Goal: Information Seeking & Learning: Learn about a topic

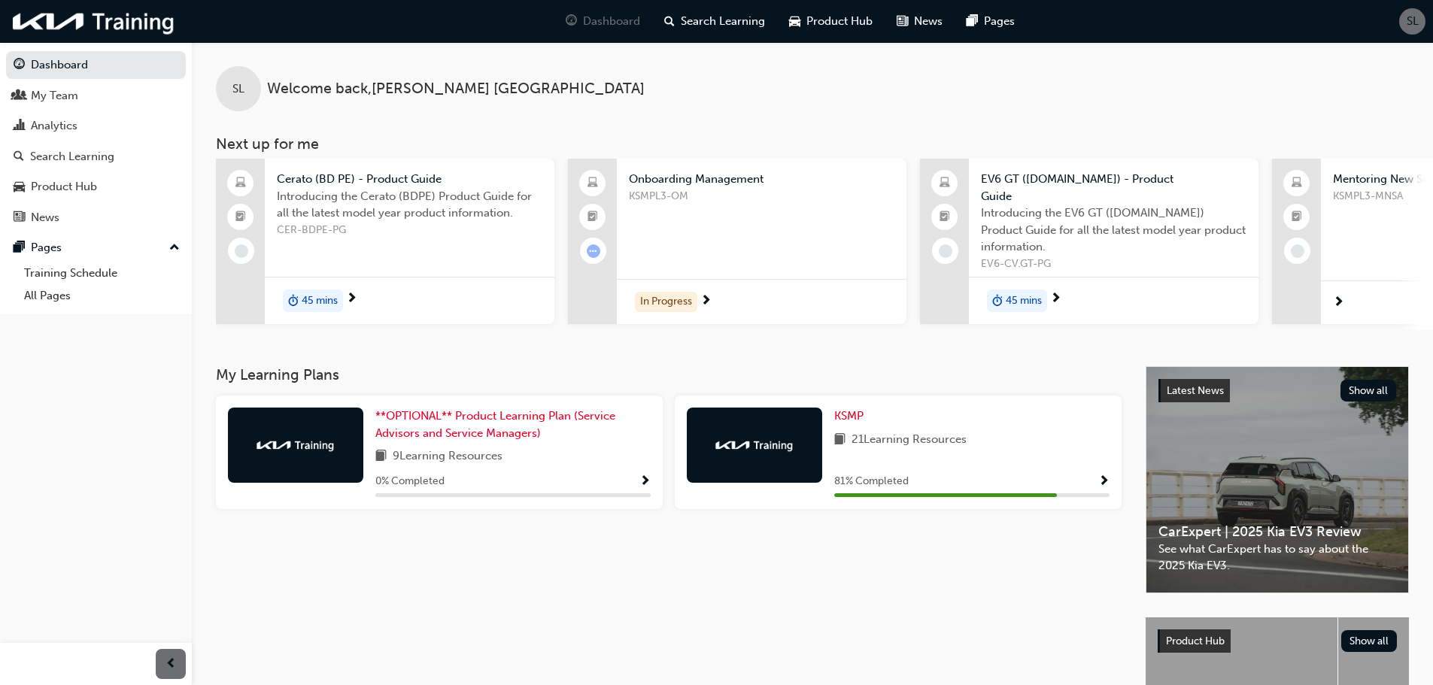
click at [698, 302] on div "In Progress" at bounding box center [762, 301] width 290 height 45
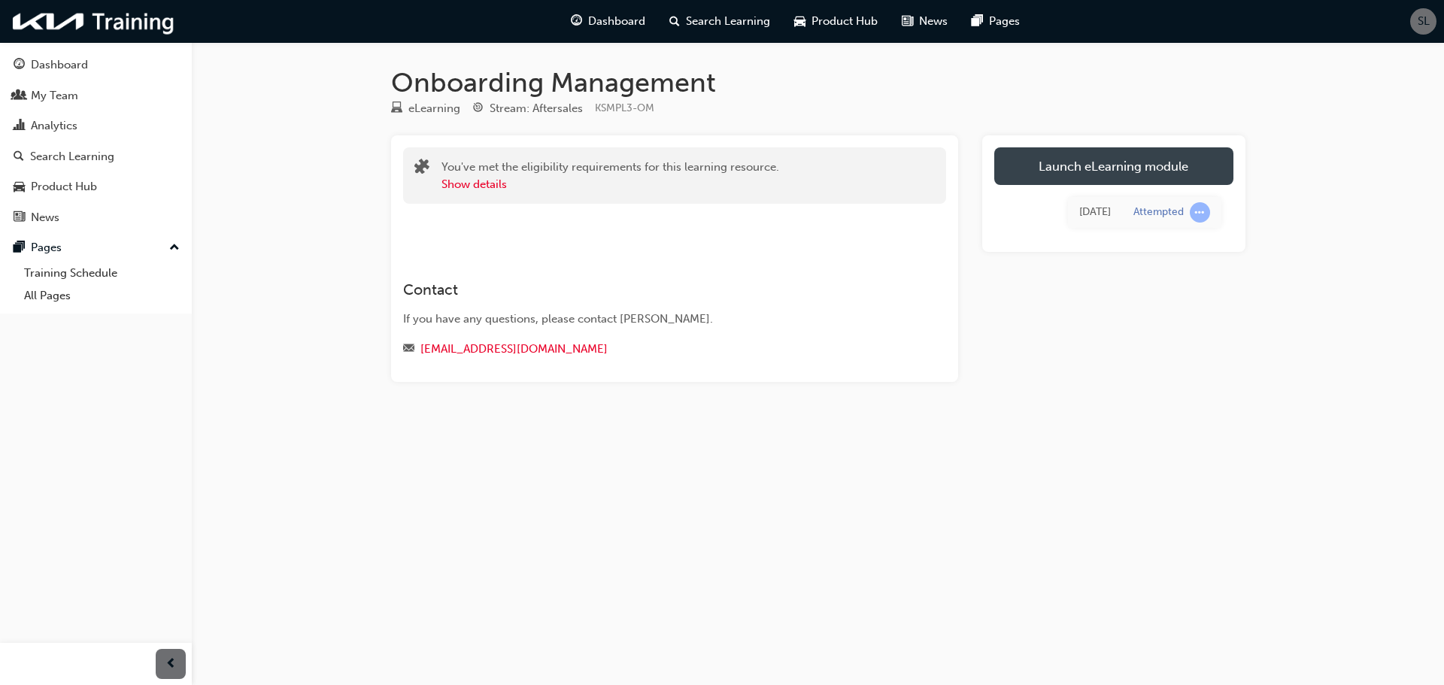
click at [1133, 165] on link "Launch eLearning module" at bounding box center [1113, 166] width 239 height 38
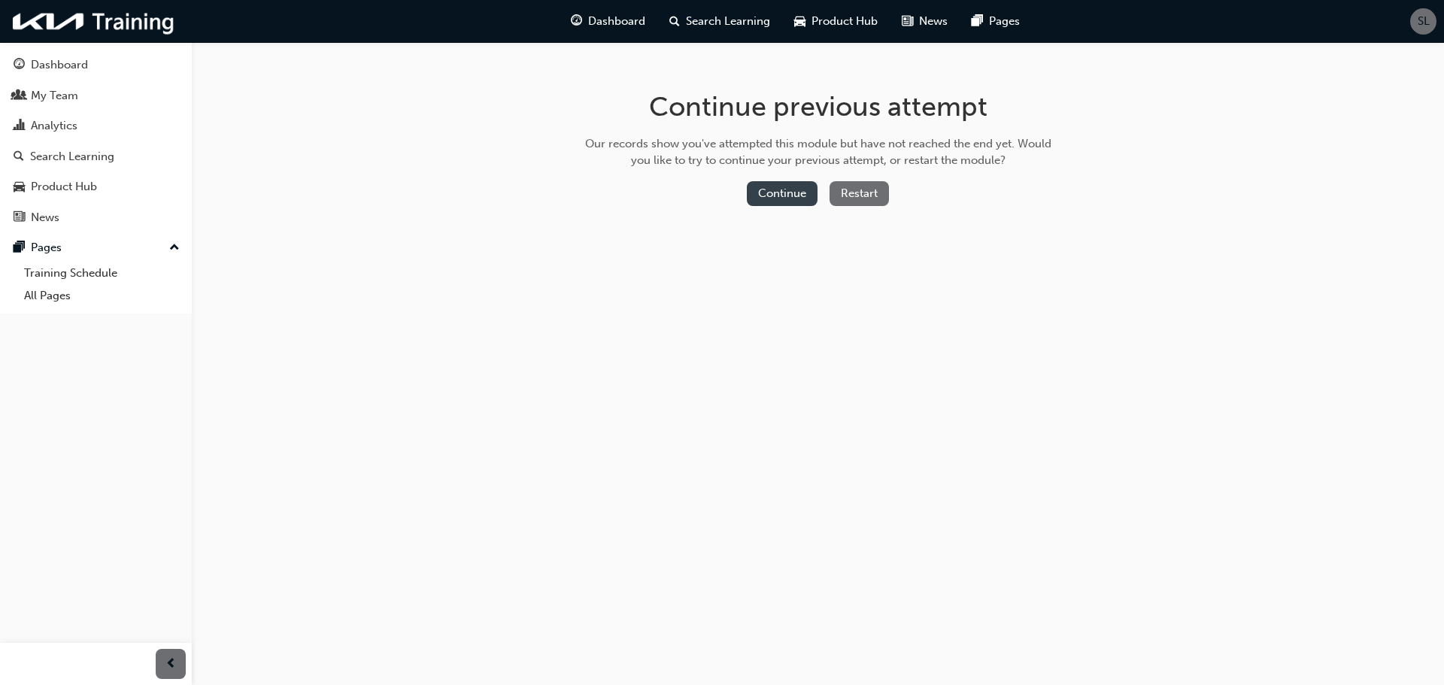
click at [796, 183] on button "Continue" at bounding box center [782, 193] width 71 height 25
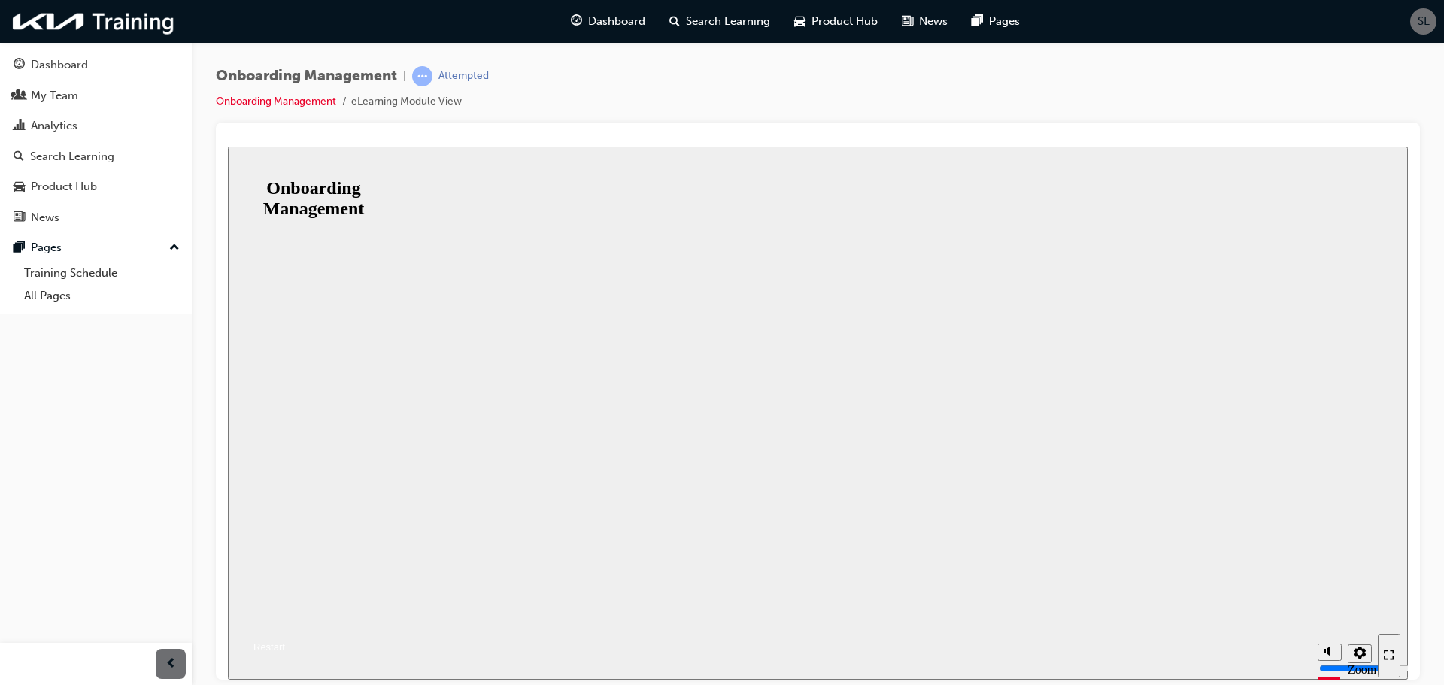
click at [380, 620] on button "Resume where you left off" at bounding box center [304, 629] width 152 height 18
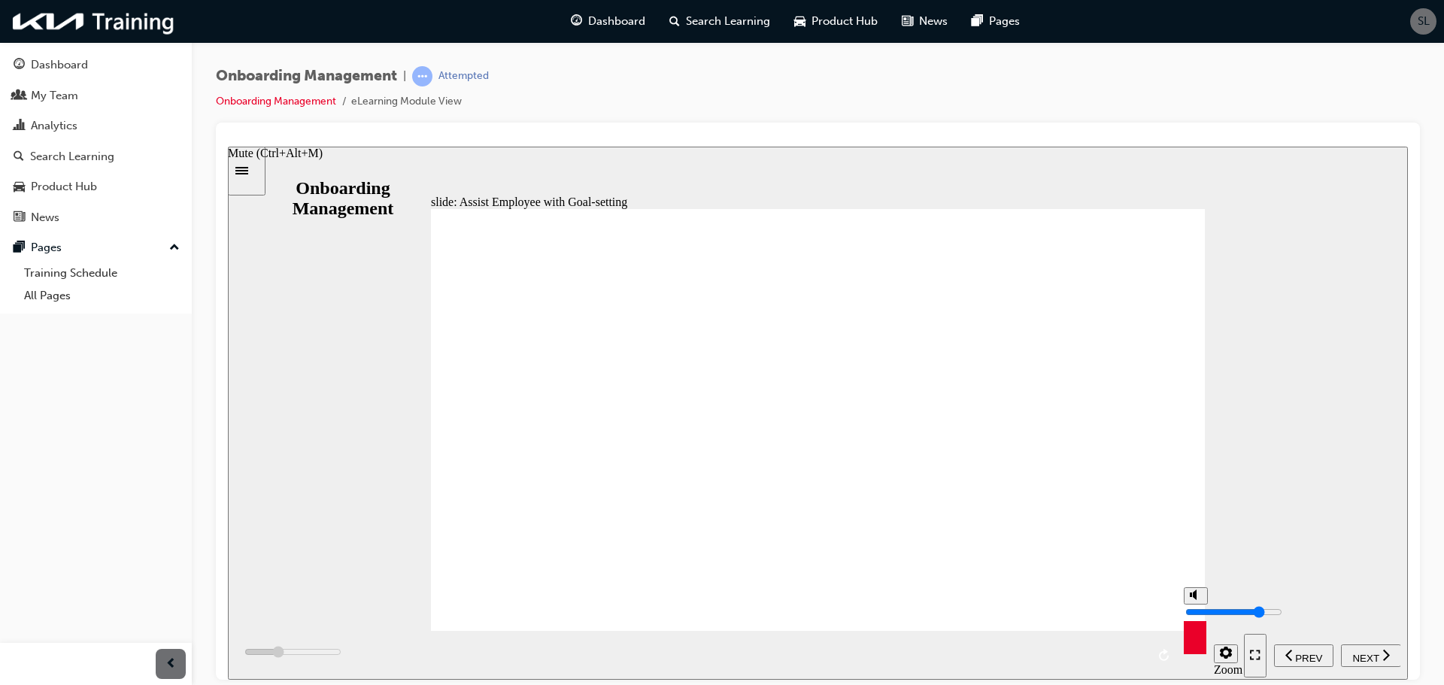
click at [1188, 604] on button "Mute (Ctrl+Alt+M)" at bounding box center [1196, 595] width 24 height 17
type input "2300"
type input "0"
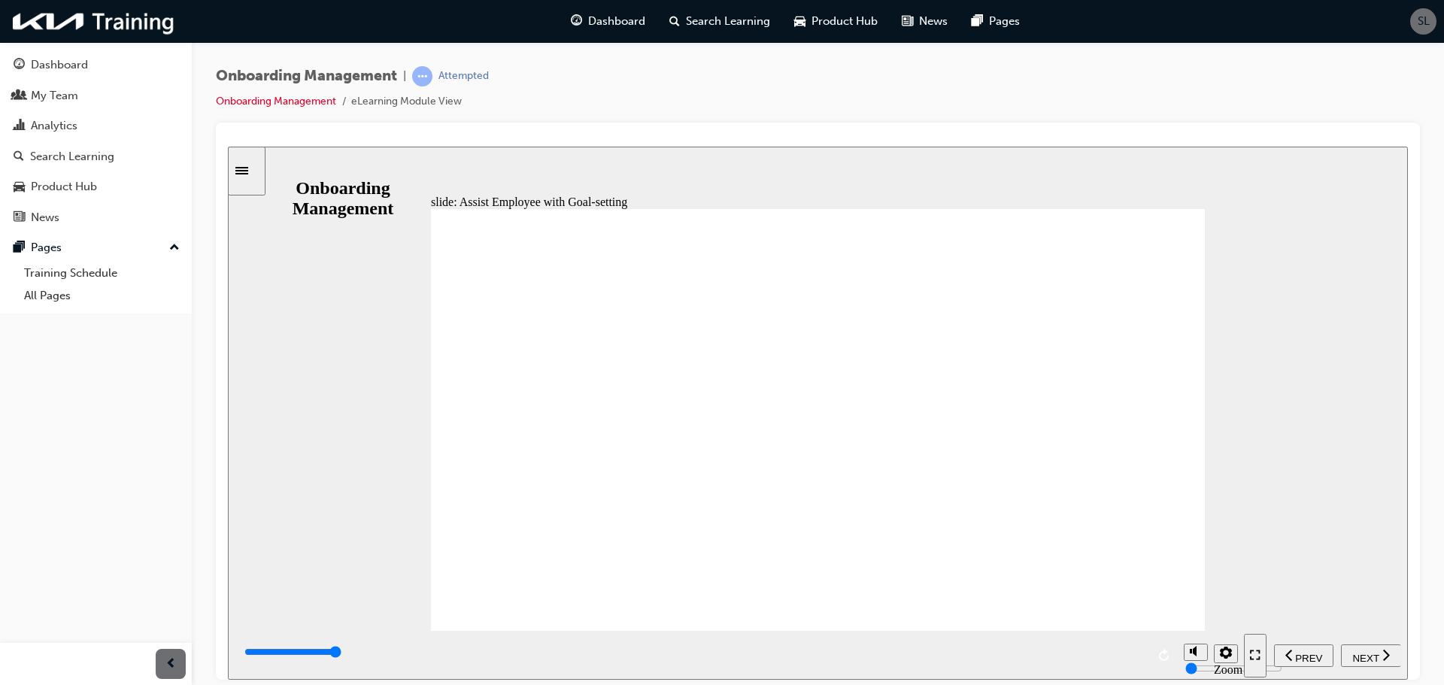
click at [1359, 659] on span "NEXT" at bounding box center [1365, 657] width 26 height 11
drag, startPoint x: 552, startPoint y: 415, endPoint x: 636, endPoint y: 429, distance: 85.3
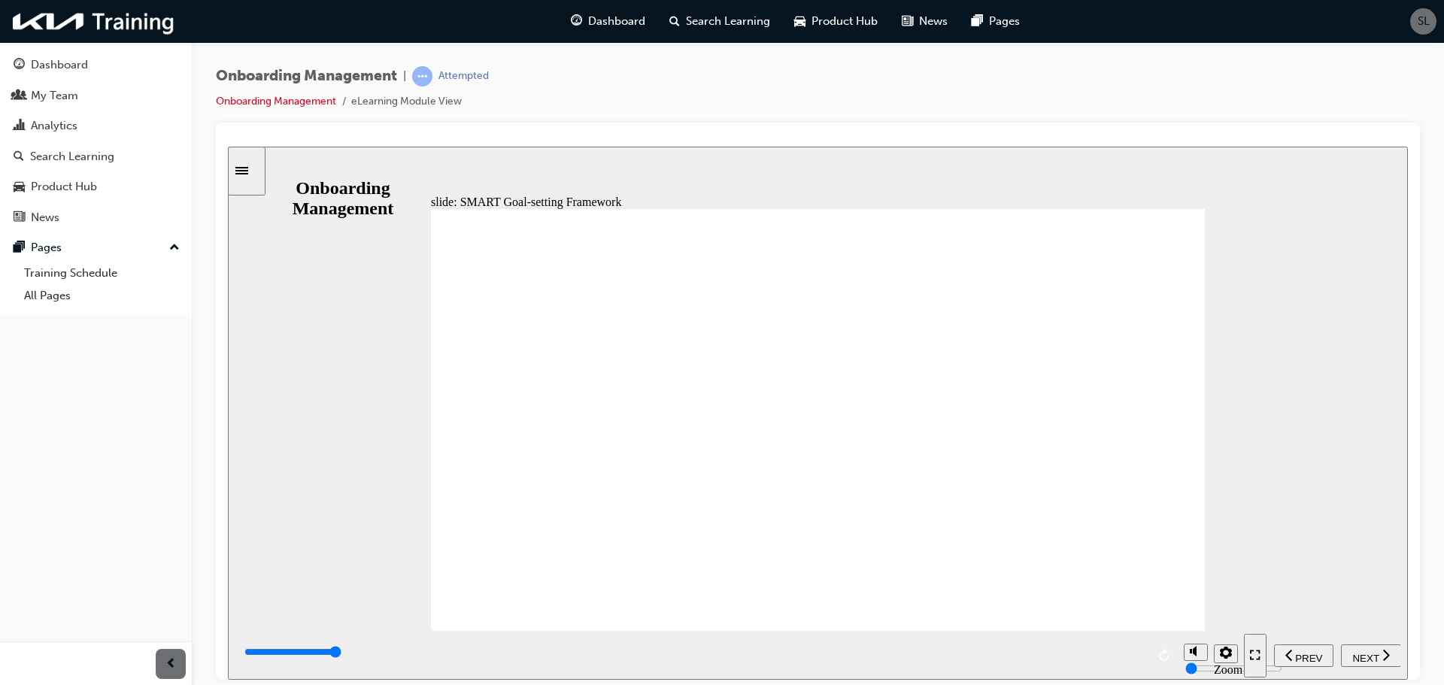
click at [1369, 654] on span "NEXT" at bounding box center [1365, 657] width 26 height 11
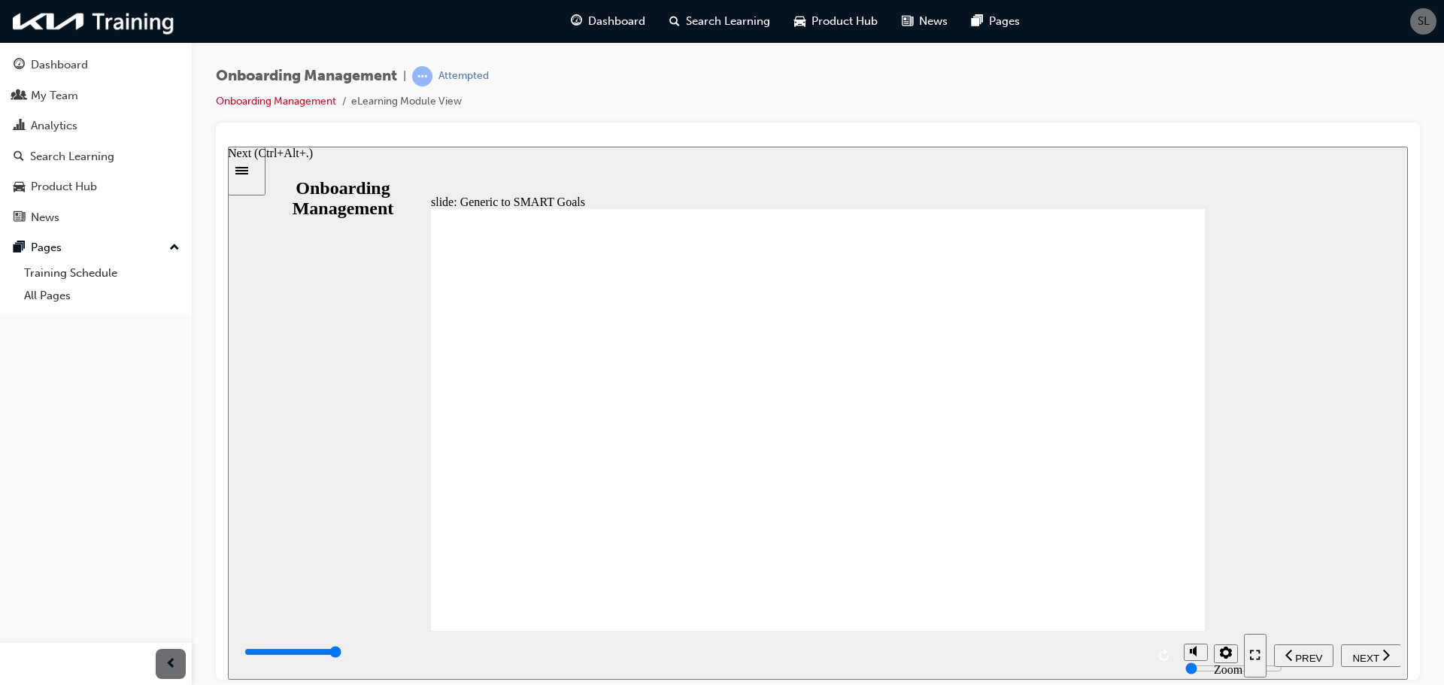
click at [1381, 661] on div "NEXT" at bounding box center [1371, 655] width 48 height 16
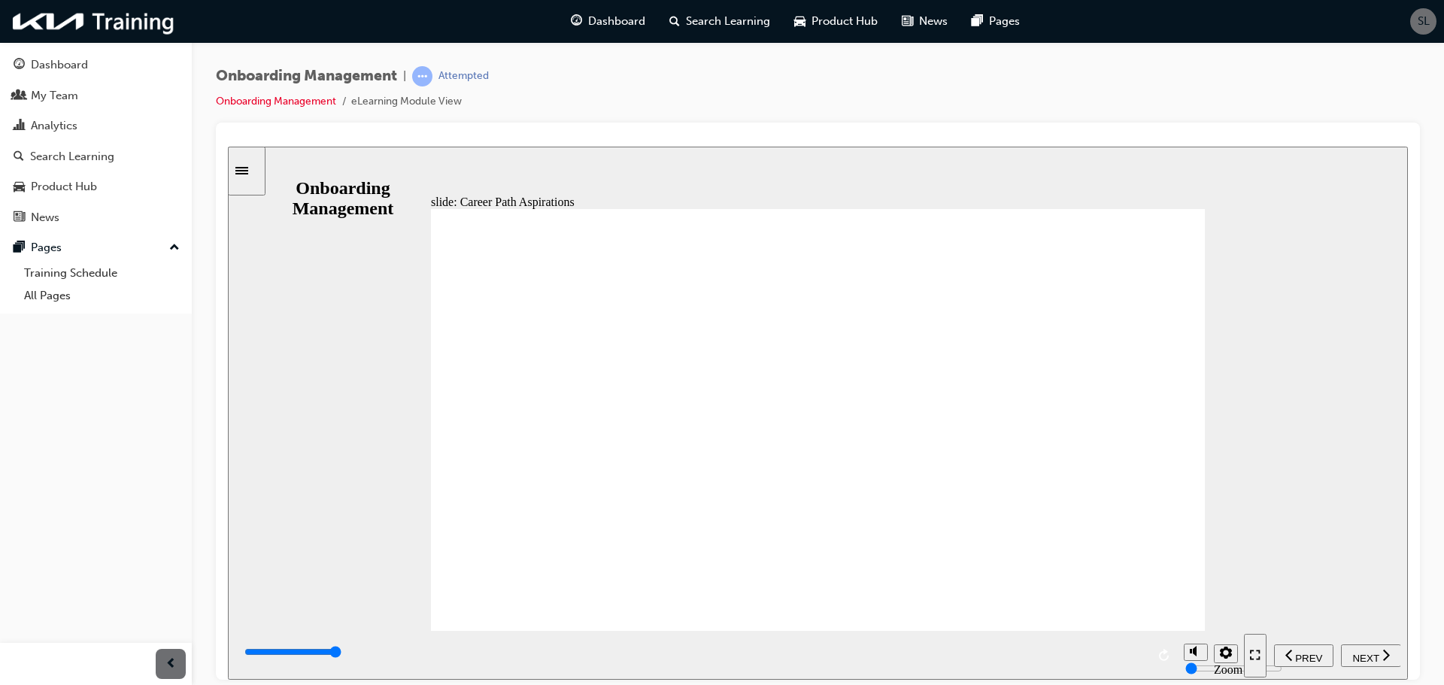
drag, startPoint x: 955, startPoint y: 484, endPoint x: 963, endPoint y: 493, distance: 11.2
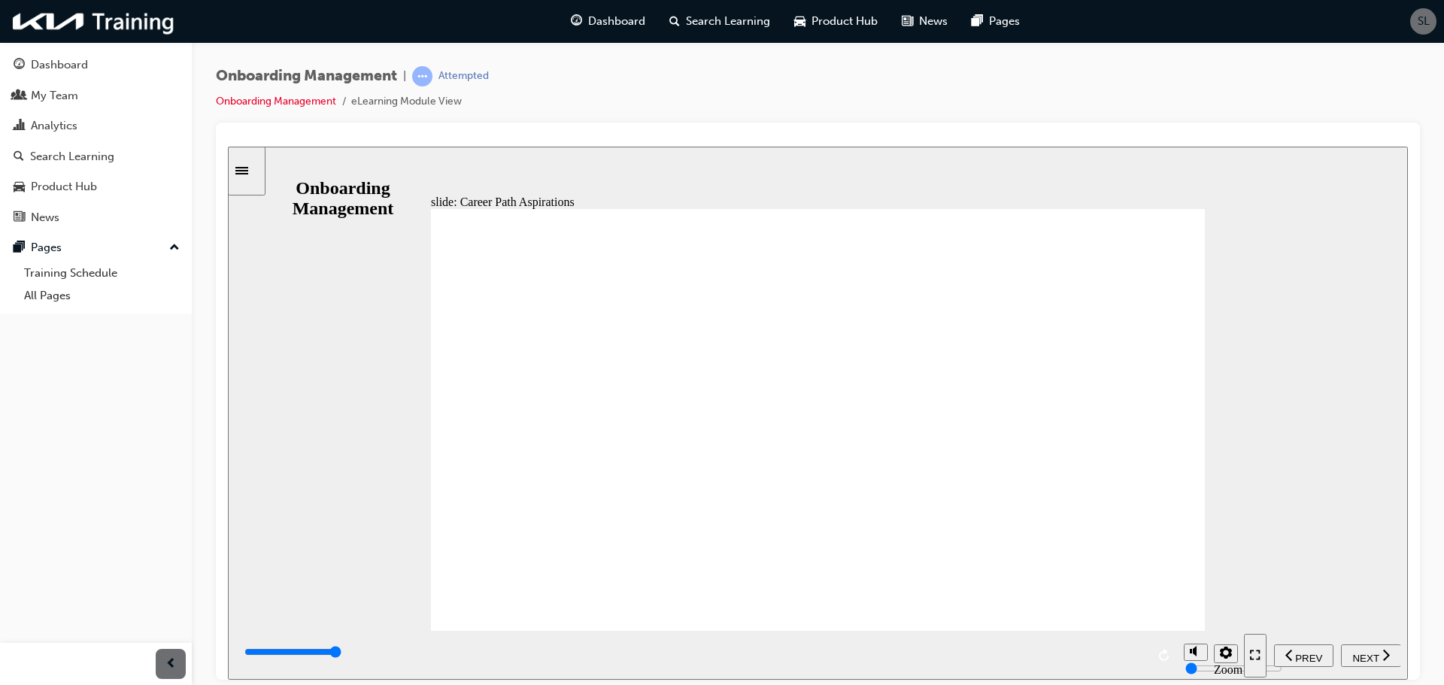
click at [1366, 656] on span "NEXT" at bounding box center [1365, 657] width 26 height 11
type input "6000"
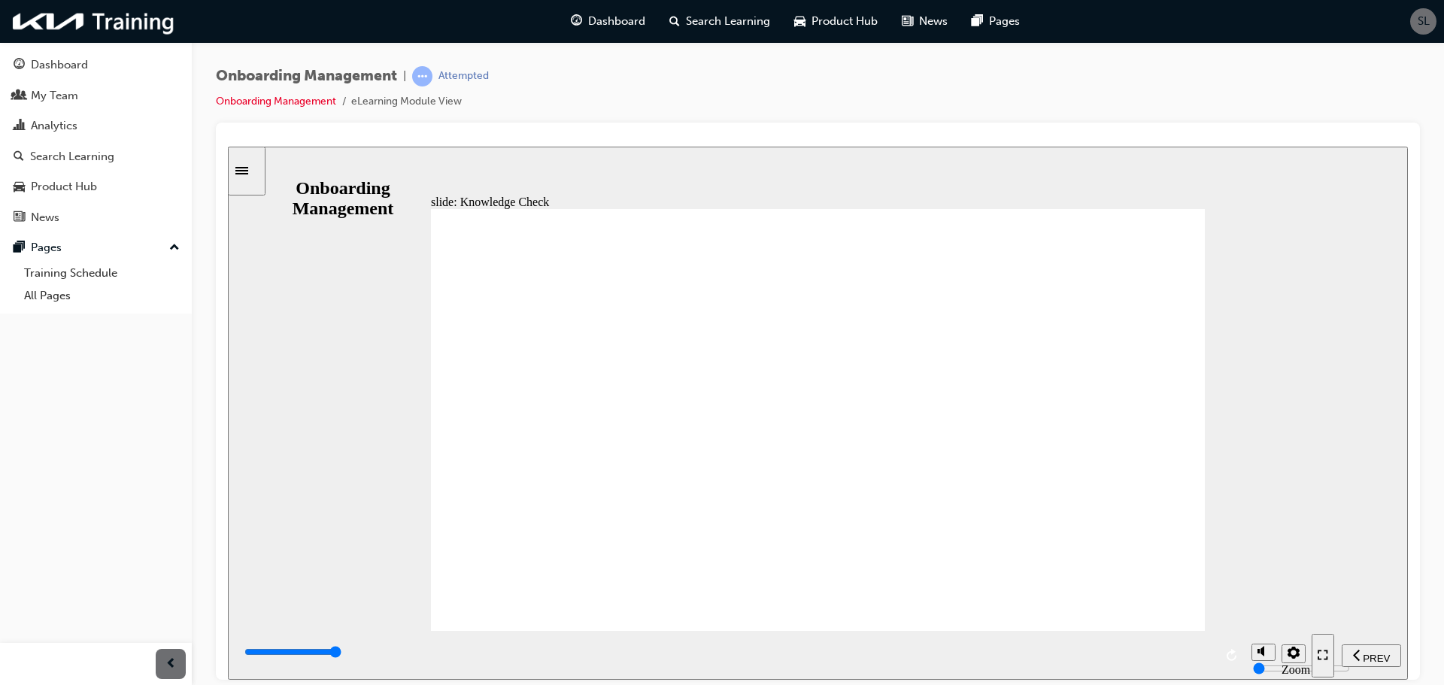
radio input "false"
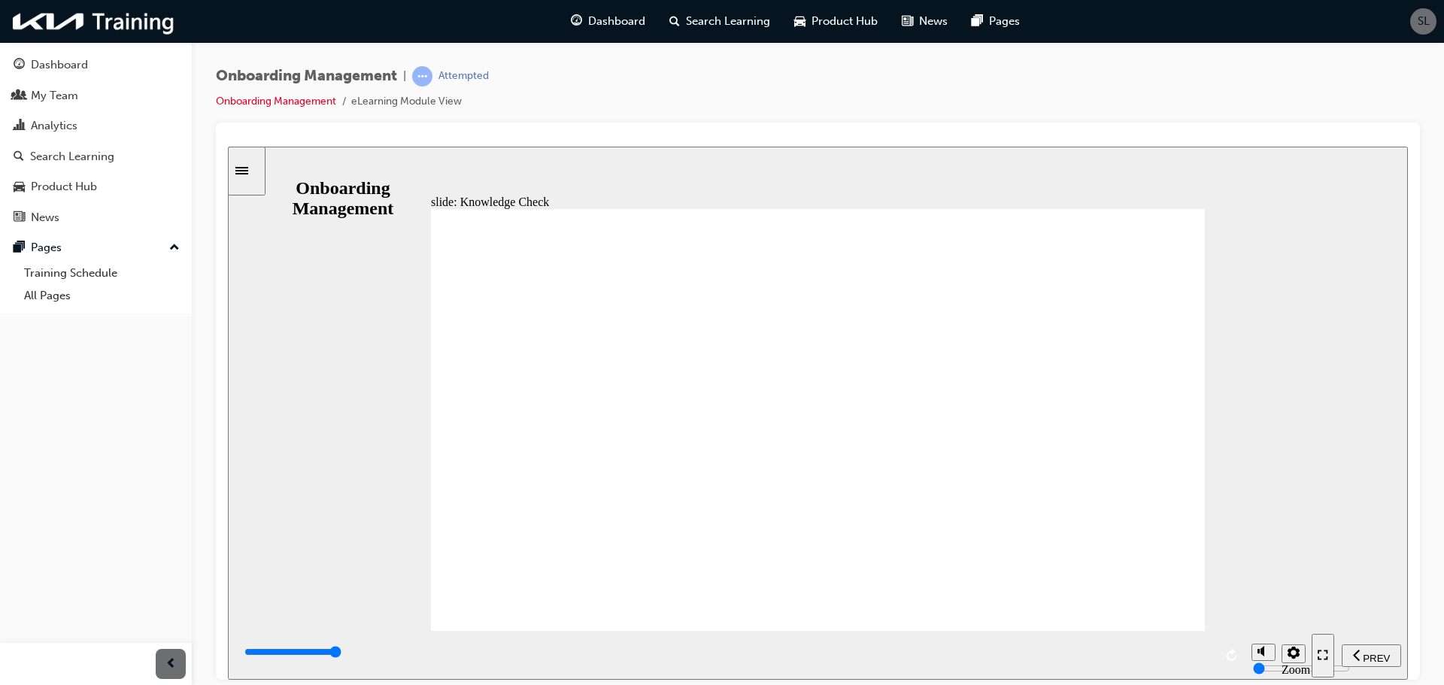
radio input "true"
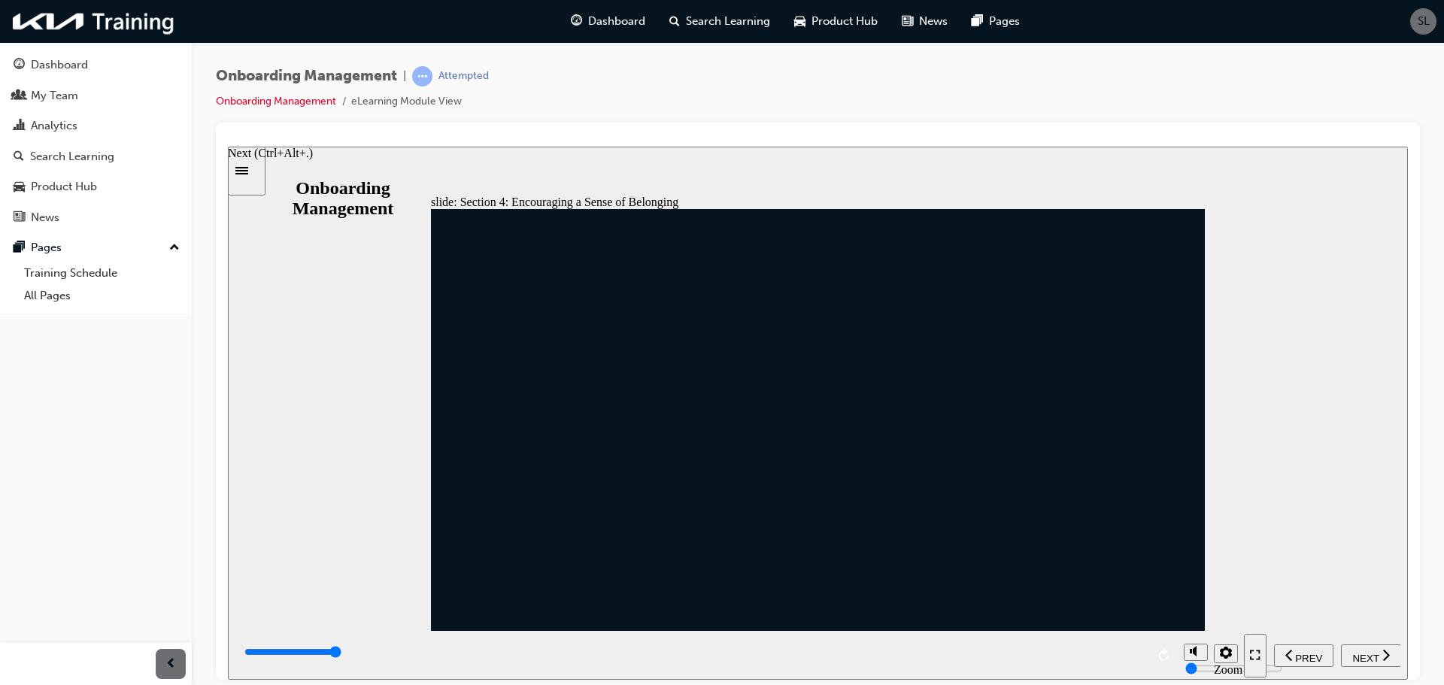
click at [1367, 653] on span "NEXT" at bounding box center [1365, 657] width 26 height 11
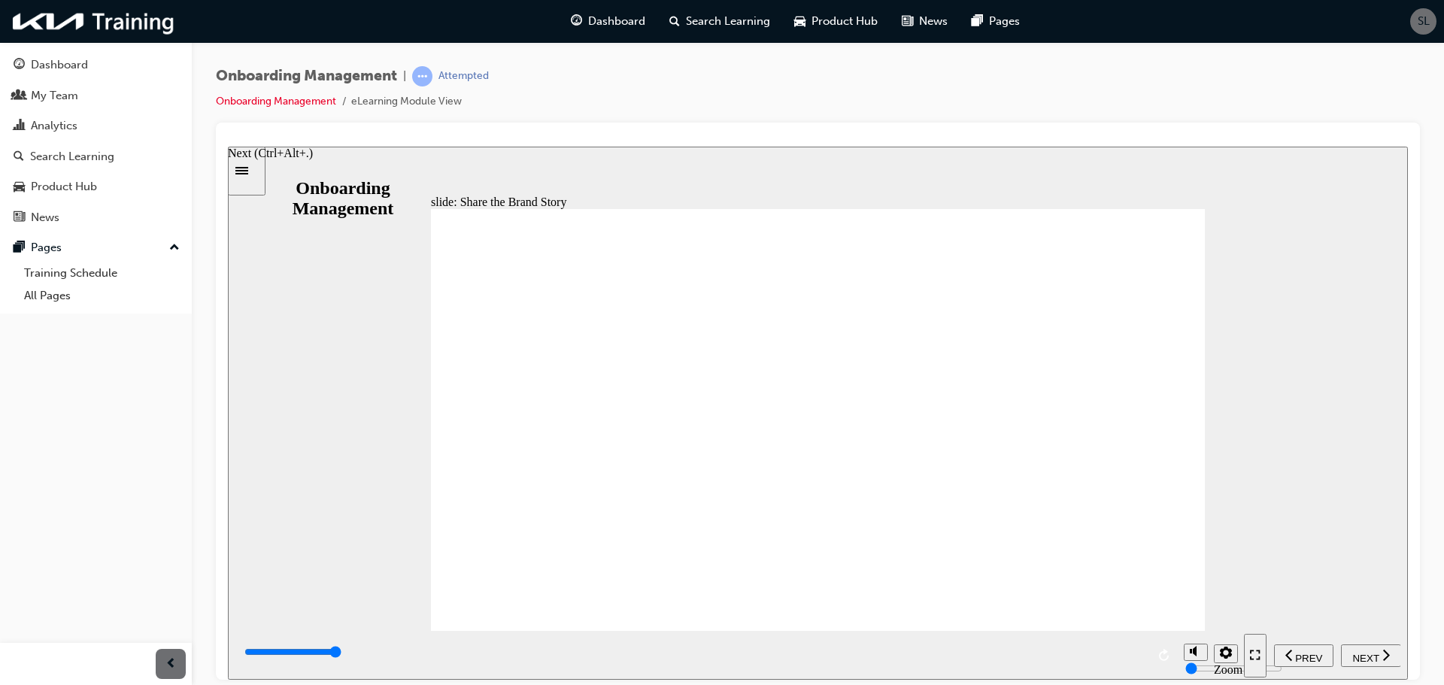
click at [1356, 659] on span "NEXT" at bounding box center [1365, 657] width 26 height 11
click at [1378, 656] on nav "PREV NEXT SUBMIT" at bounding box center [1322, 654] width 156 height 49
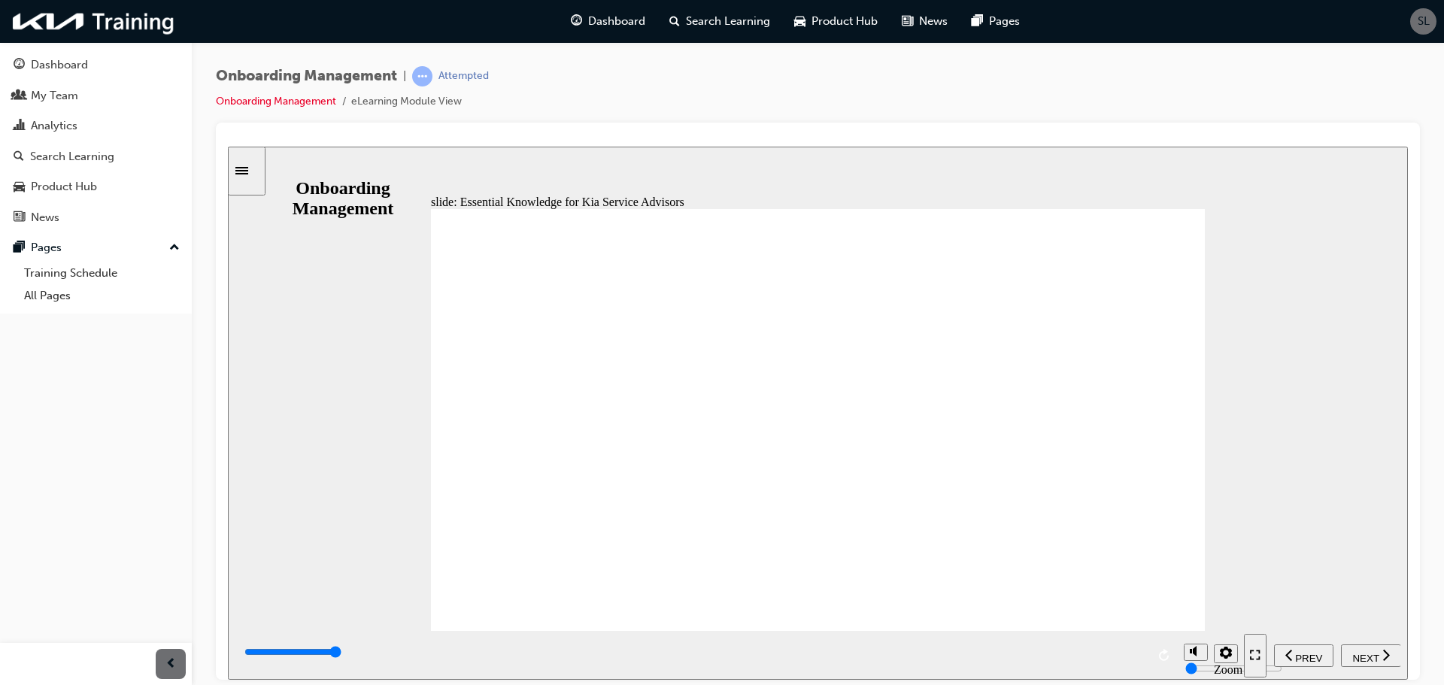
click at [1360, 656] on span "NEXT" at bounding box center [1365, 657] width 26 height 11
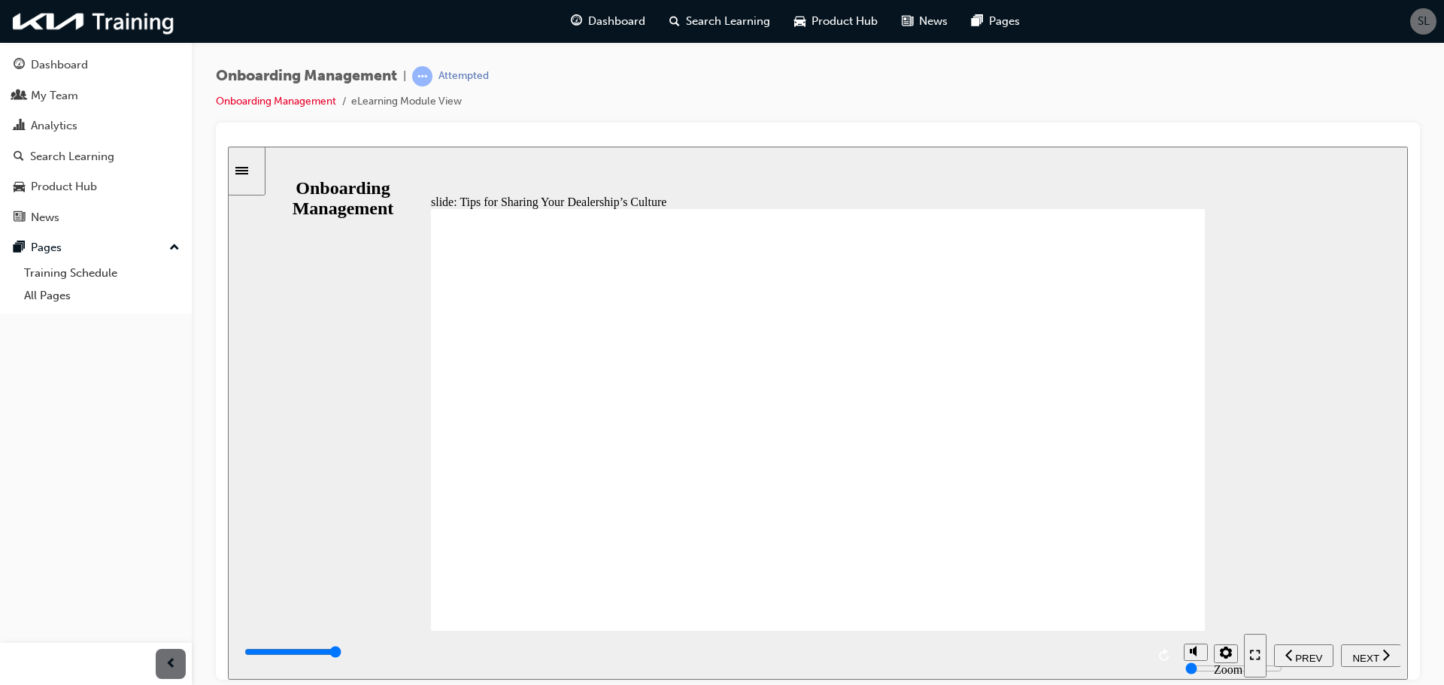
click at [1381, 656] on div "NEXT" at bounding box center [1371, 655] width 48 height 16
type input "6000"
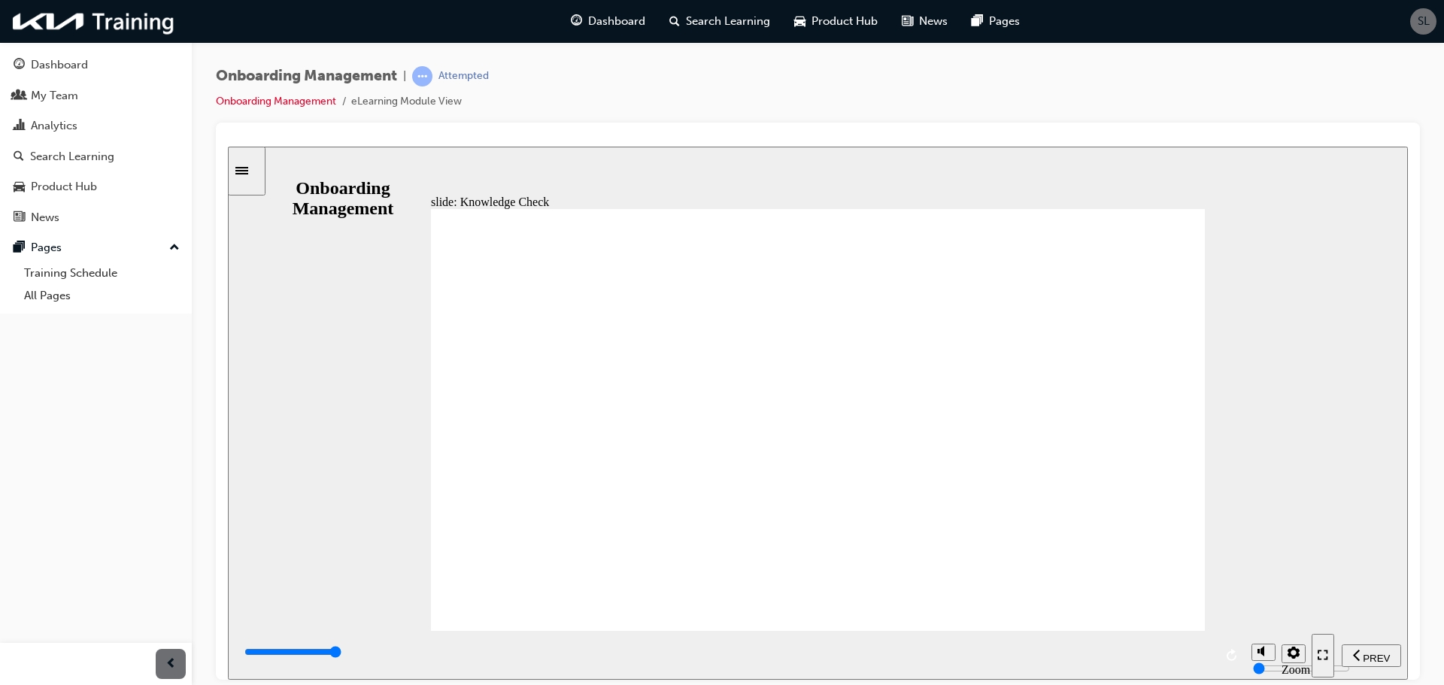
radio input "false"
radio input "true"
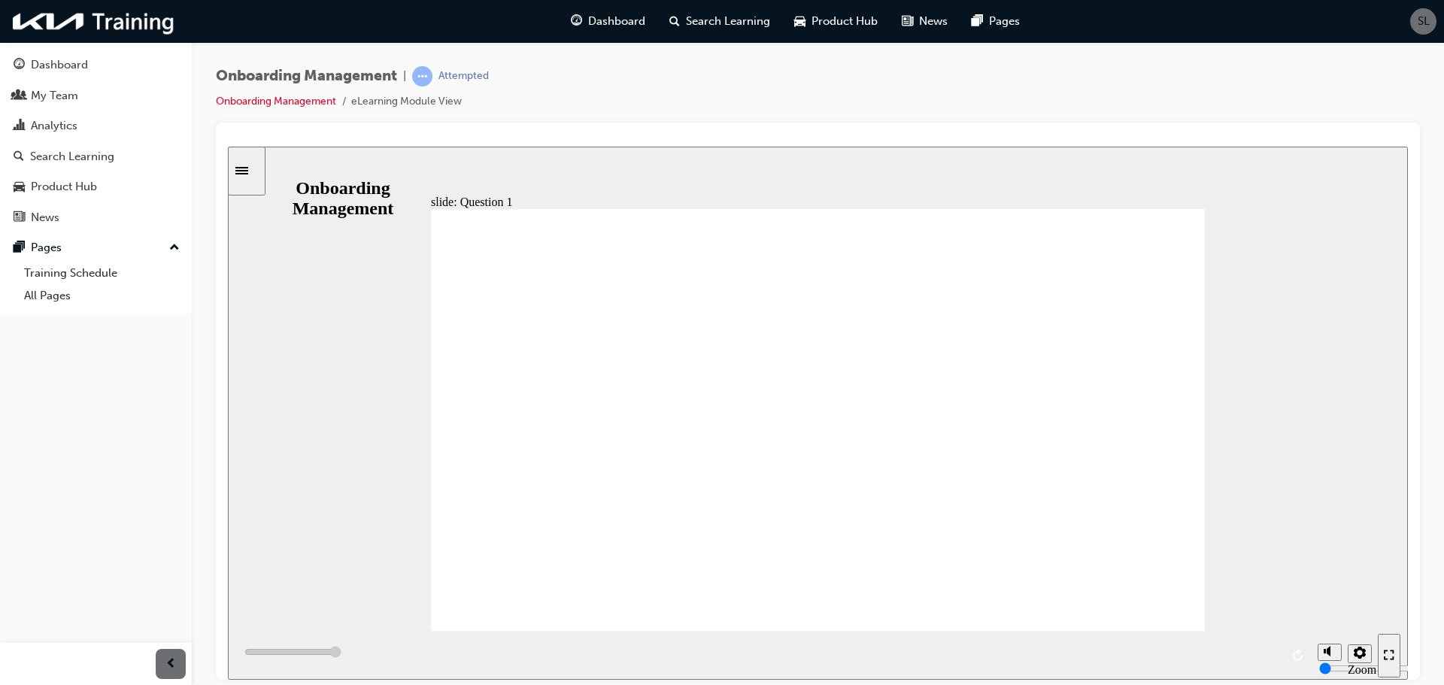
type input "6000"
radio input "true"
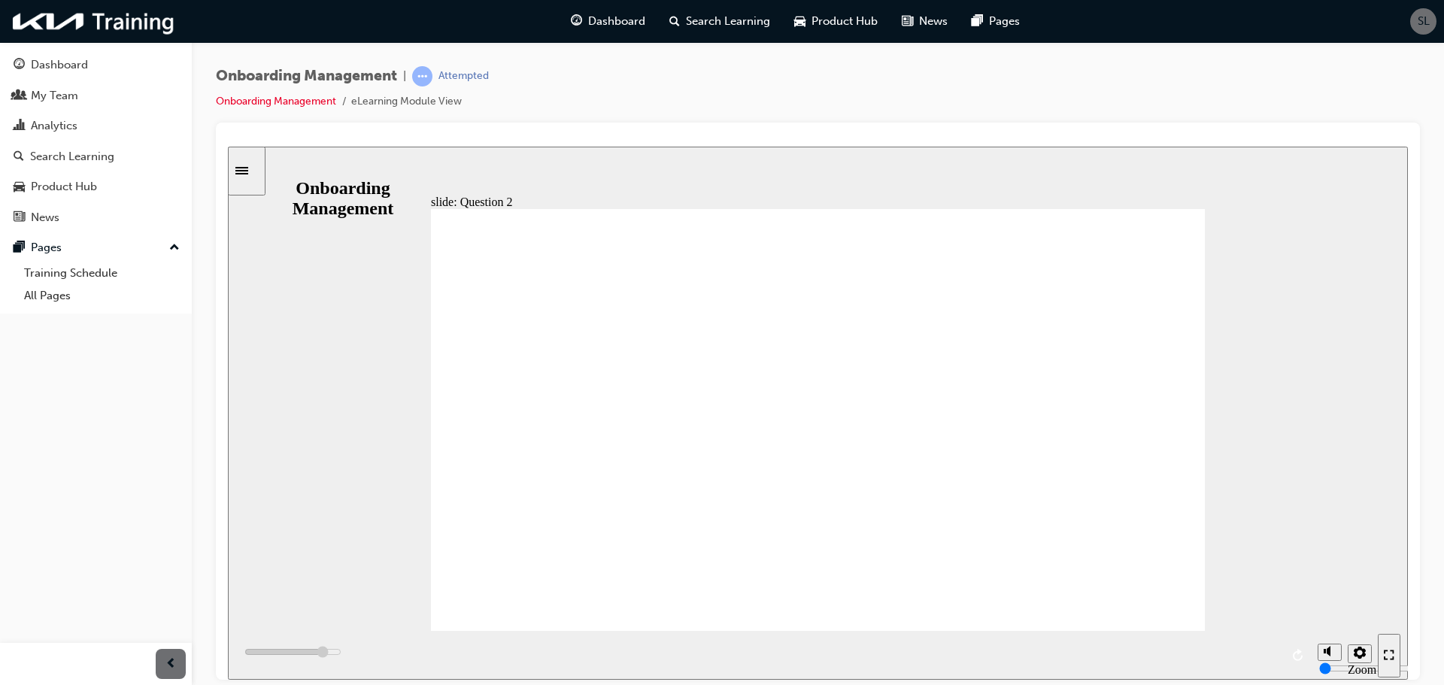
type input "5100"
radio input "true"
type input "5500"
radio input "false"
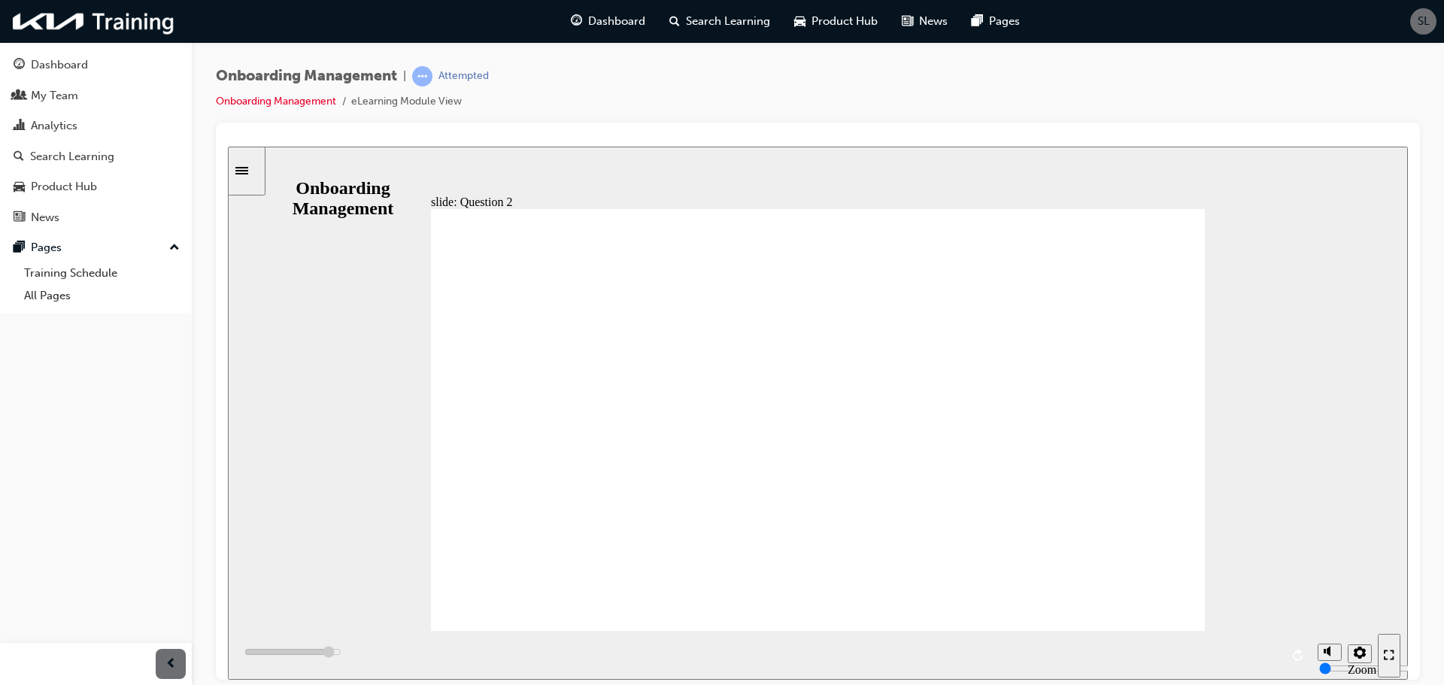
radio input "true"
type input "6000"
radio input "false"
radio input "true"
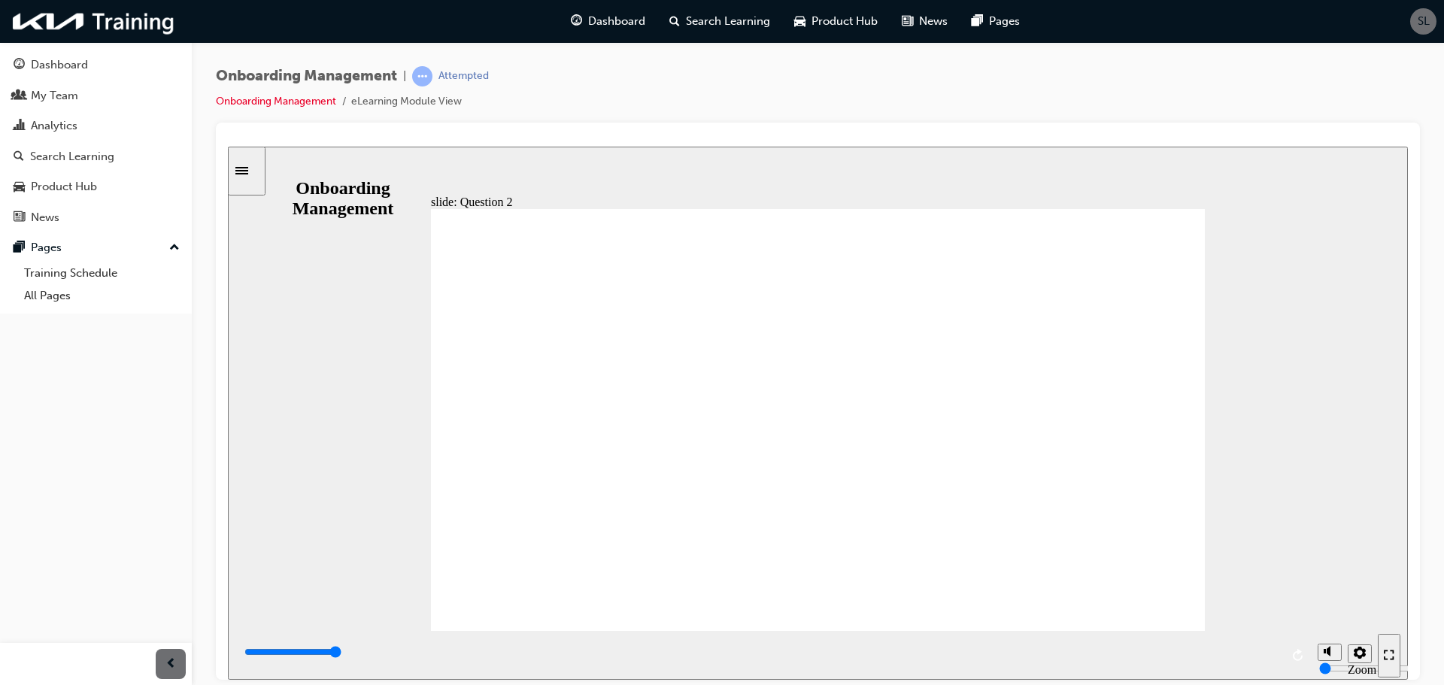
type input "6000"
radio input "true"
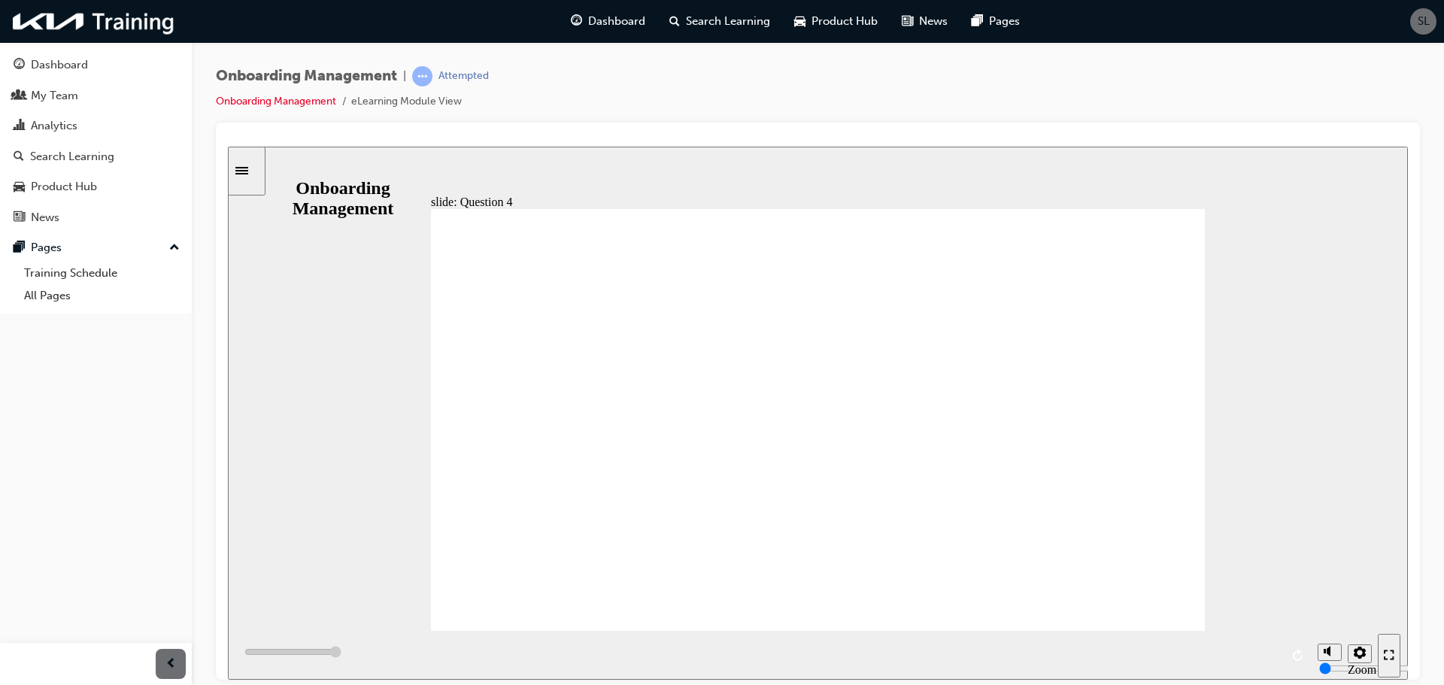
type input "6000"
radio input "true"
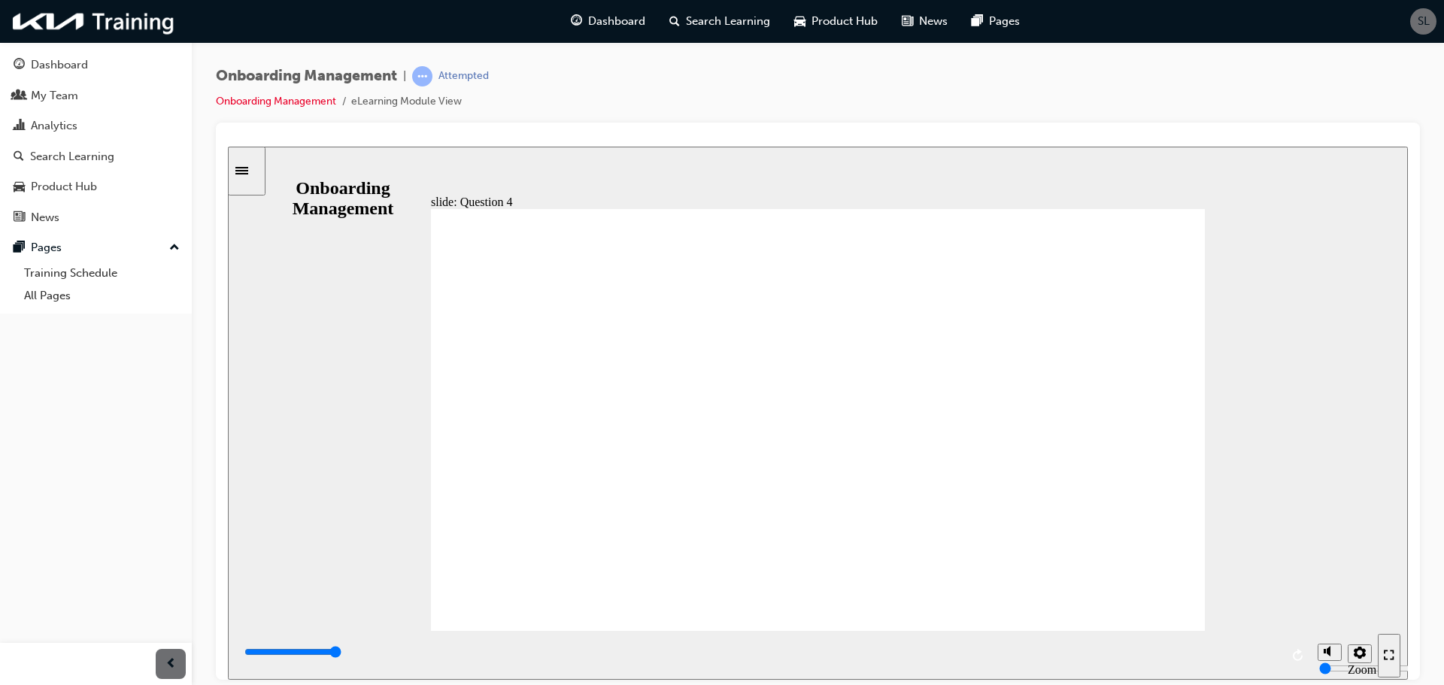
radio input "true"
type input "6000"
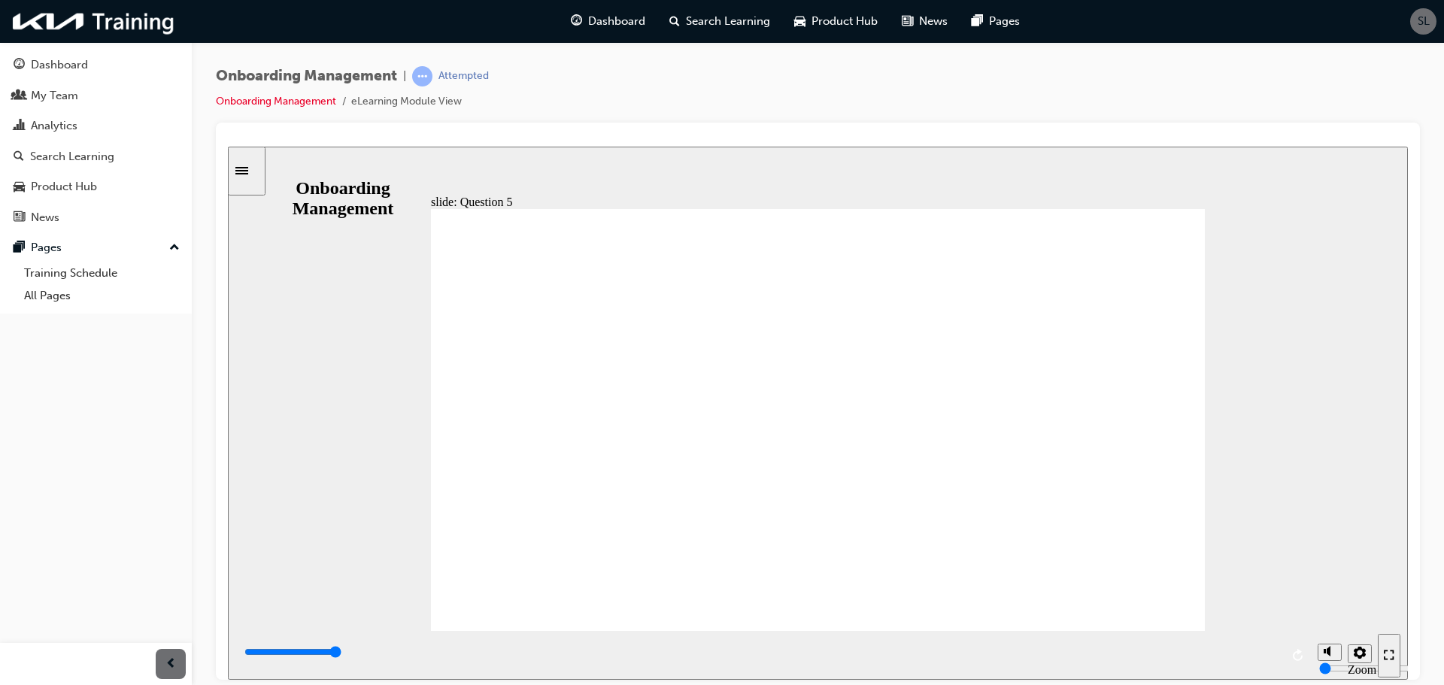
radio input "true"
type input "6000"
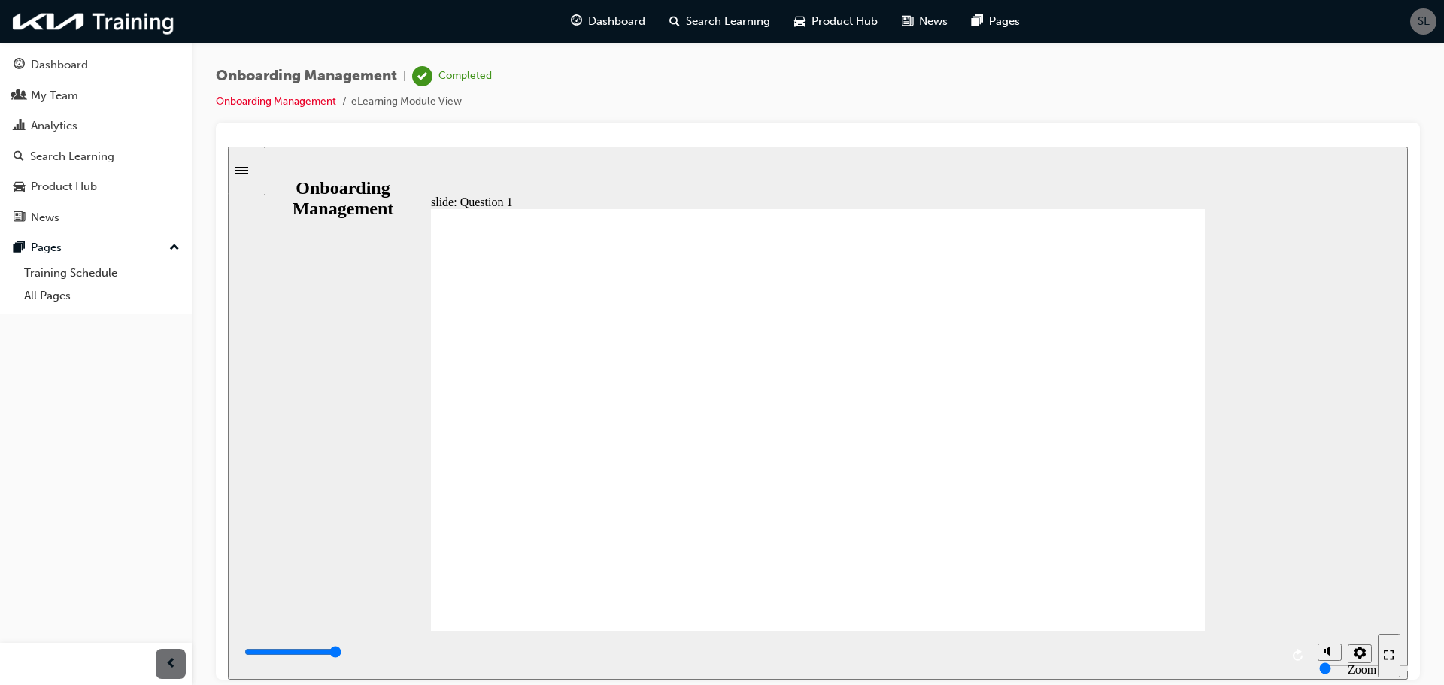
radio input "true"
type input "4900"
radio input "true"
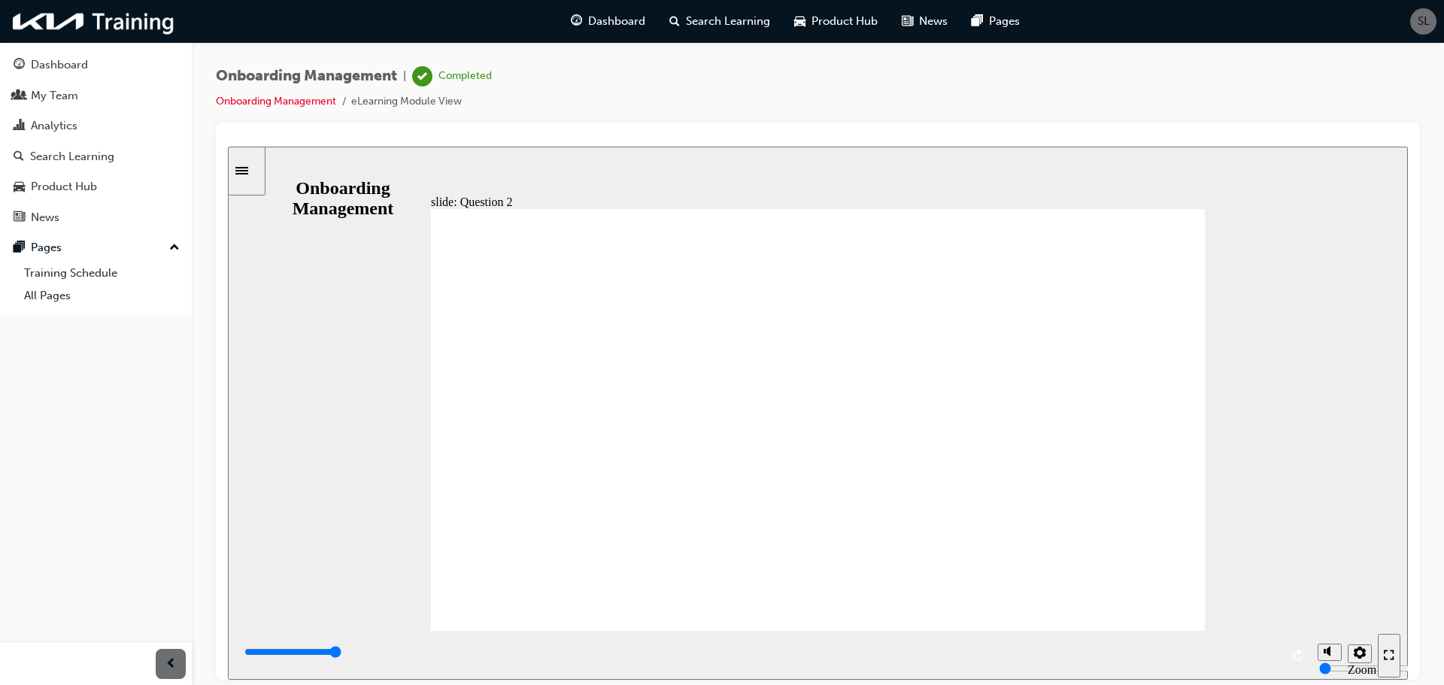
type input "6000"
radio input "true"
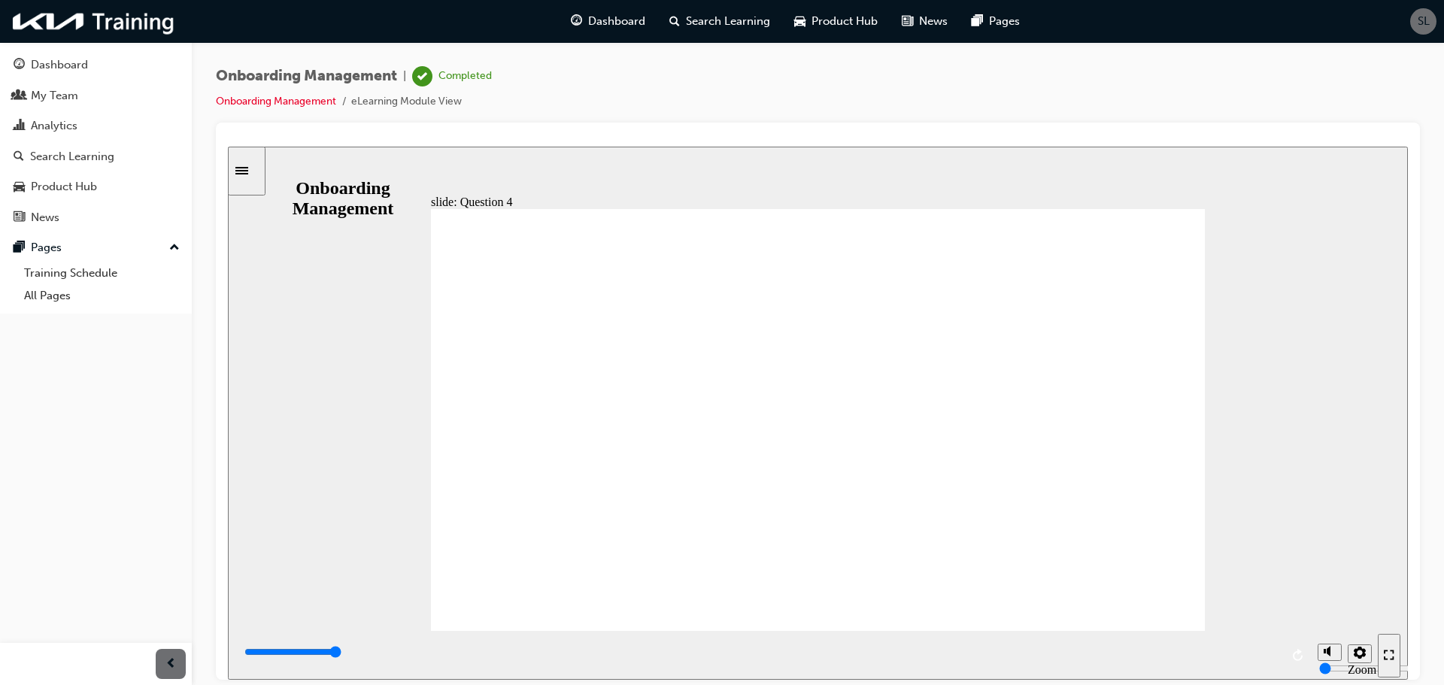
type input "6000"
radio input "true"
type input "6000"
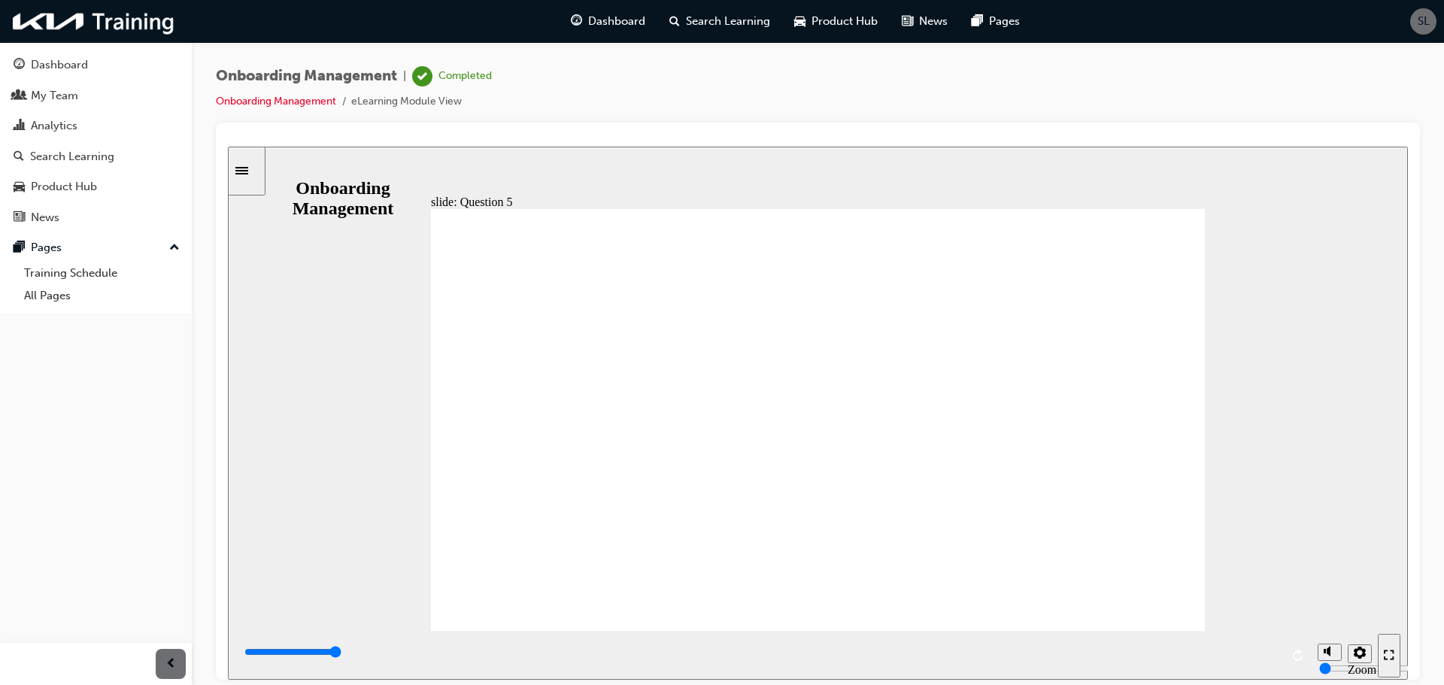
radio input "false"
radio input "true"
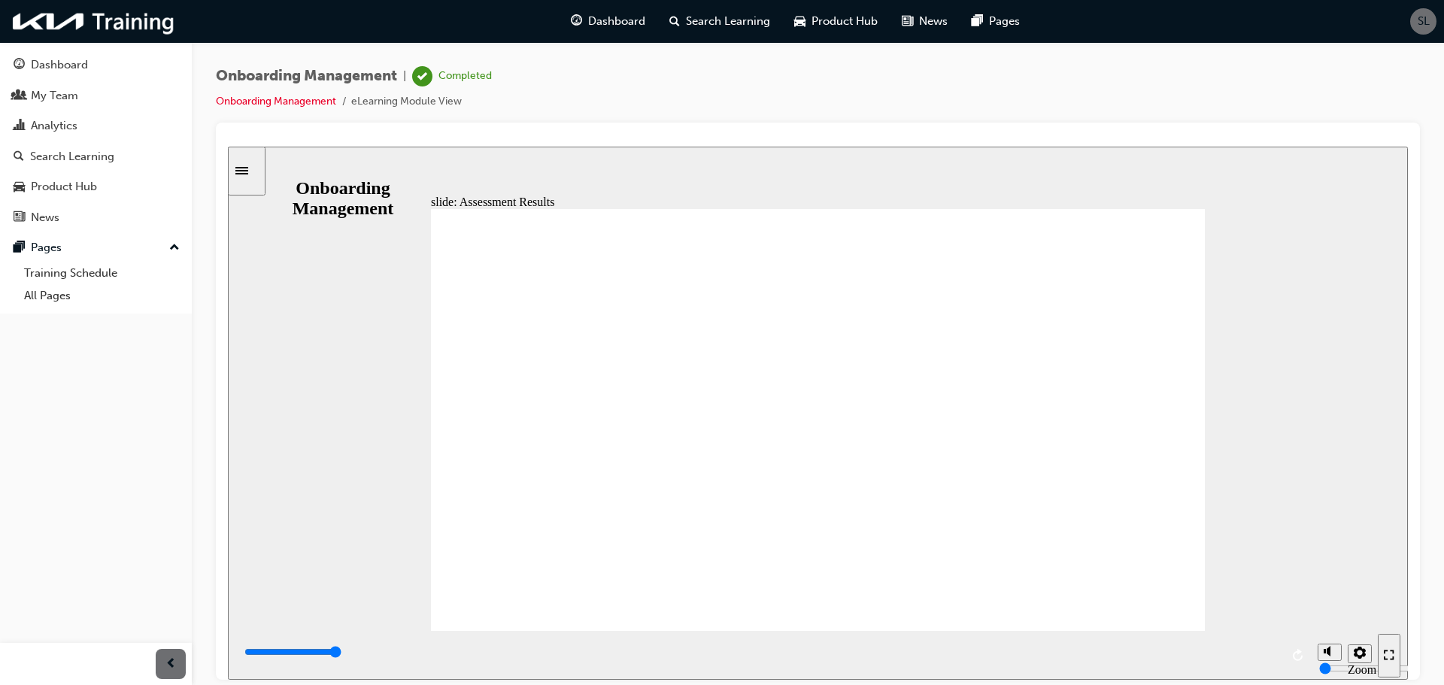
type input "6000"
radio input "true"
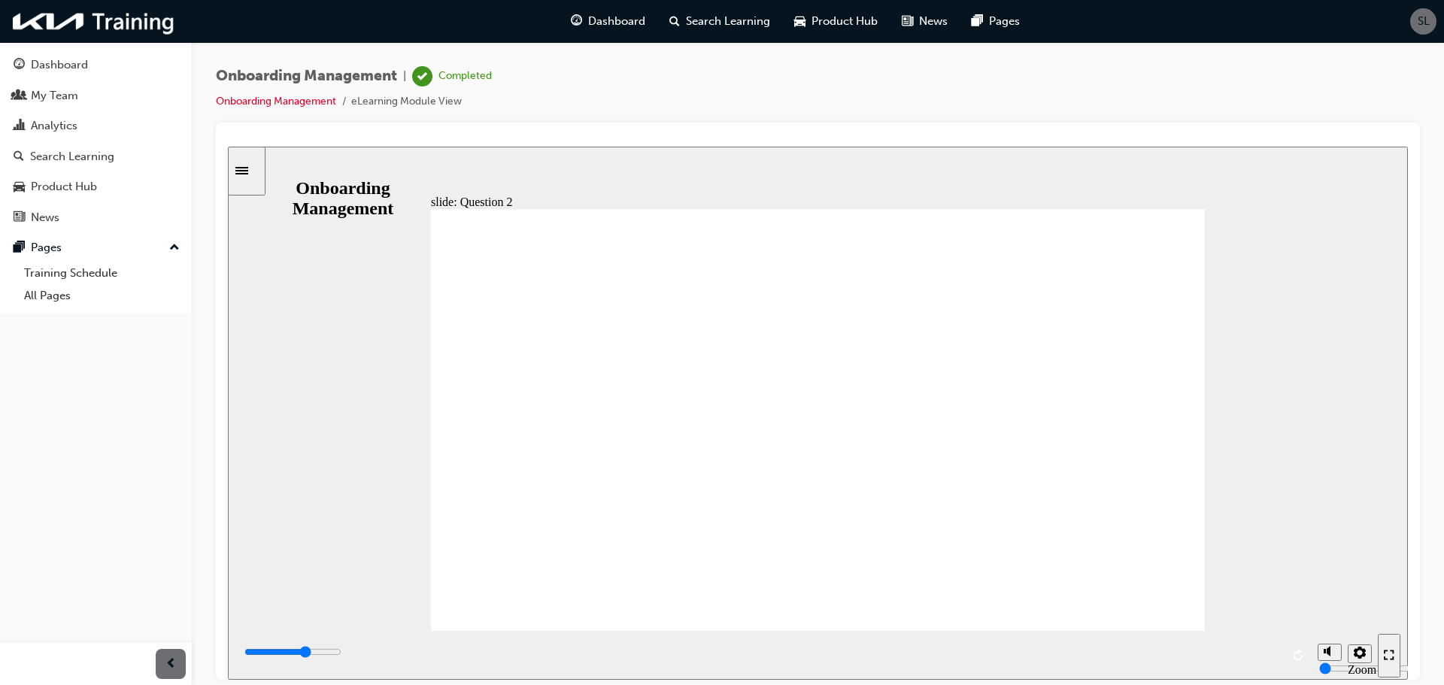
type input "3900"
radio input "true"
type input "3900"
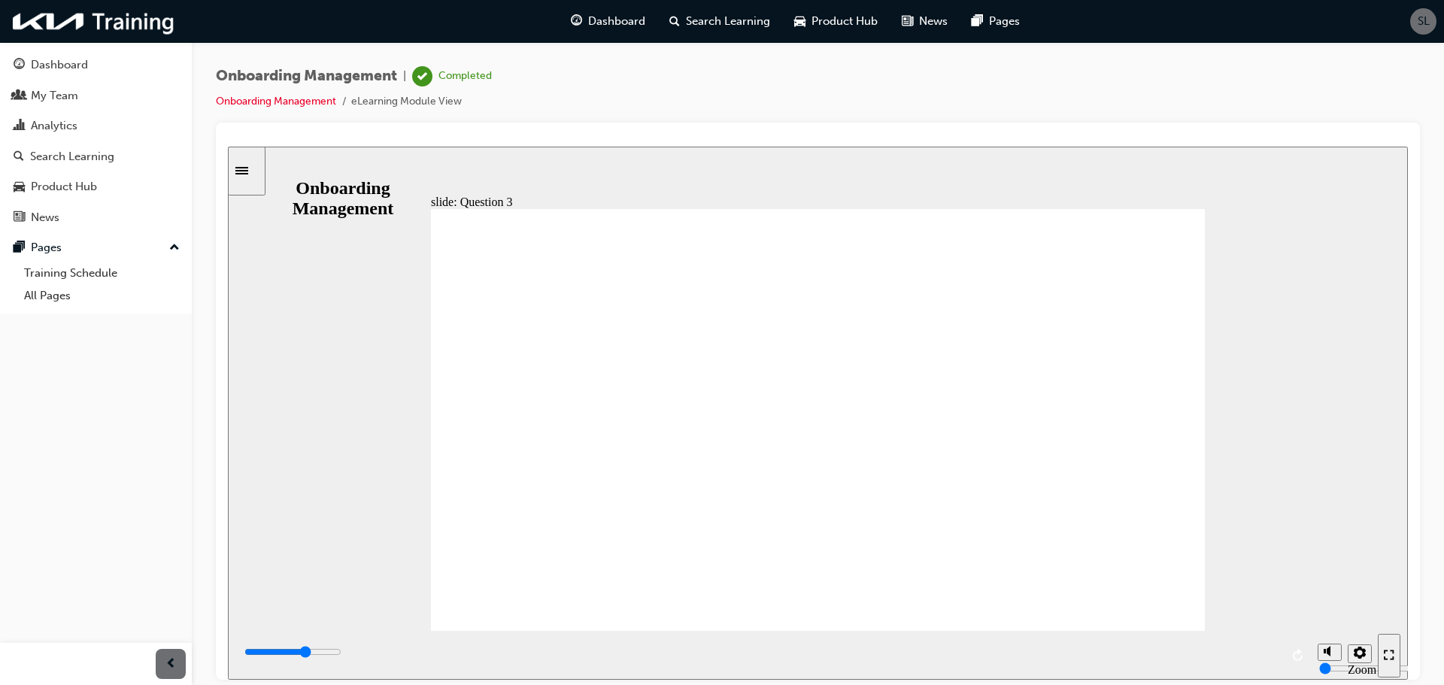
radio input "true"
type input "4500"
radio input "true"
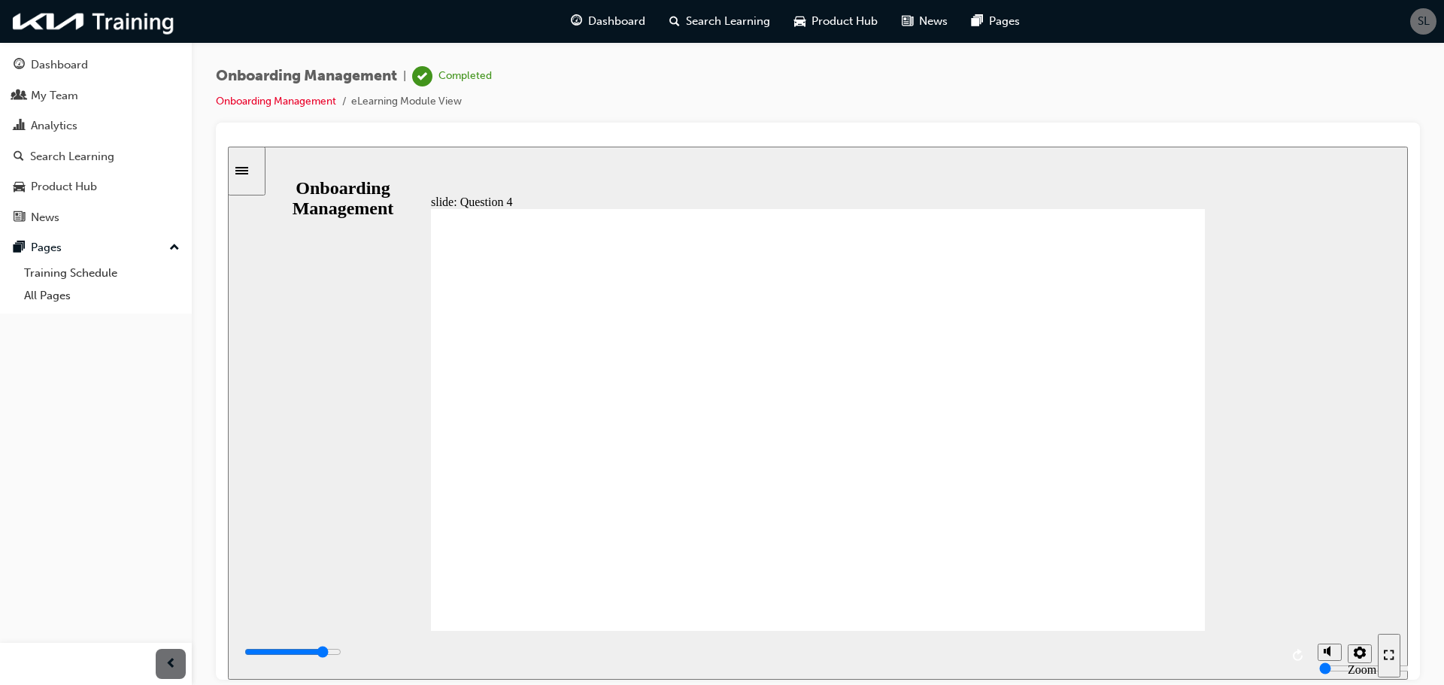
type input "6000"
radio input "true"
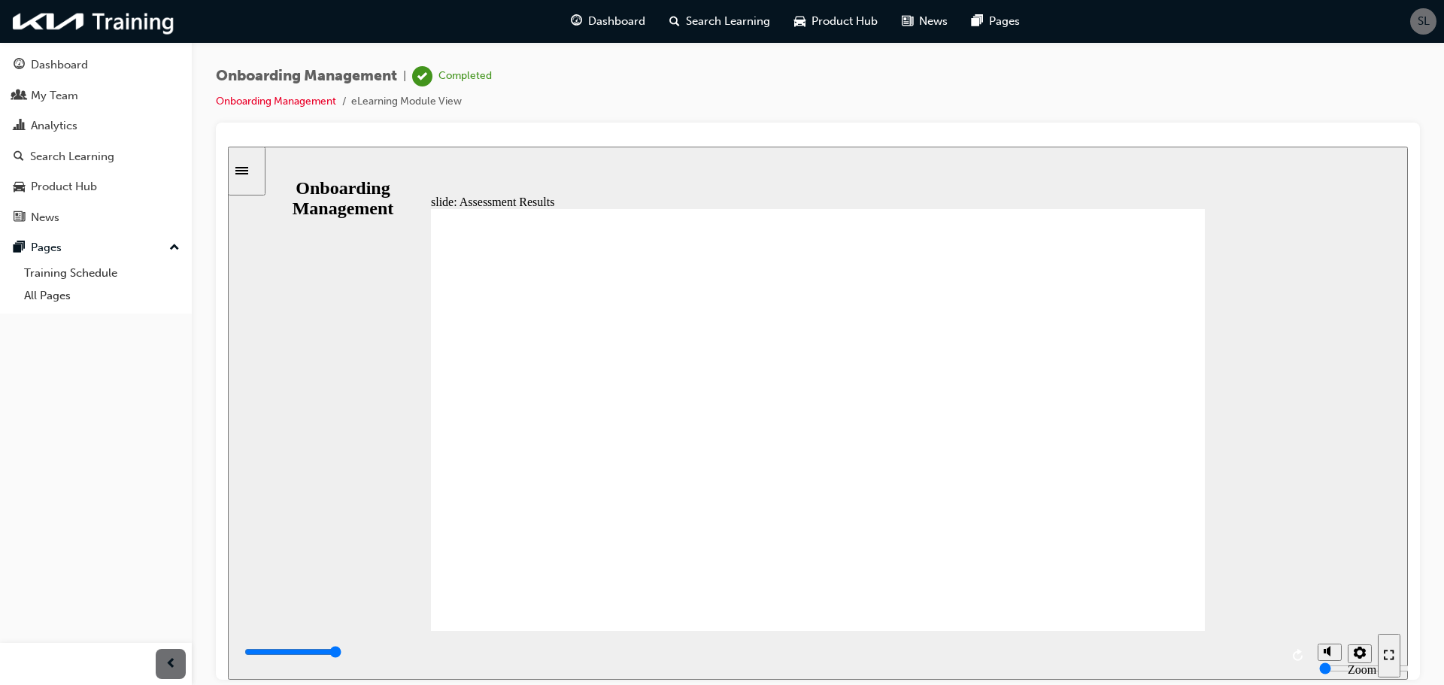
type input "4900"
radio input "true"
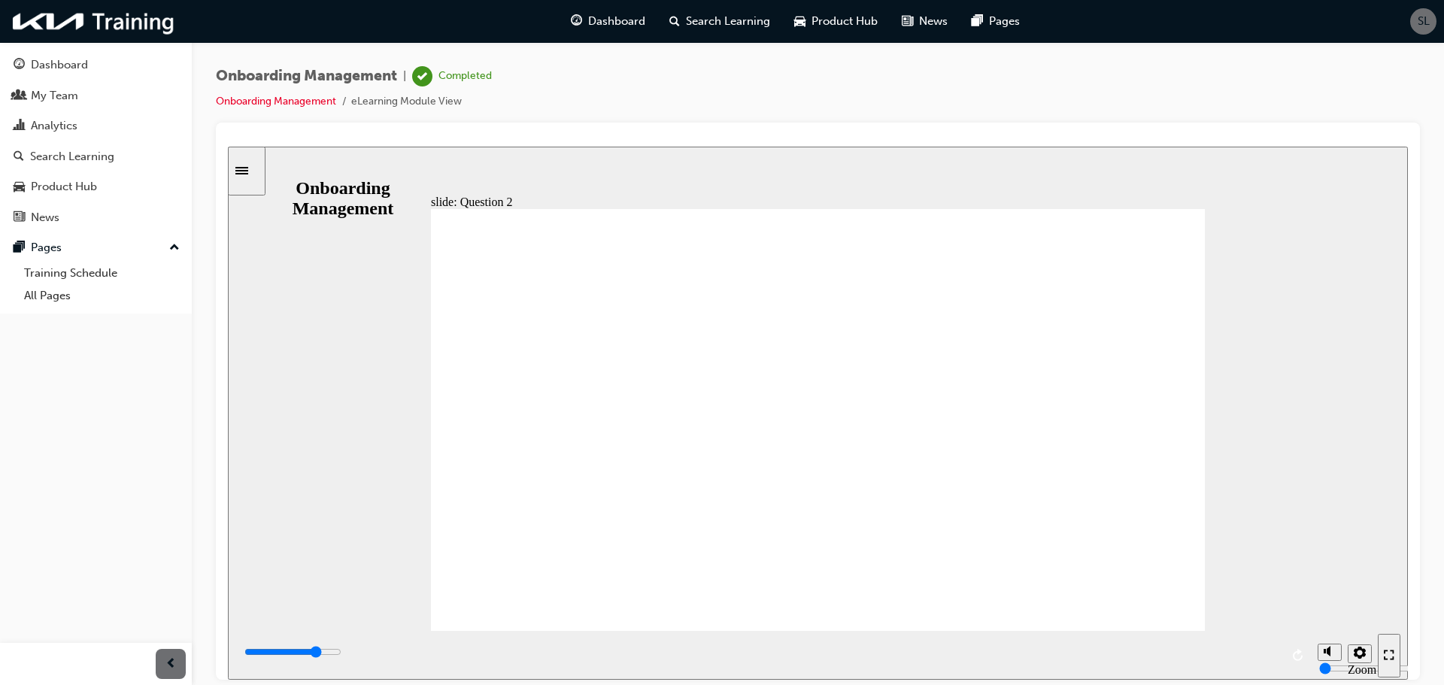
type input "4600"
radio input "true"
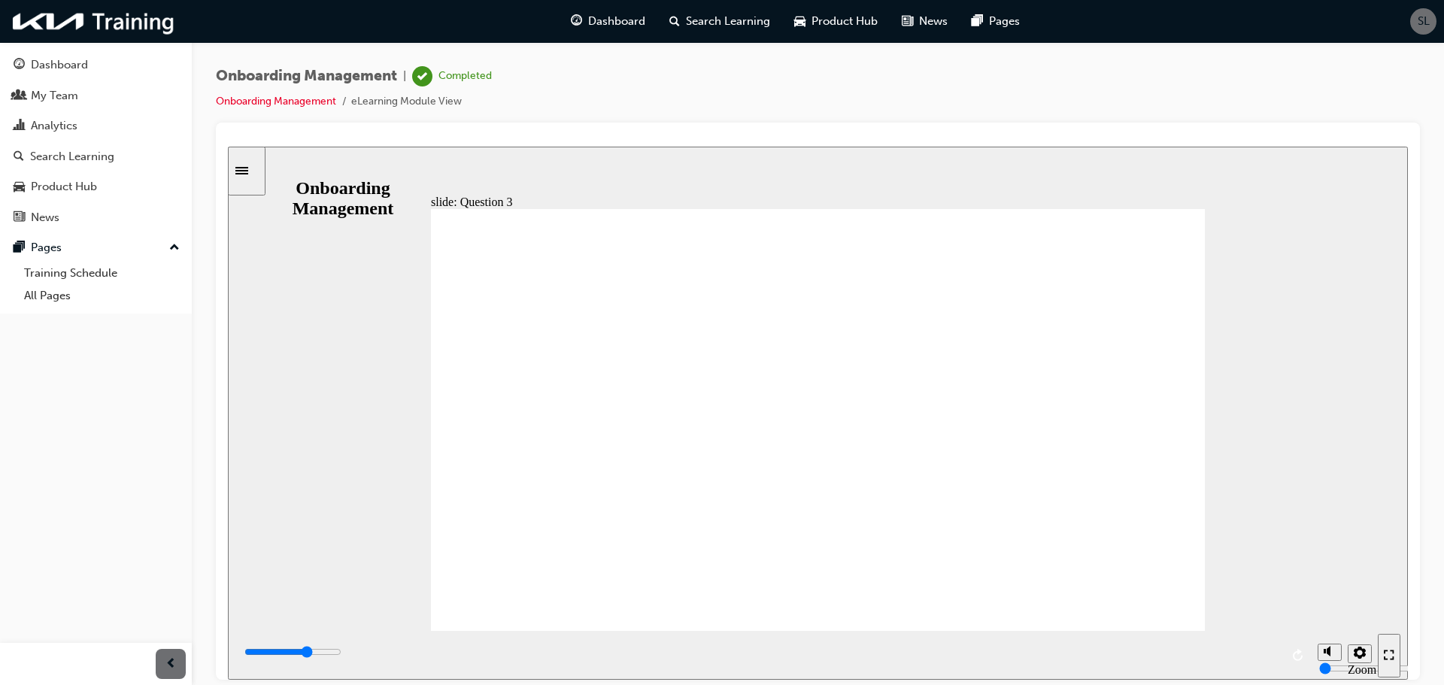
type input "4000"
radio input "true"
type input "5300"
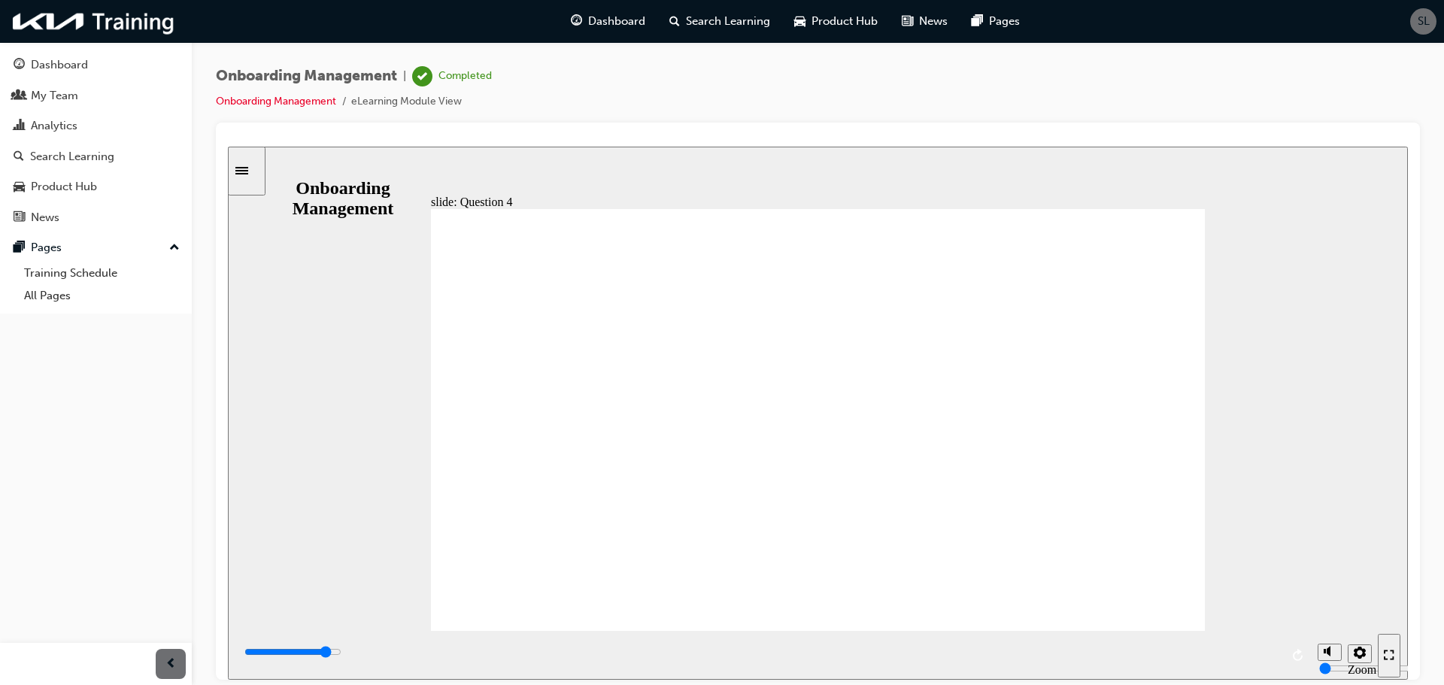
radio input "true"
type input "6000"
drag, startPoint x: 747, startPoint y: 526, endPoint x: 775, endPoint y: 513, distance: 30.6
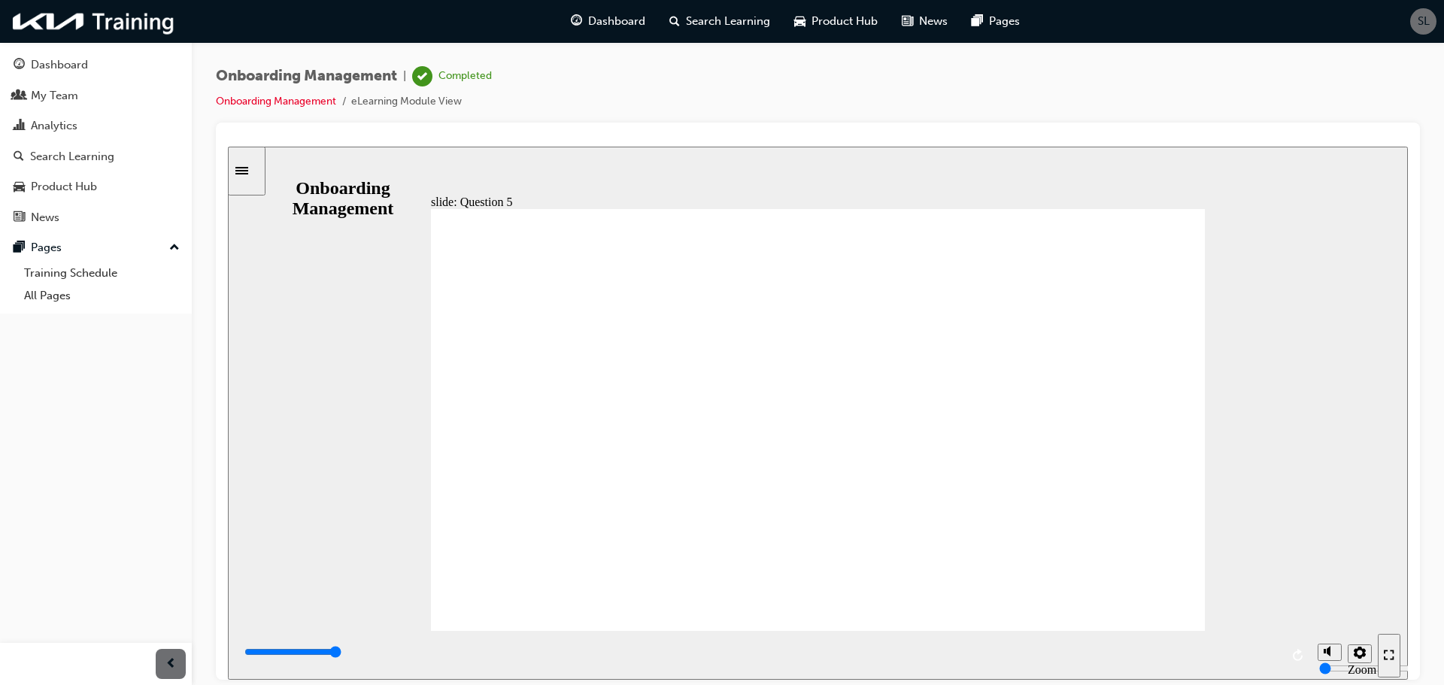
radio input "false"
radio input "true"
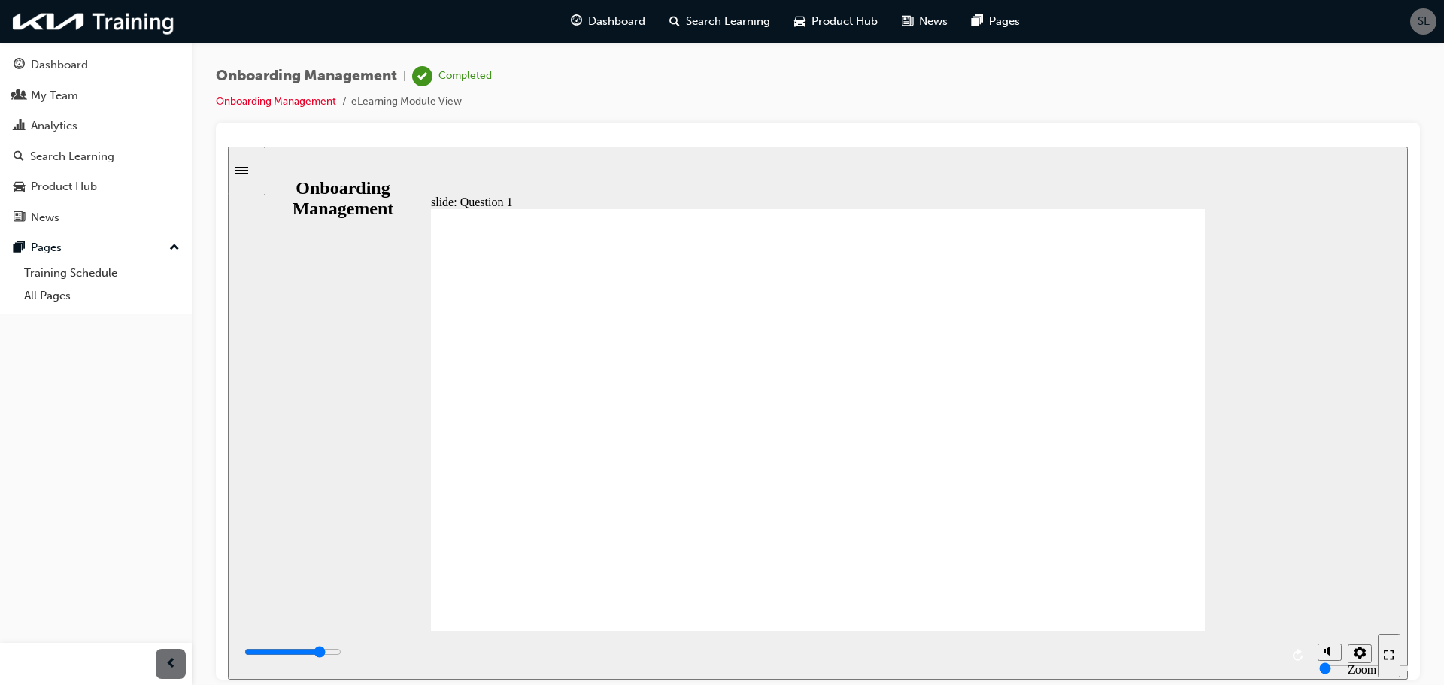
type input "4900"
radio input "true"
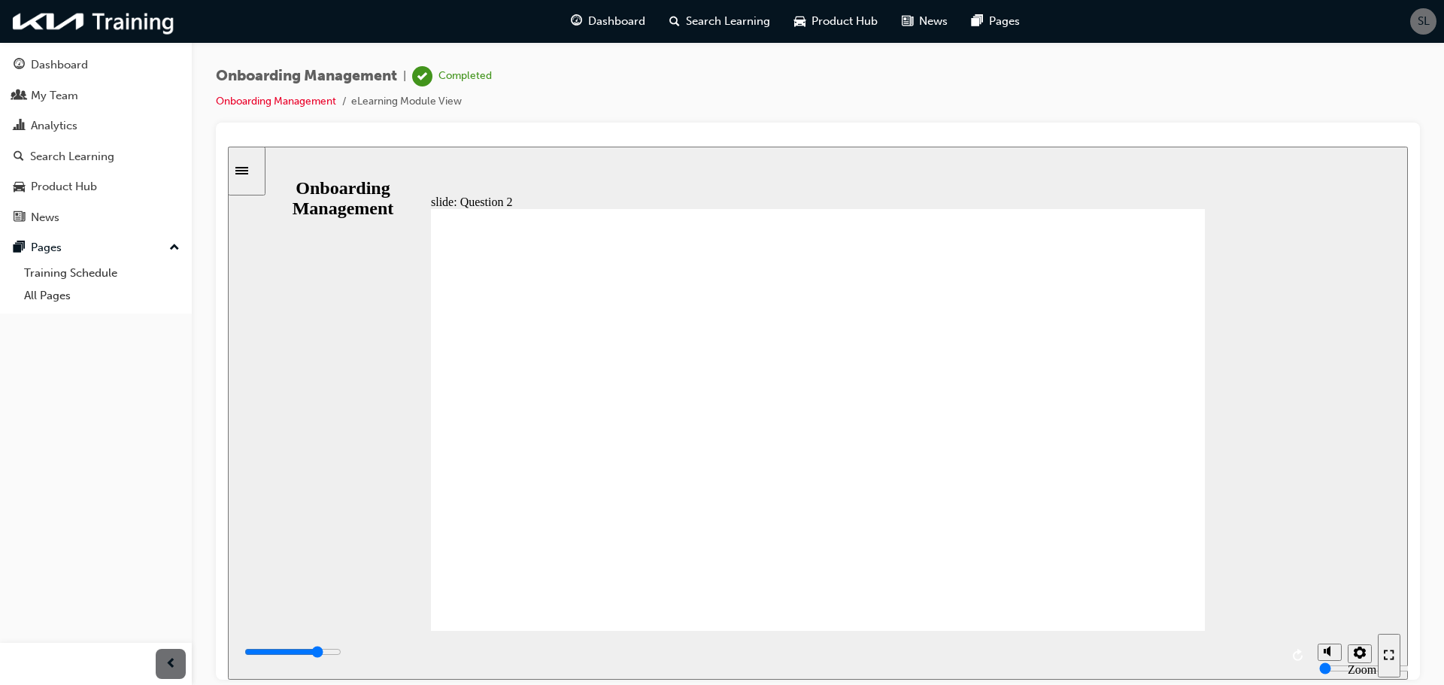
type input "4700"
radio input "true"
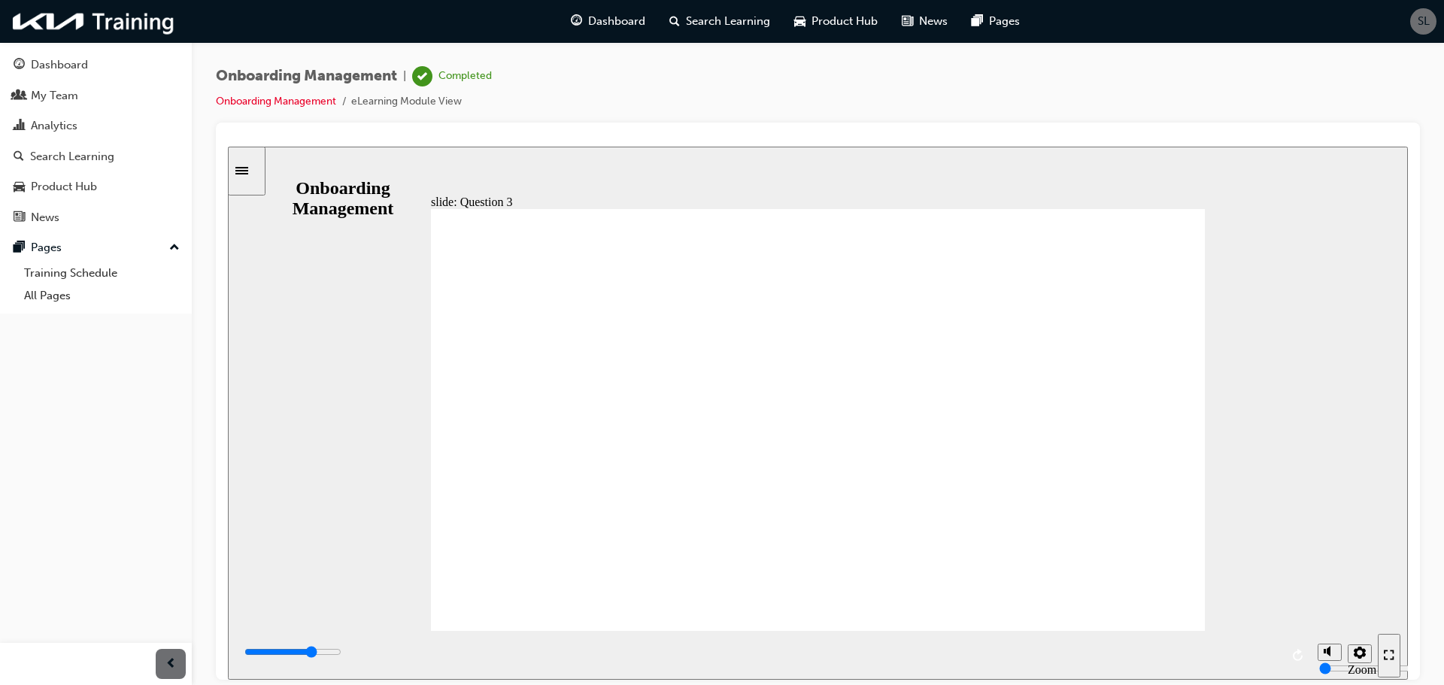
type input "4300"
radio input "true"
type input "4400"
radio input "true"
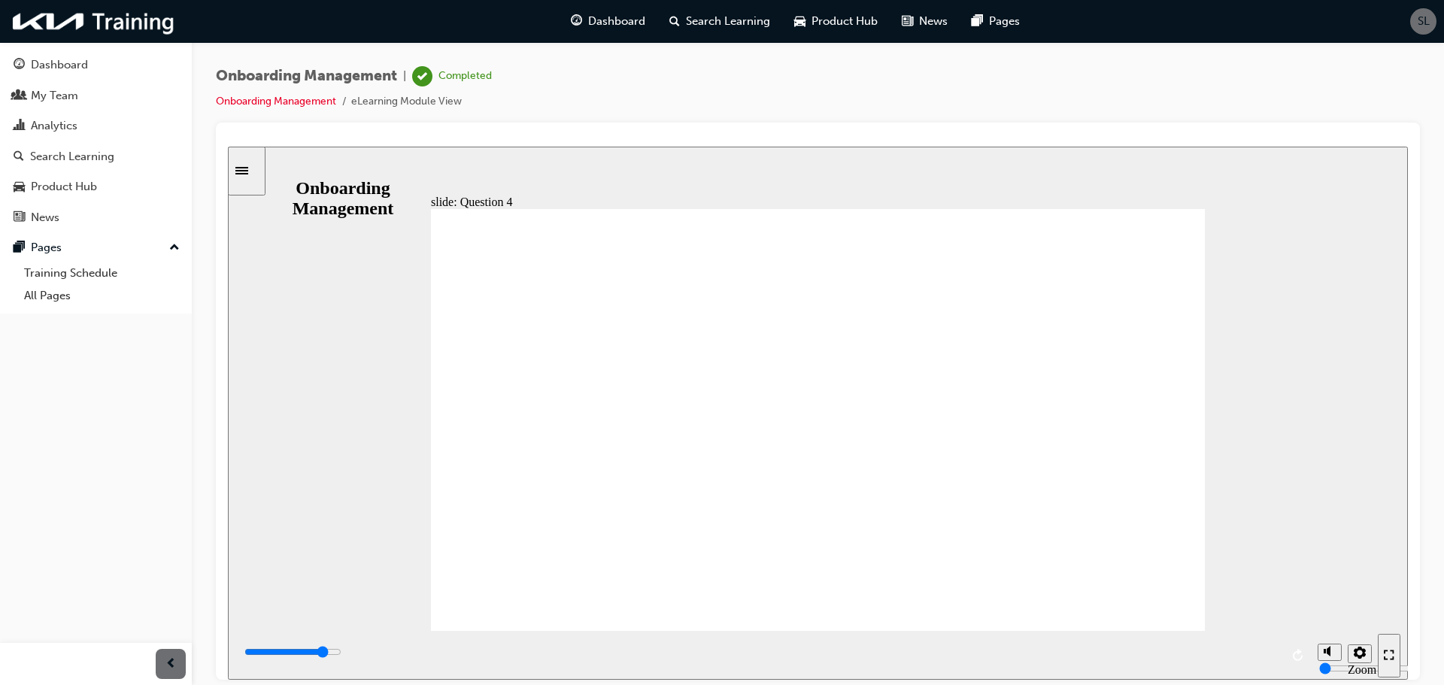
type input "6000"
radio input "true"
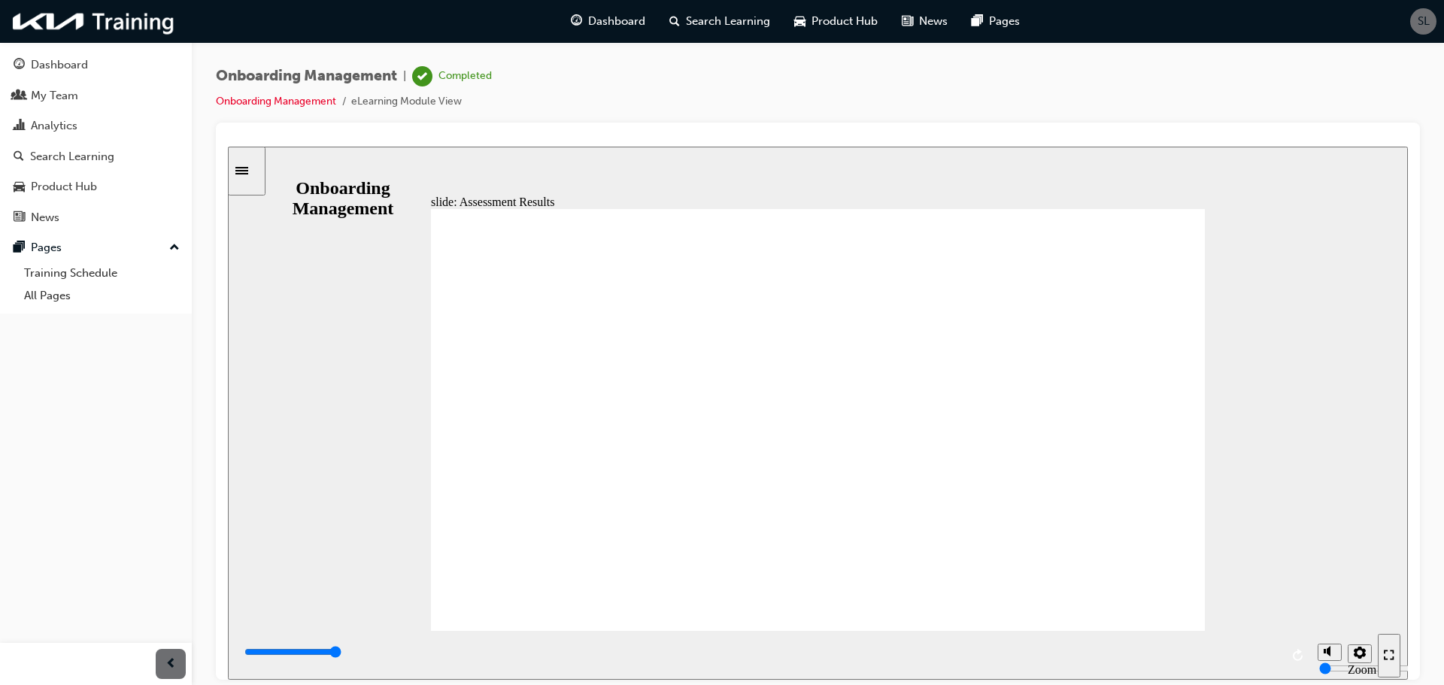
type input "4900"
radio input "true"
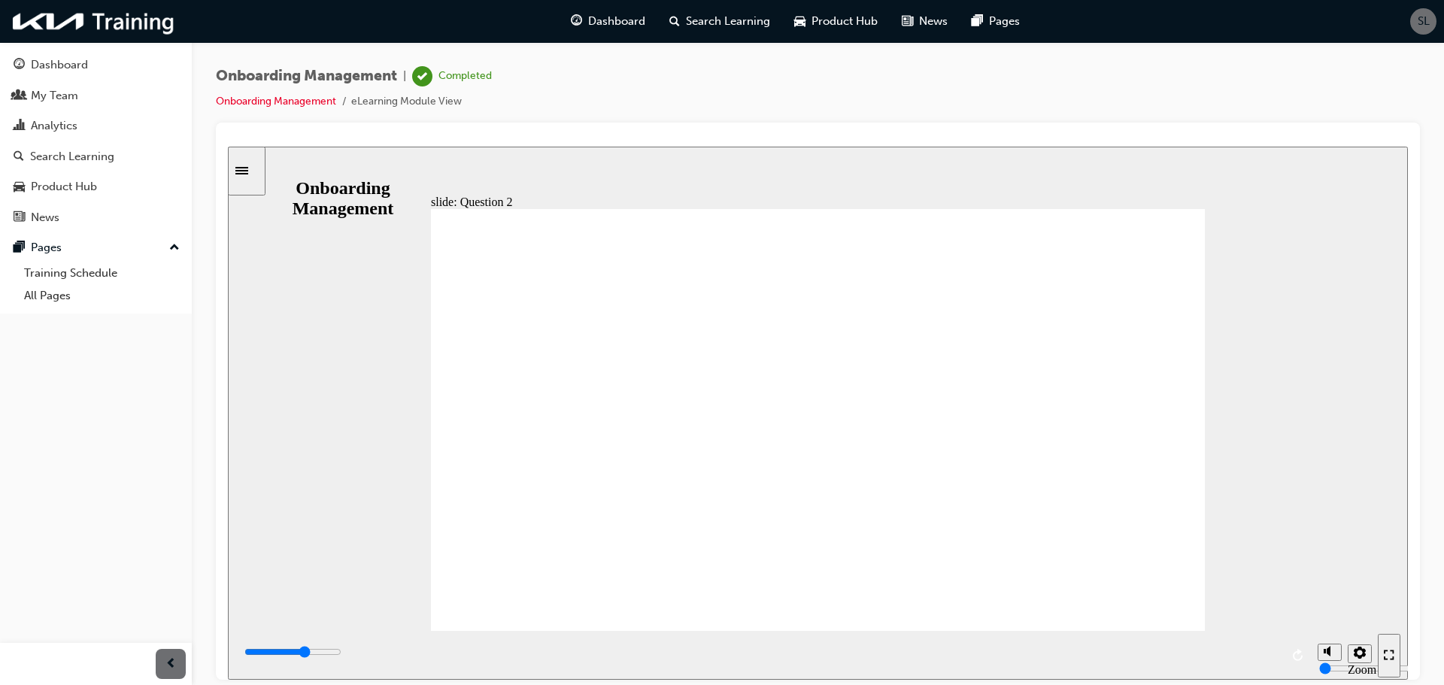
type input "3800"
radio input "true"
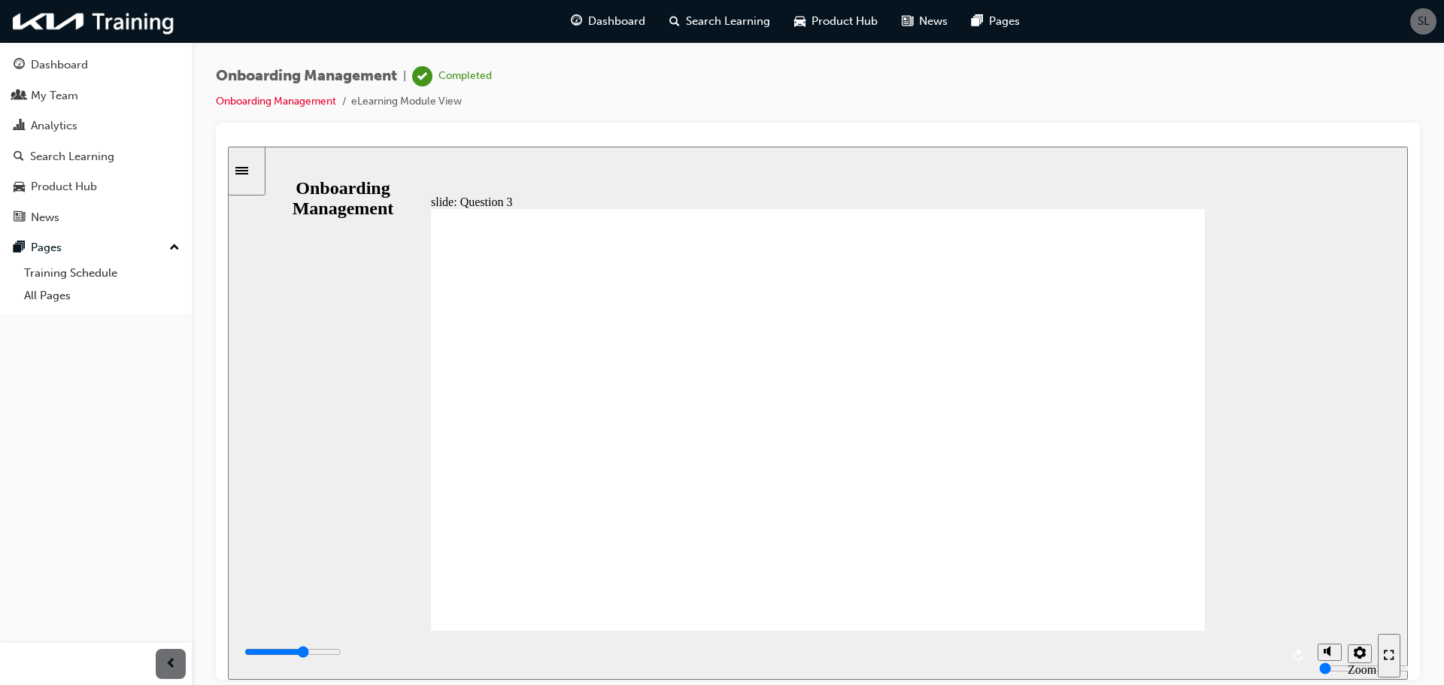
type input "3800"
radio input "true"
type input "5200"
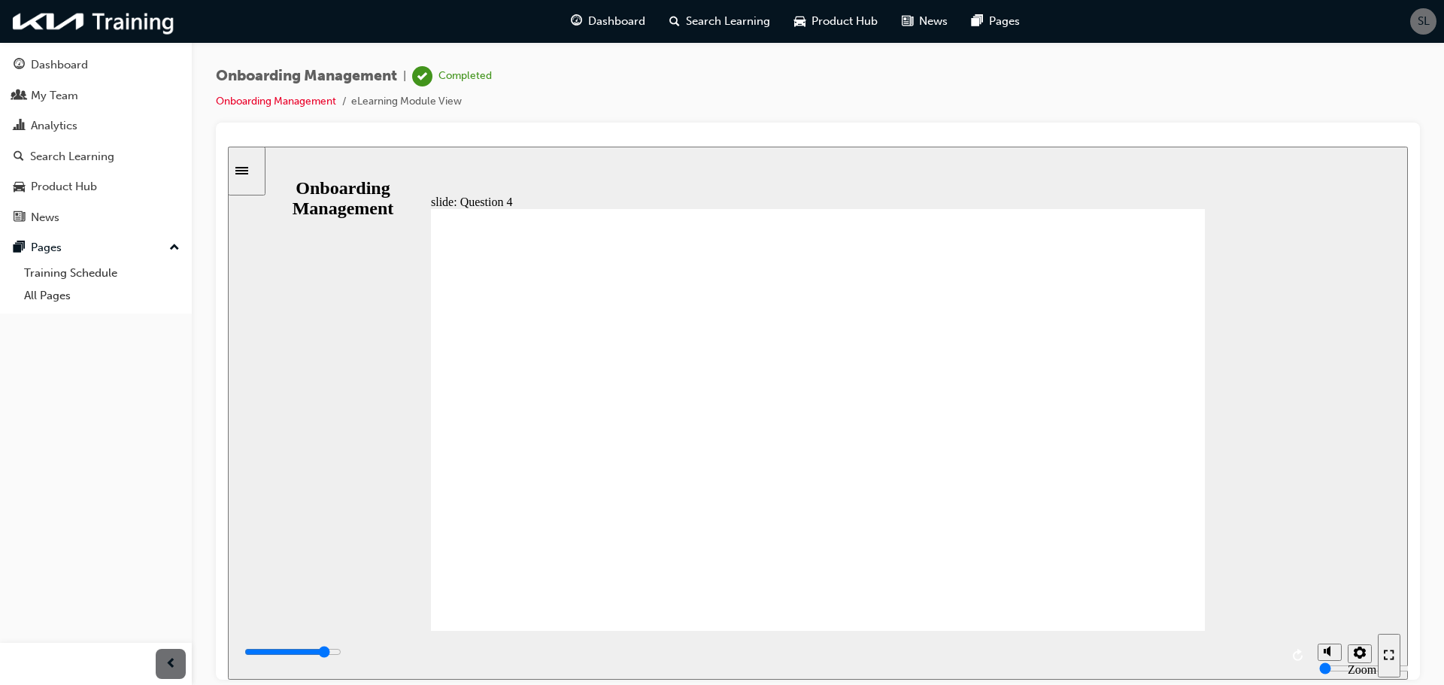
radio input "true"
type input "6000"
radio input "true"
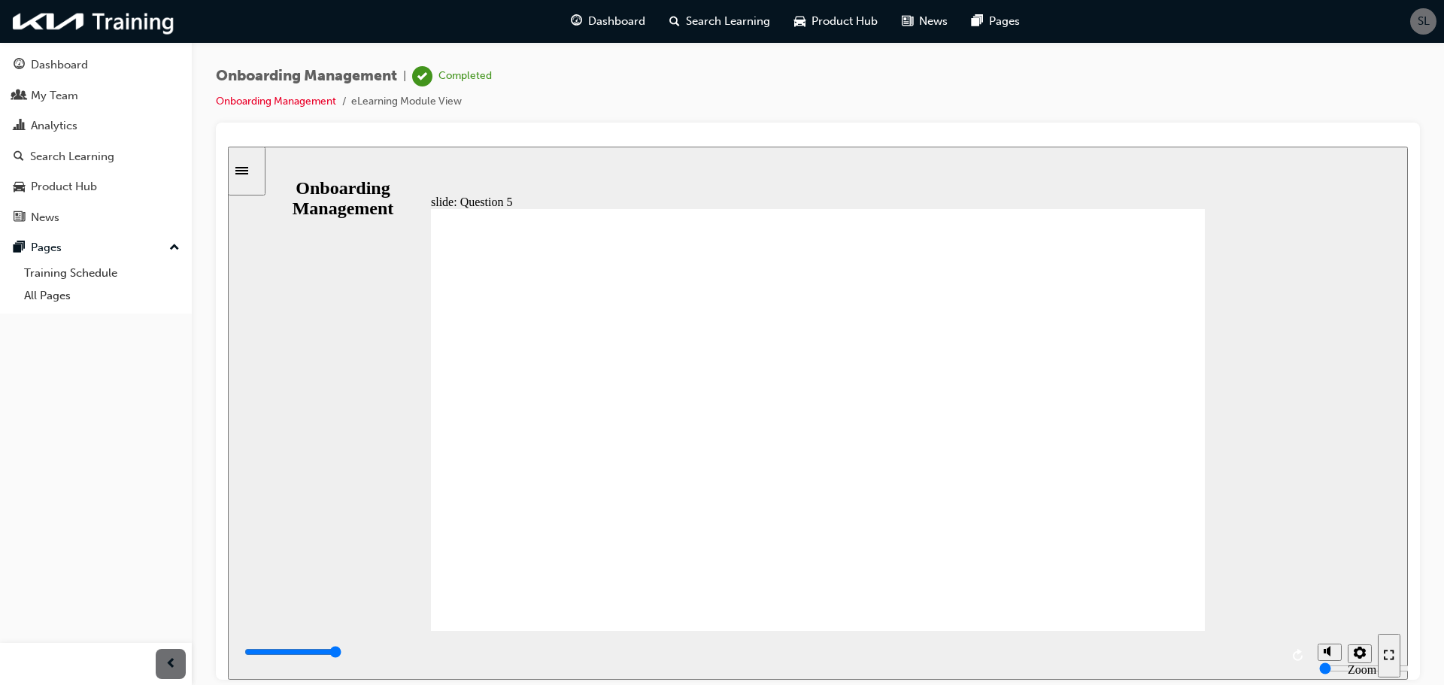
type input "7000"
click at [88, 63] on div "Dashboard" at bounding box center [96, 65] width 165 height 19
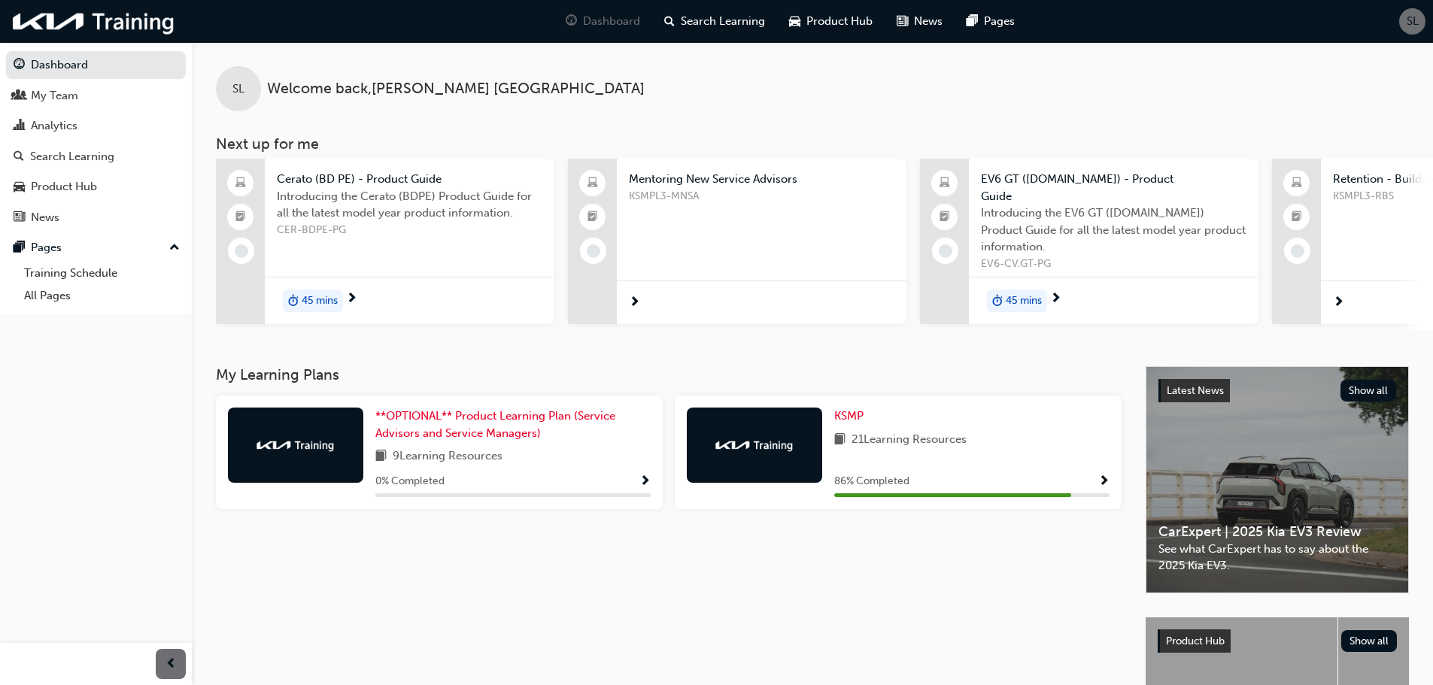
click at [1038, 454] on div "KSMP 21 Learning Resources 86 % Completed" at bounding box center [971, 452] width 275 height 89
click at [1099, 475] on span "Show Progress" at bounding box center [1103, 482] width 11 height 14
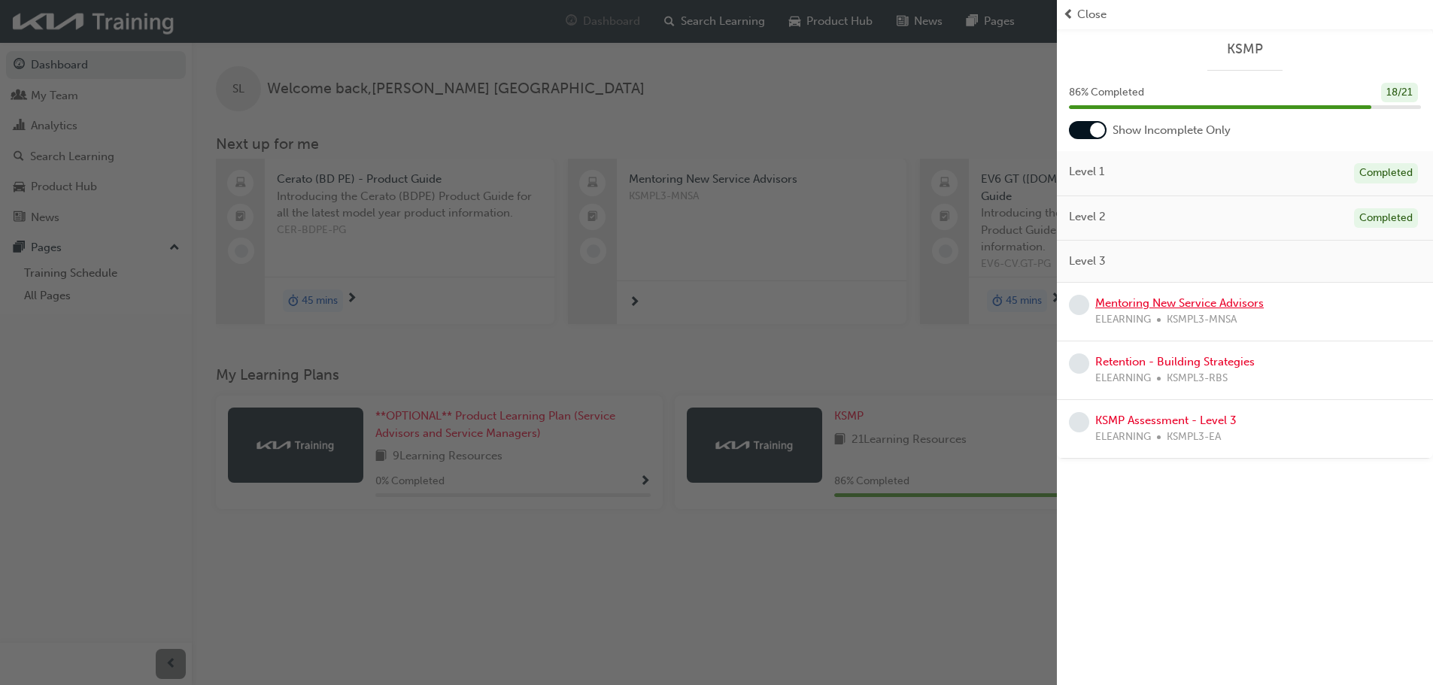
click at [1162, 307] on link "Mentoring New Service Advisors" at bounding box center [1179, 303] width 168 height 14
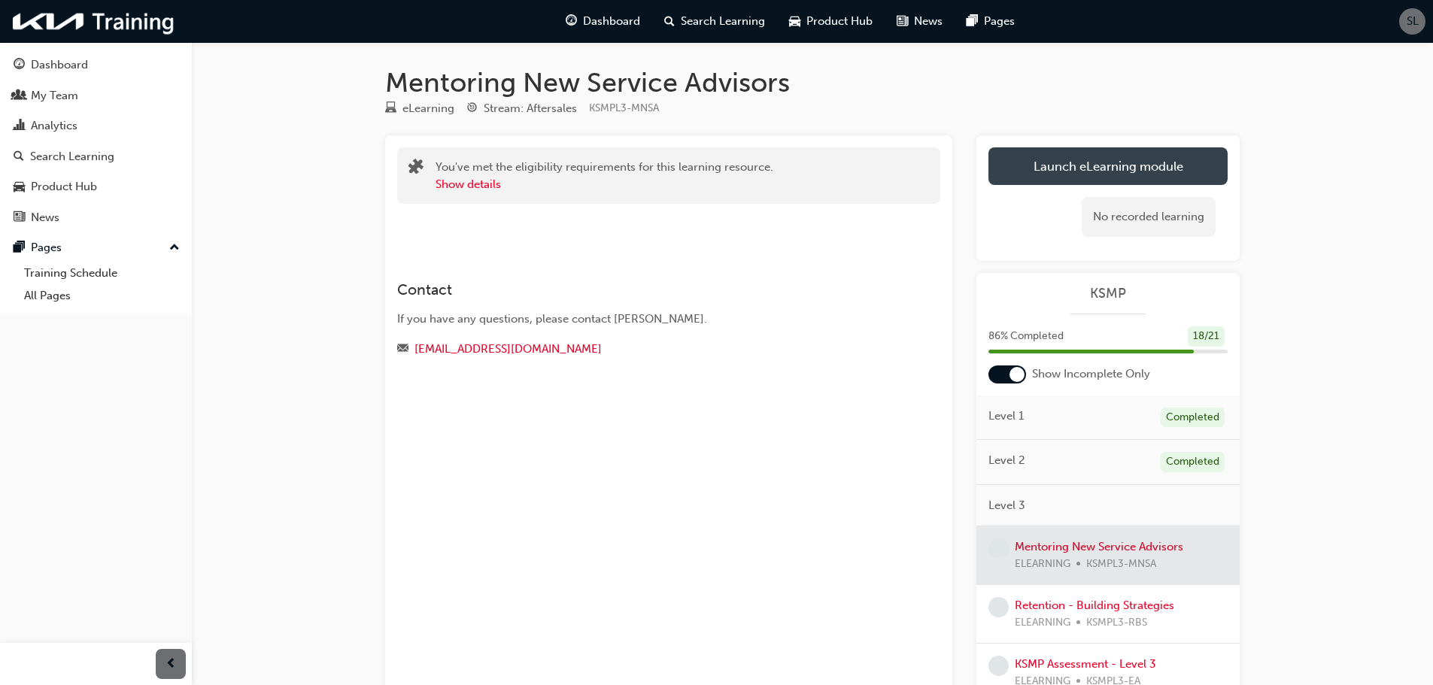
click at [1057, 168] on link "Launch eLearning module" at bounding box center [1107, 166] width 239 height 38
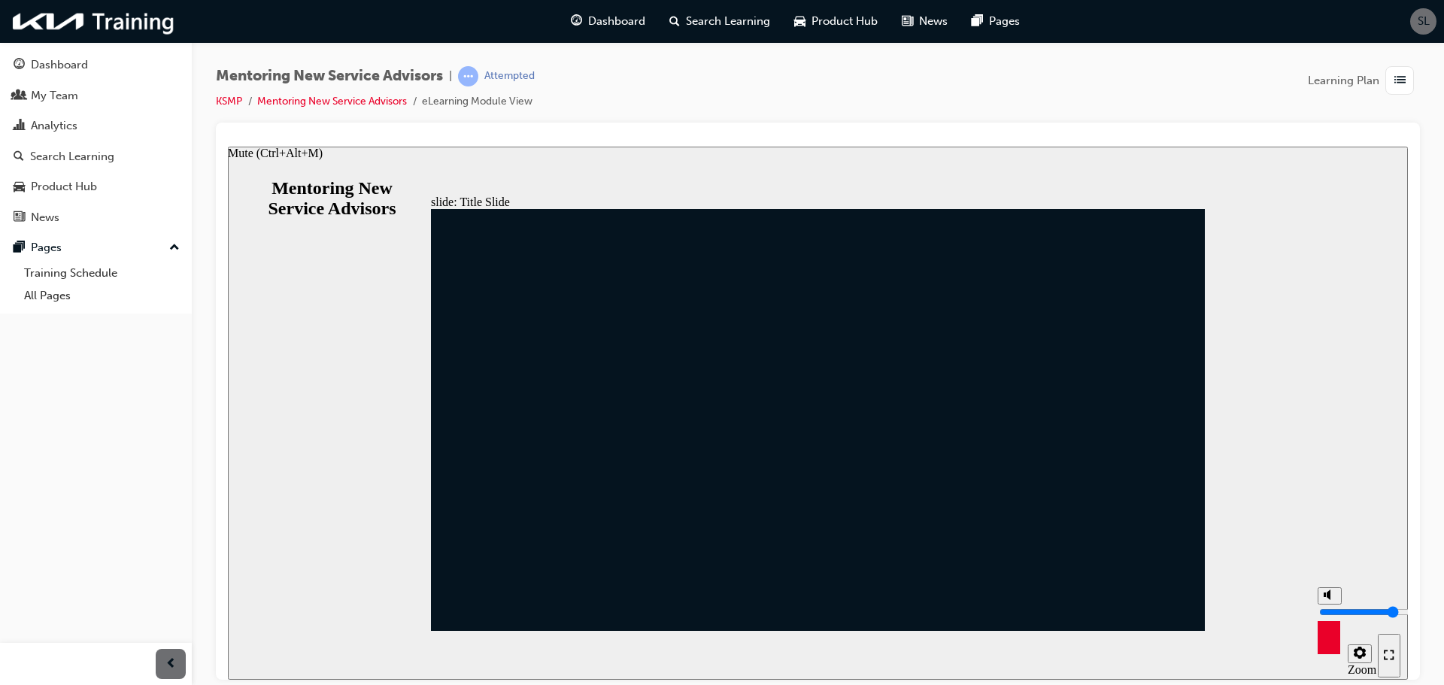
click at [1331, 599] on icon "Mute (Ctrl+Alt+M)" at bounding box center [1329, 594] width 12 height 11
type input "0"
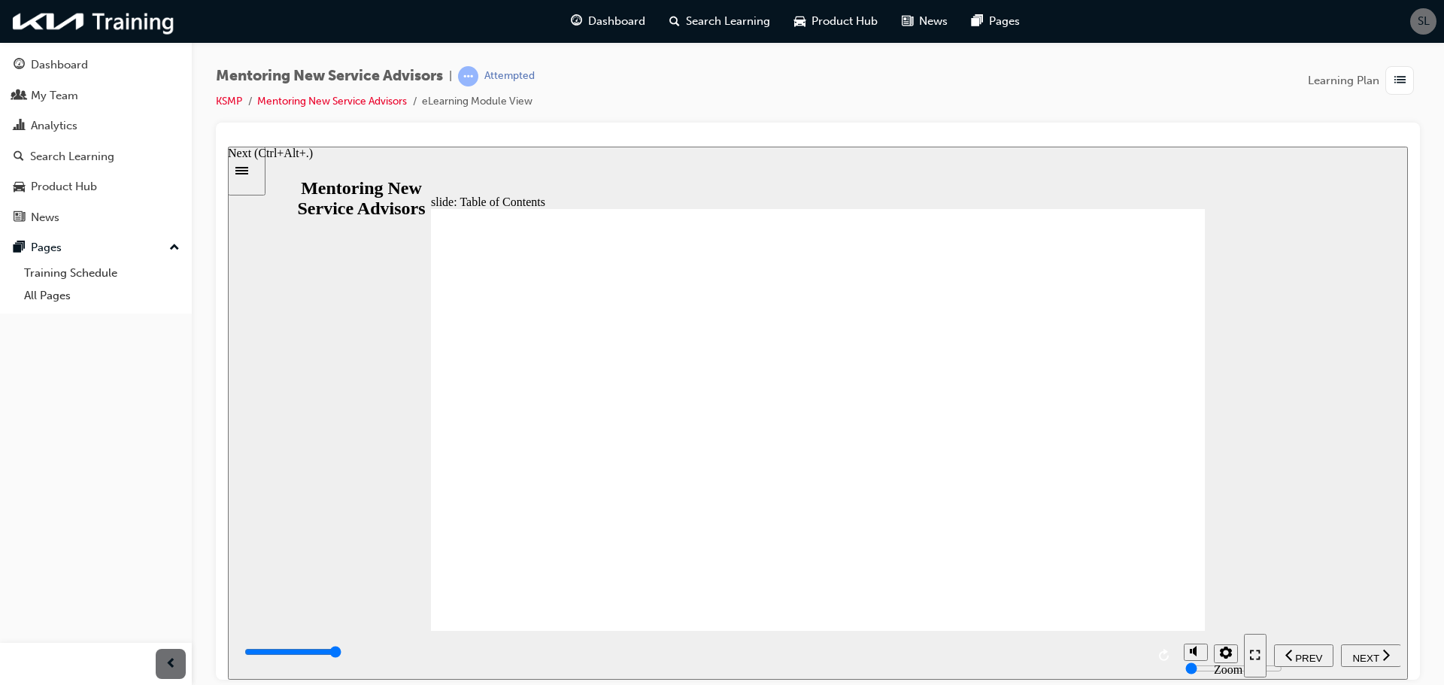
click at [1389, 654] on icon "next" at bounding box center [1385, 653] width 7 height 11
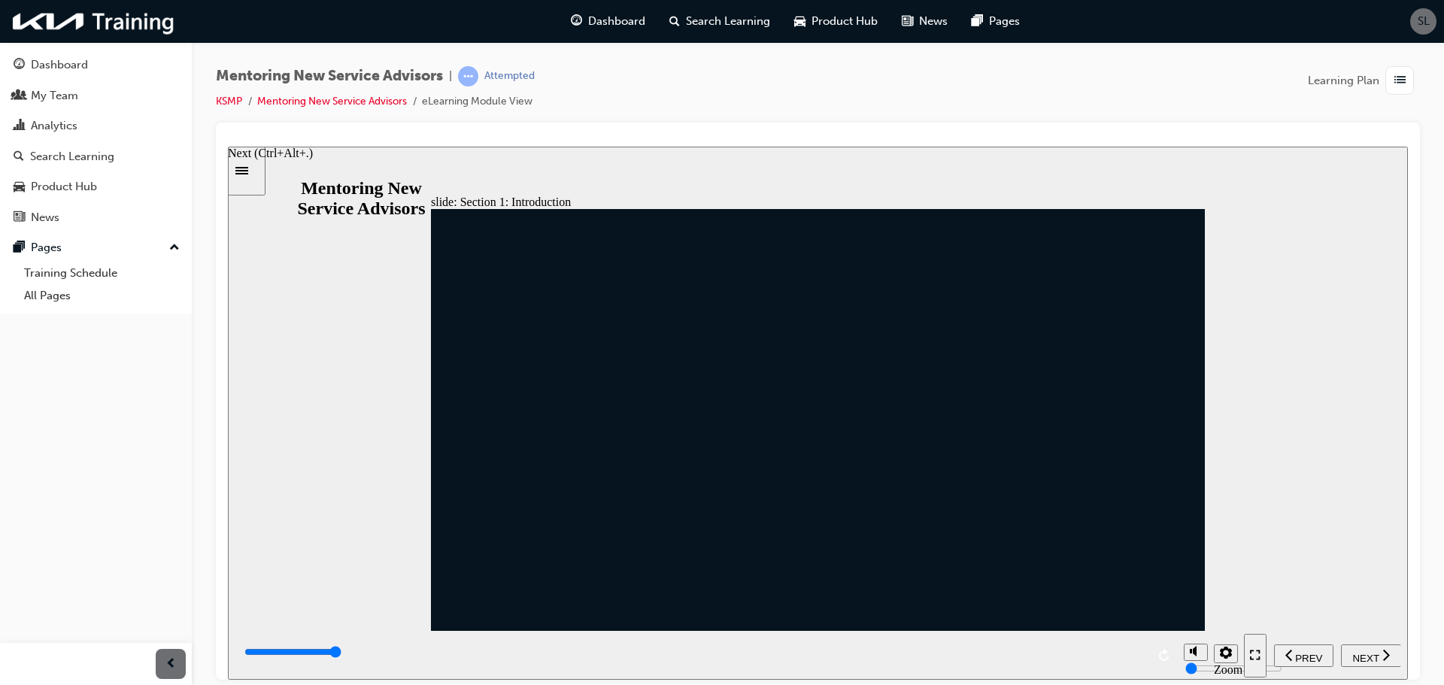
click at [1375, 652] on span "NEXT" at bounding box center [1365, 657] width 26 height 11
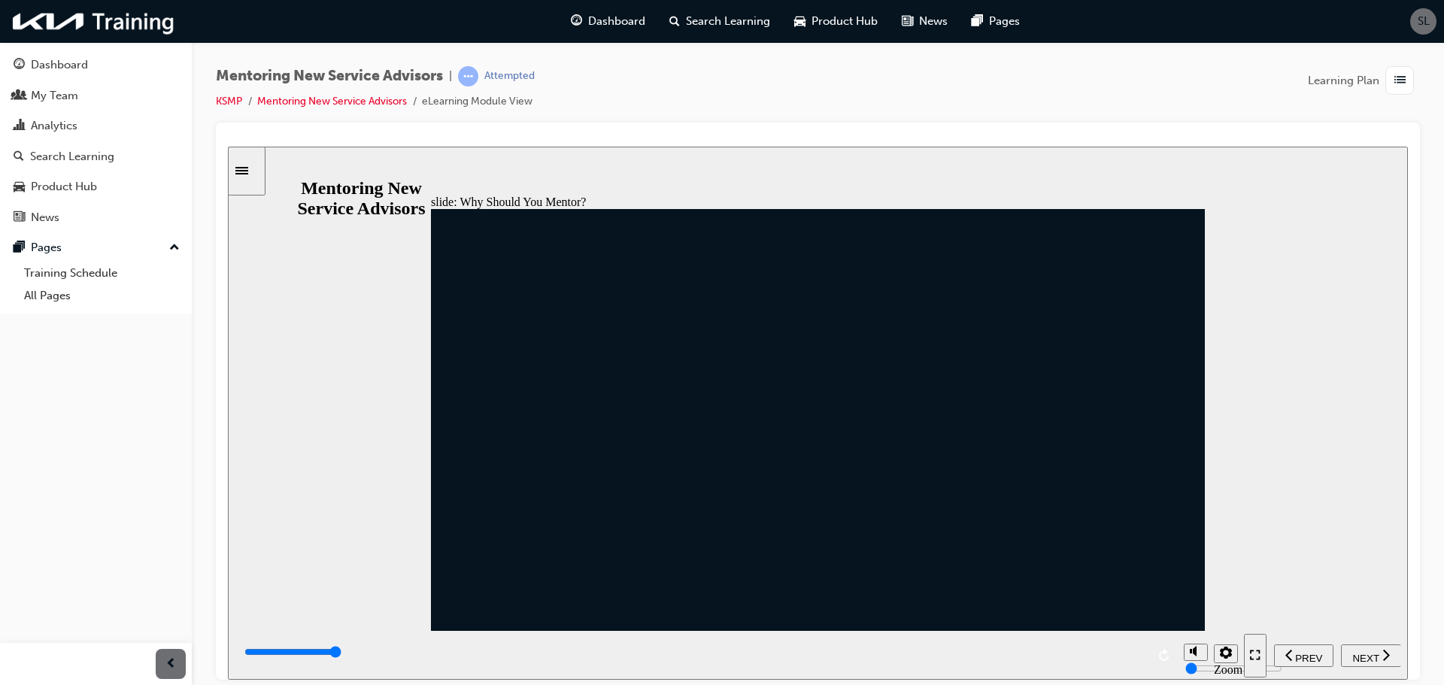
click at [1354, 652] on span "NEXT" at bounding box center [1365, 657] width 26 height 11
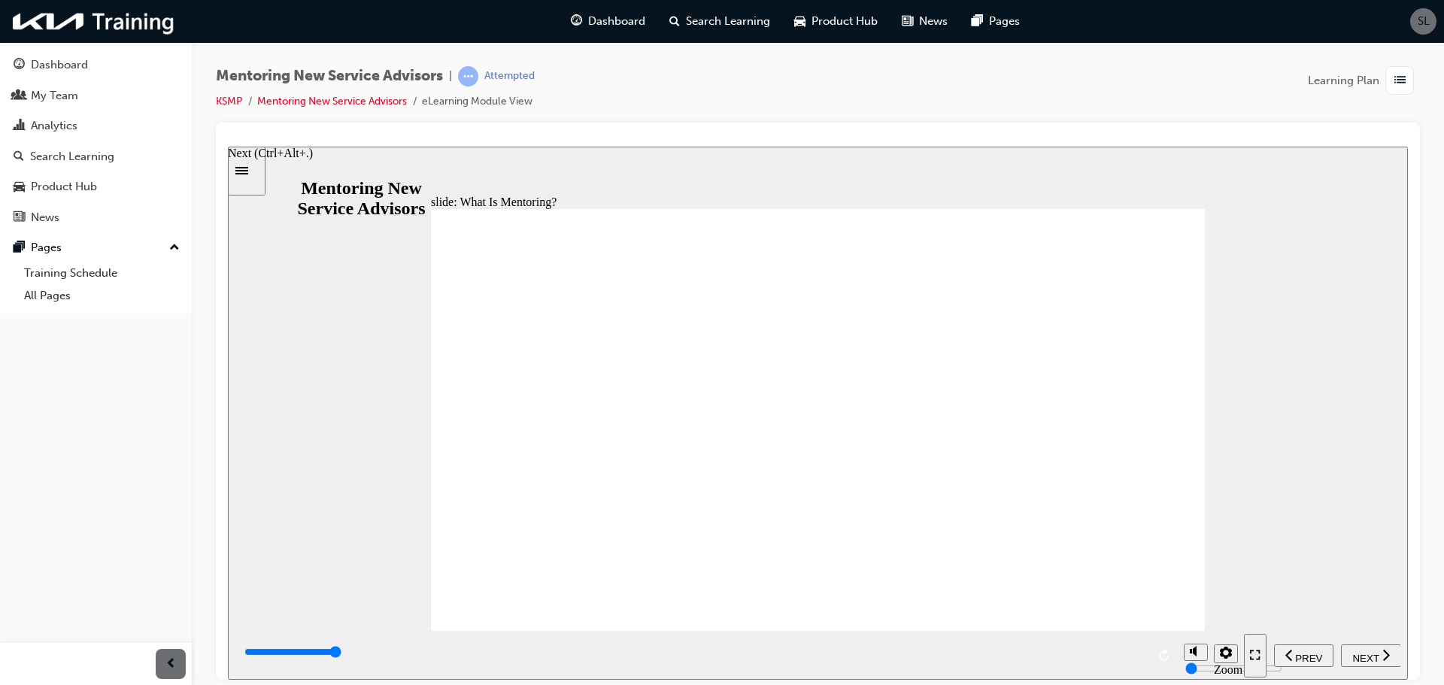
click at [1365, 653] on span "NEXT" at bounding box center [1365, 657] width 26 height 11
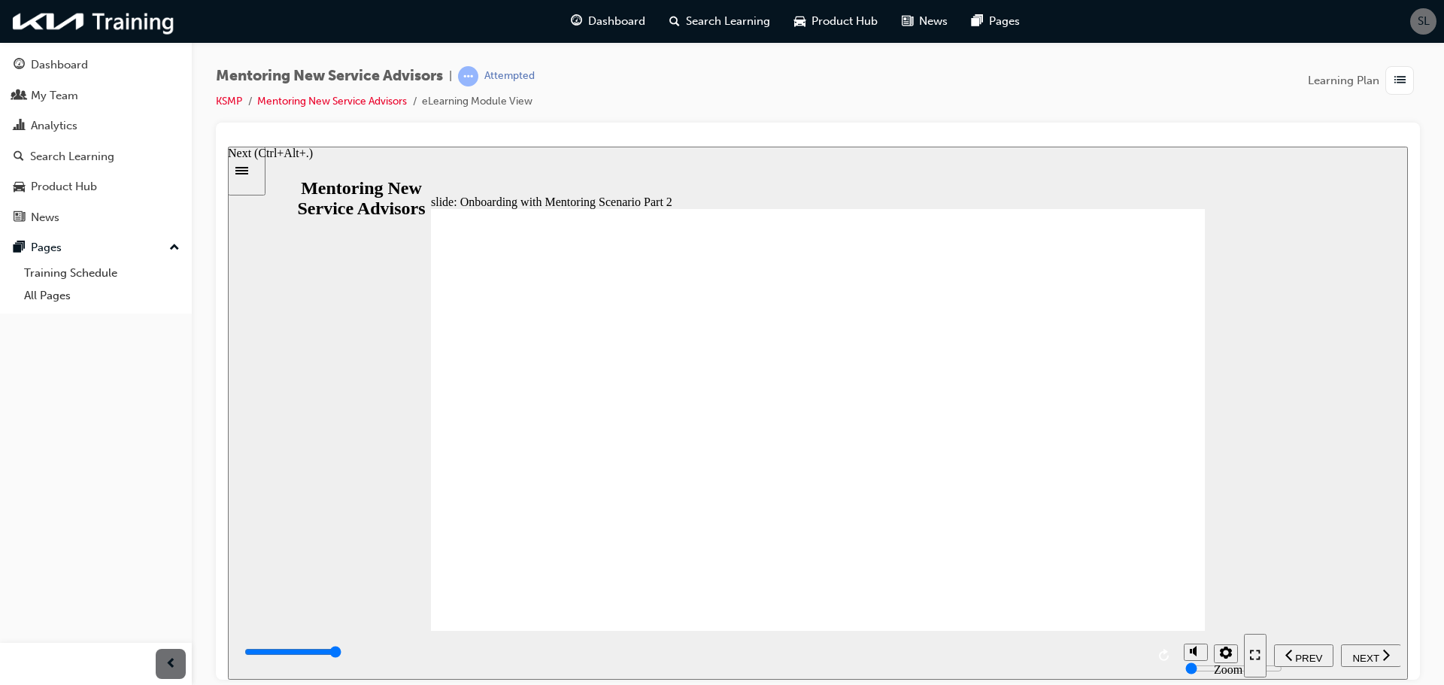
click at [1348, 653] on div "NEXT" at bounding box center [1371, 655] width 48 height 16
click at [1374, 652] on span "NEXT" at bounding box center [1365, 657] width 26 height 11
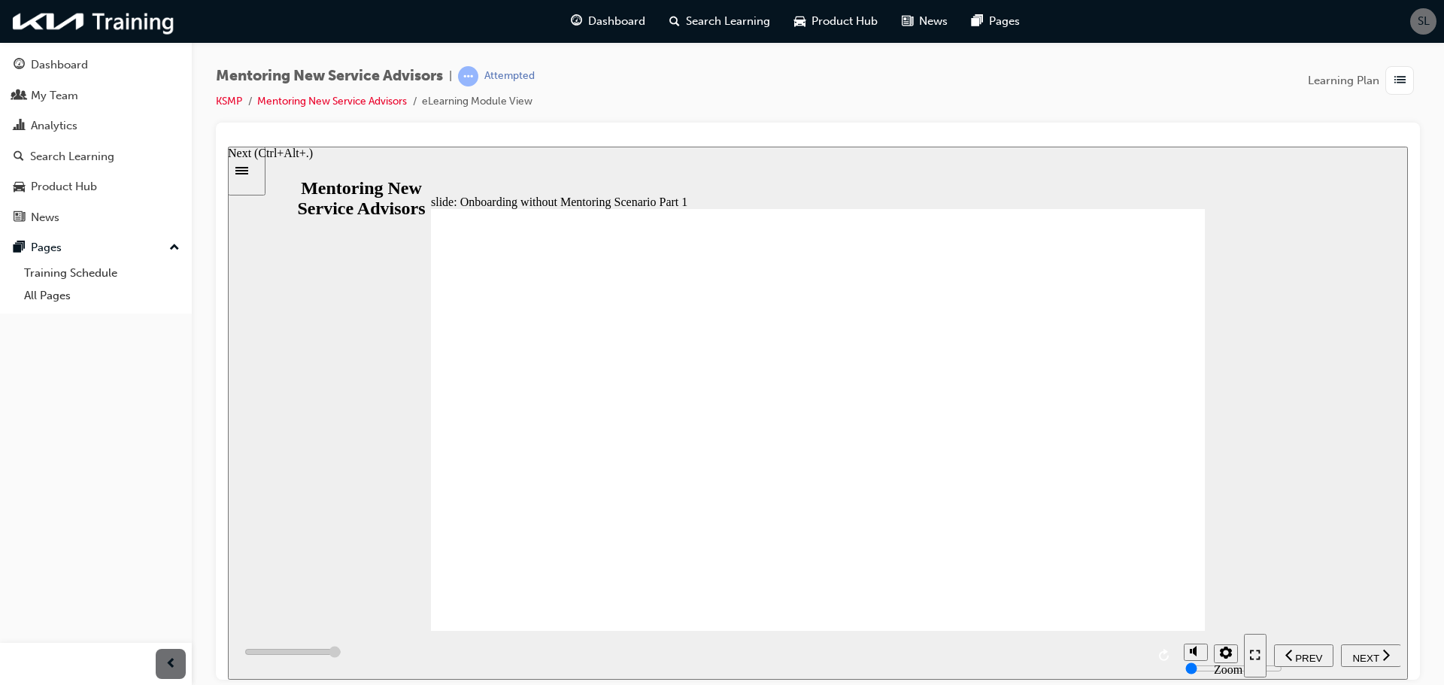
click at [1365, 653] on span "NEXT" at bounding box center [1365, 657] width 26 height 11
click at [1368, 652] on span "NEXT" at bounding box center [1365, 657] width 26 height 11
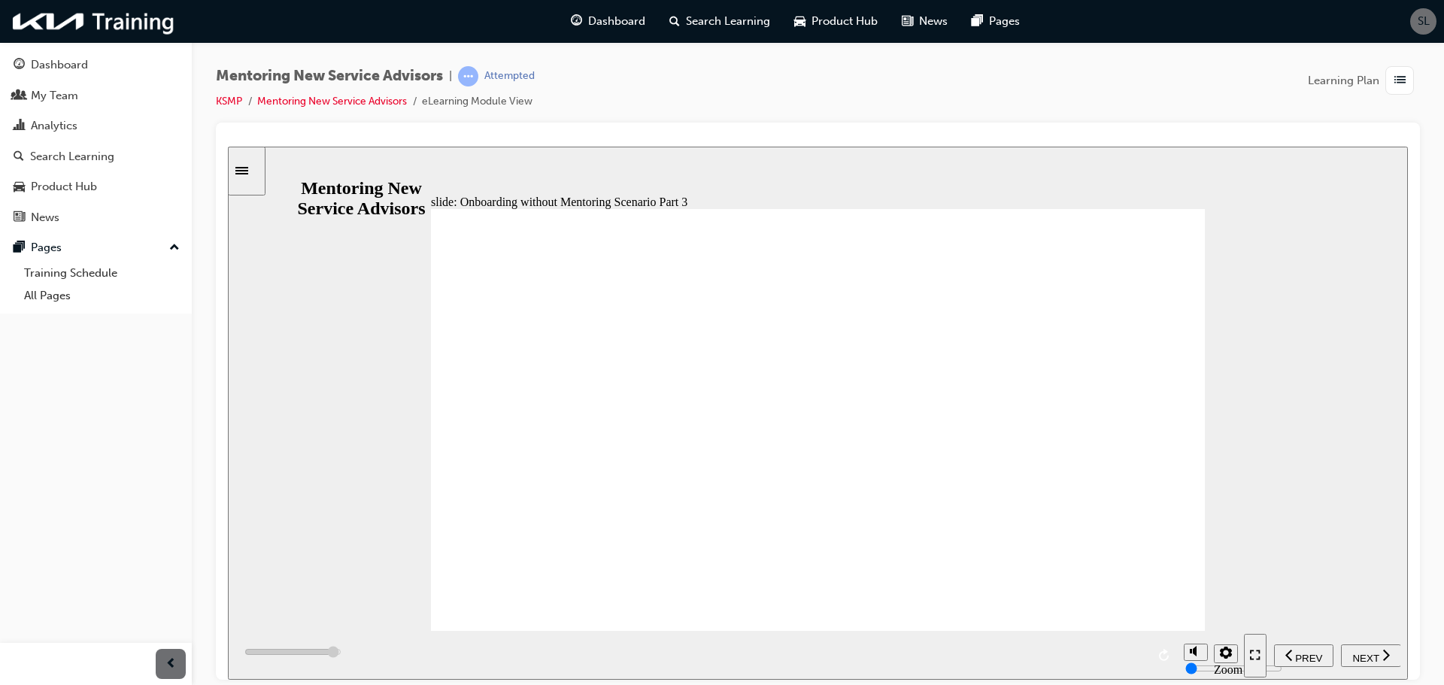
click at [1348, 658] on div "NEXT" at bounding box center [1371, 655] width 48 height 16
drag, startPoint x: 1361, startPoint y: 661, endPoint x: 1350, endPoint y: 658, distance: 11.7
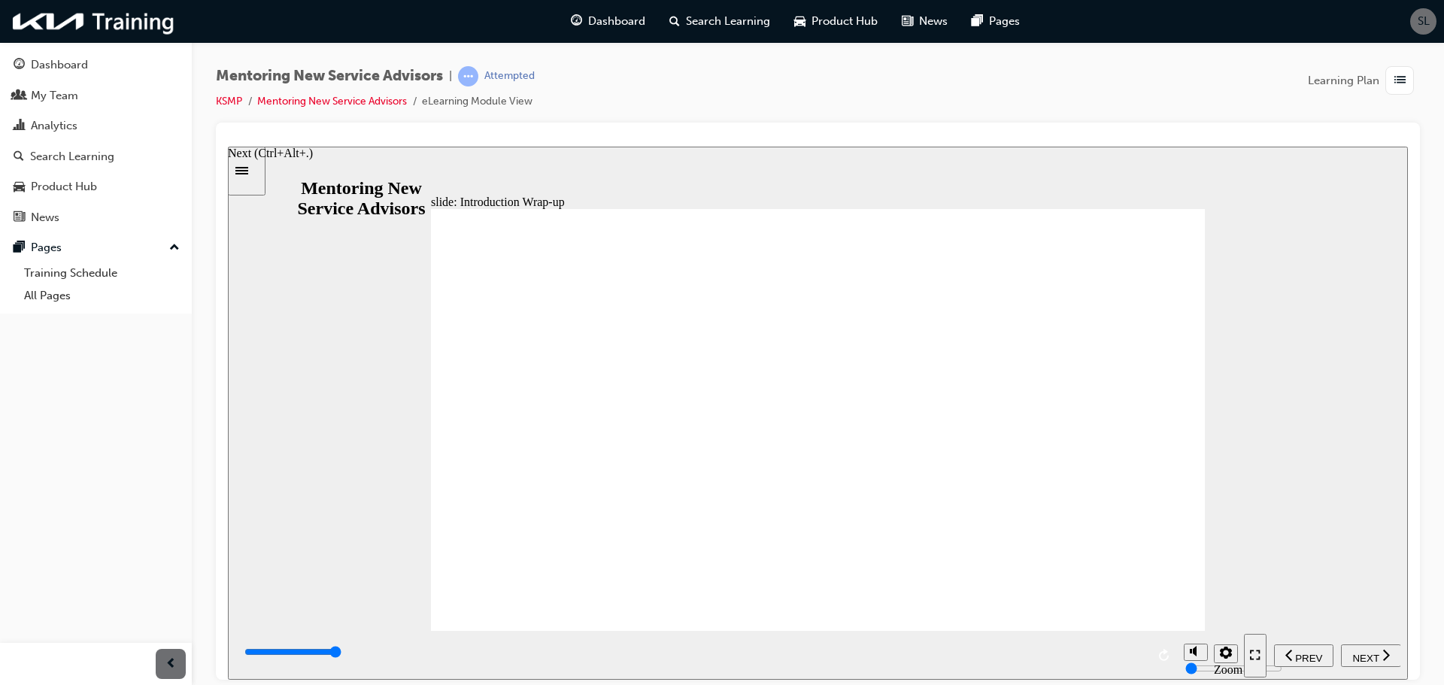
click at [1358, 660] on div "NEXT" at bounding box center [1371, 655] width 48 height 16
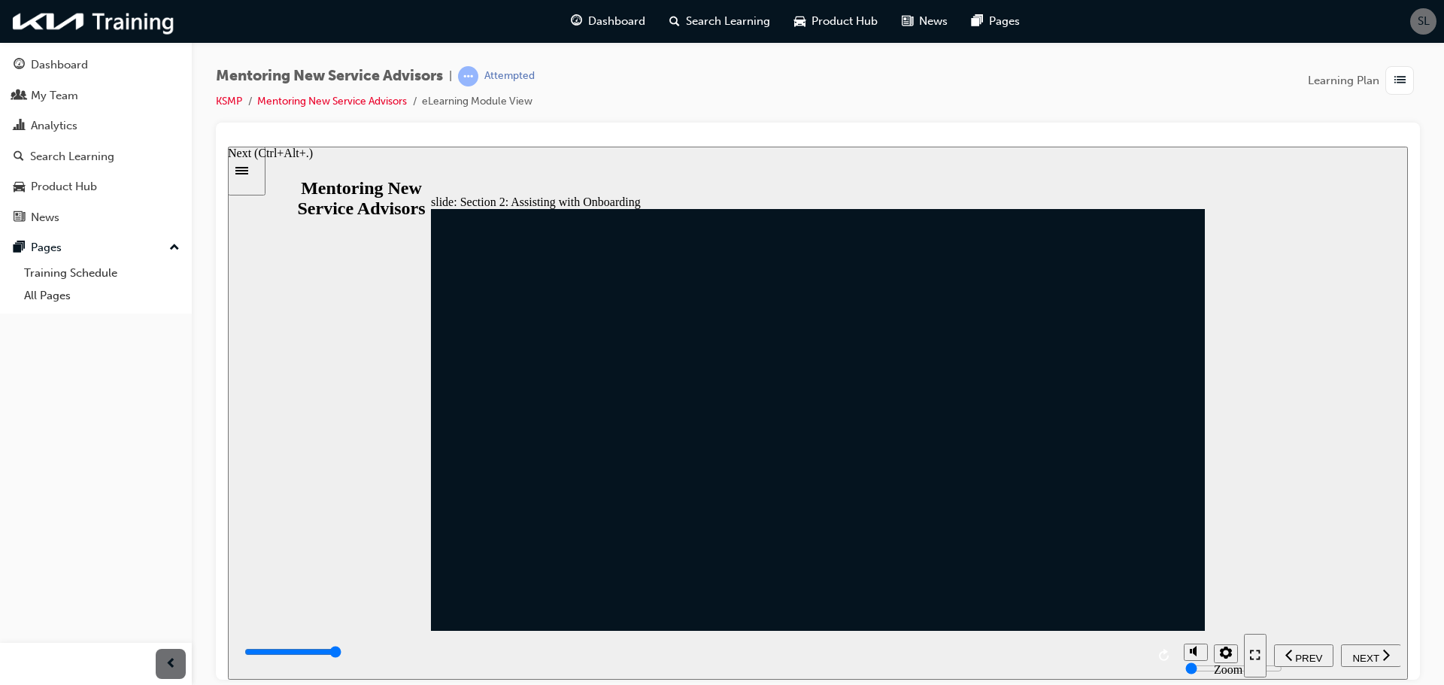
click at [1352, 654] on span "NEXT" at bounding box center [1365, 657] width 26 height 11
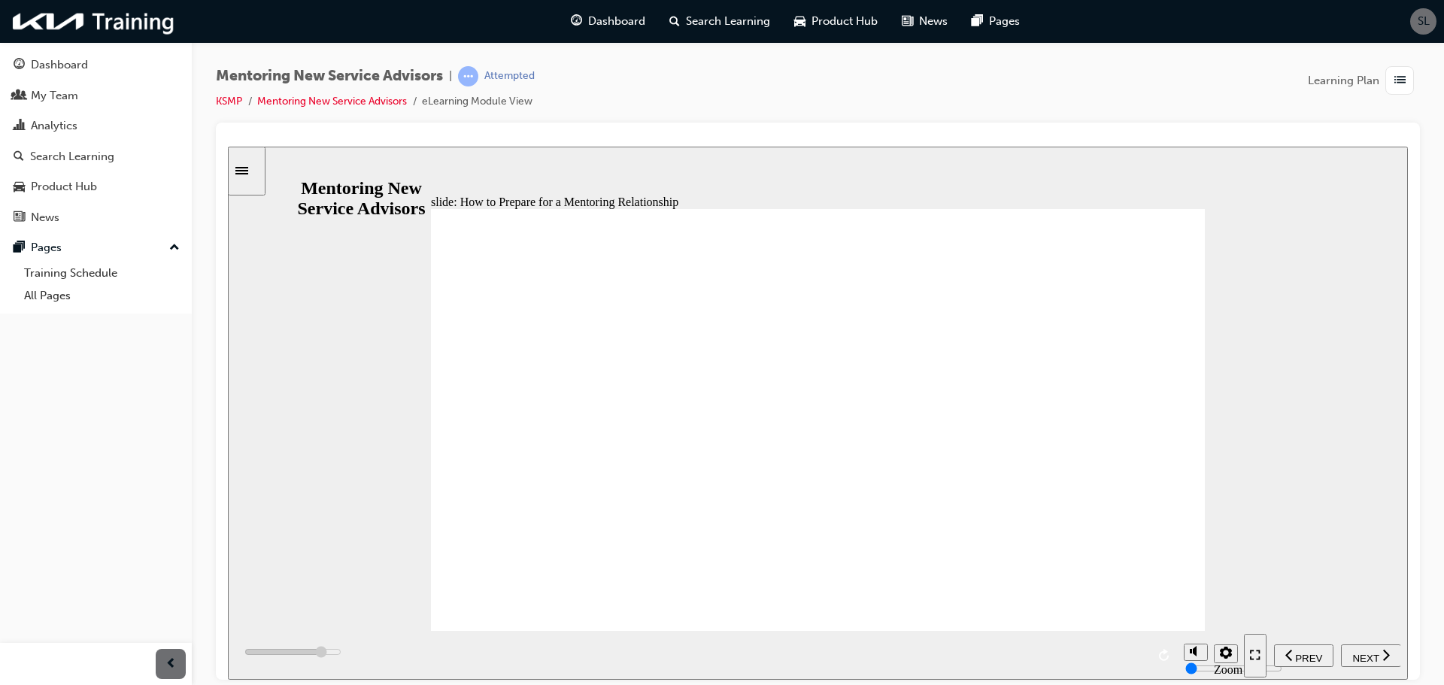
click at [1366, 652] on span "NEXT" at bounding box center [1365, 657] width 26 height 11
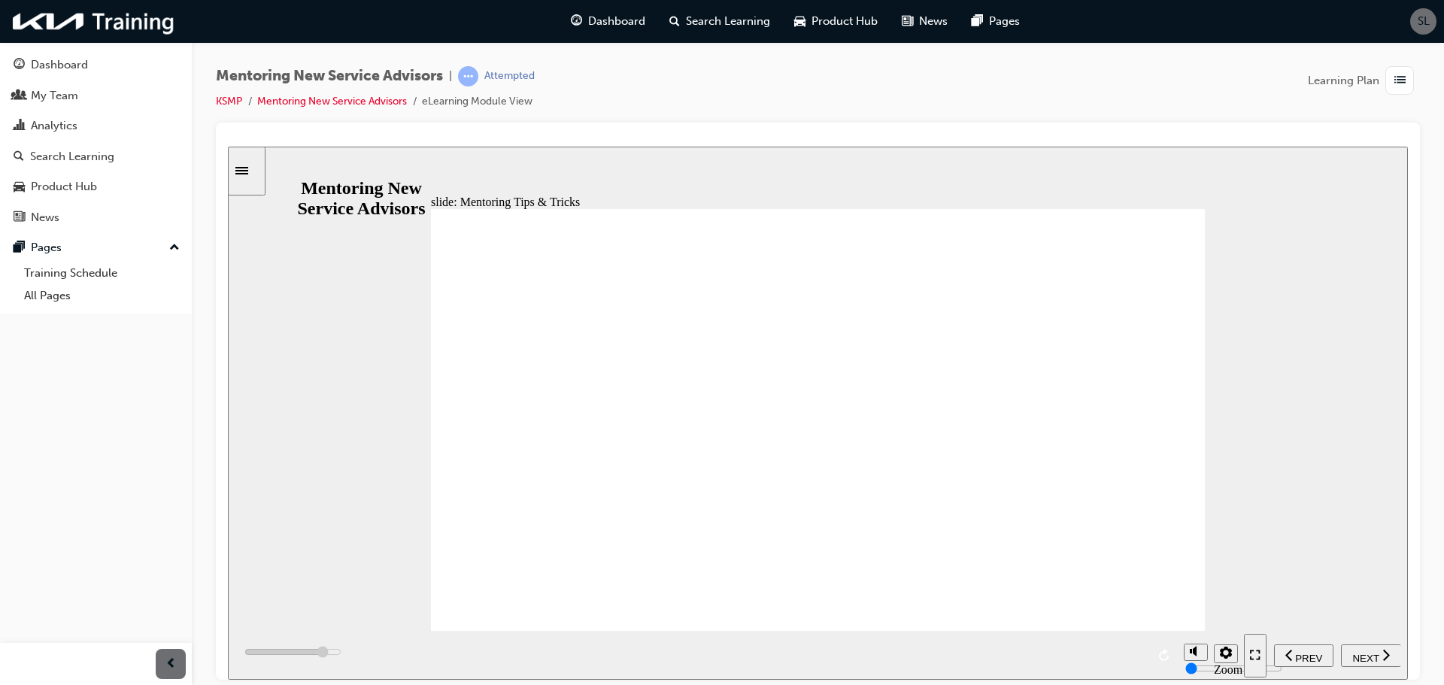
drag, startPoint x: 658, startPoint y: 364, endPoint x: 666, endPoint y: 363, distance: 8.3
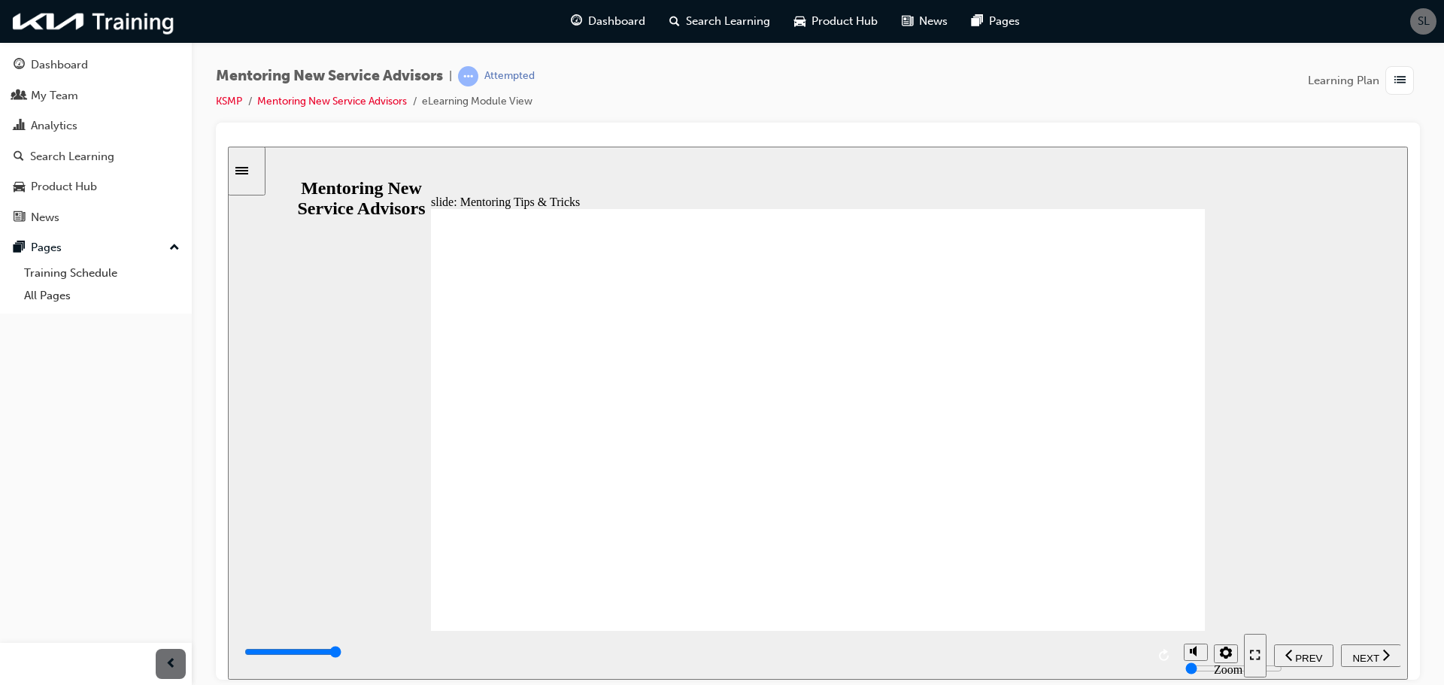
click at [1378, 654] on span "NEXT" at bounding box center [1365, 657] width 26 height 11
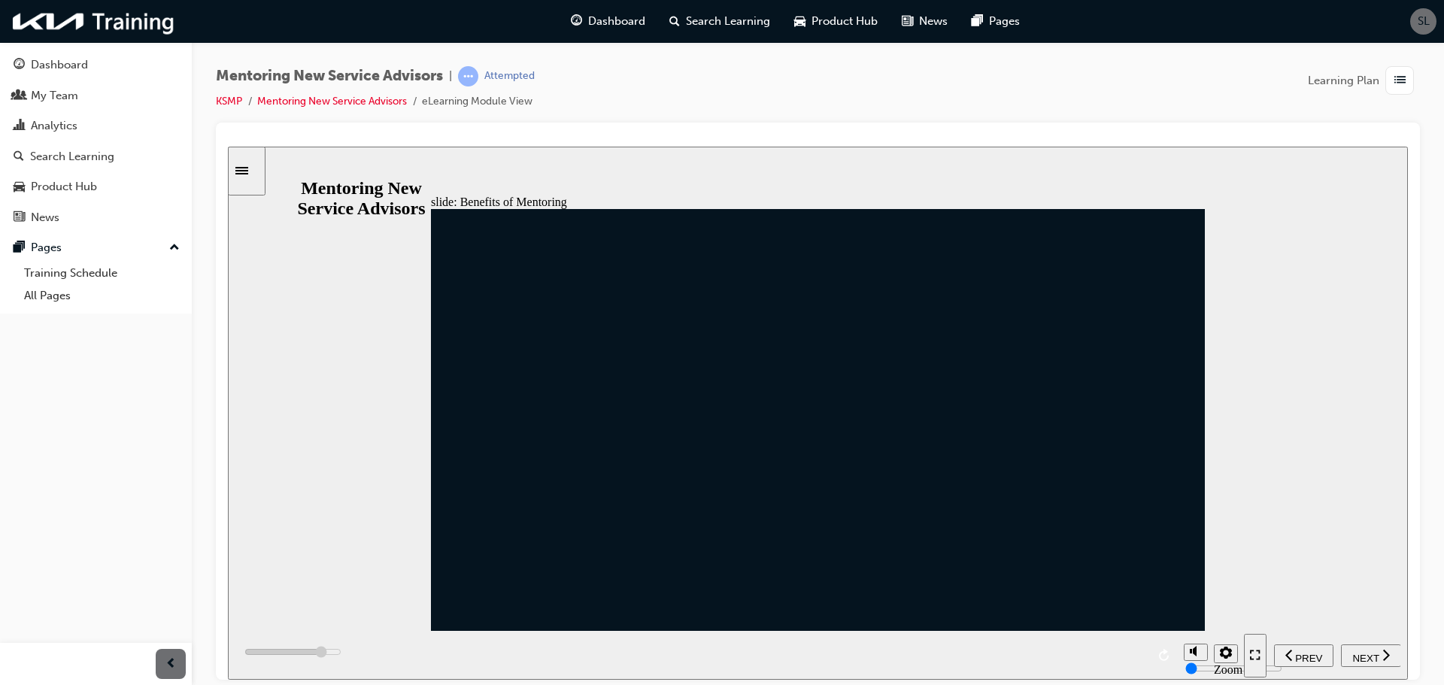
drag, startPoint x: 1354, startPoint y: 652, endPoint x: 1330, endPoint y: 636, distance: 29.4
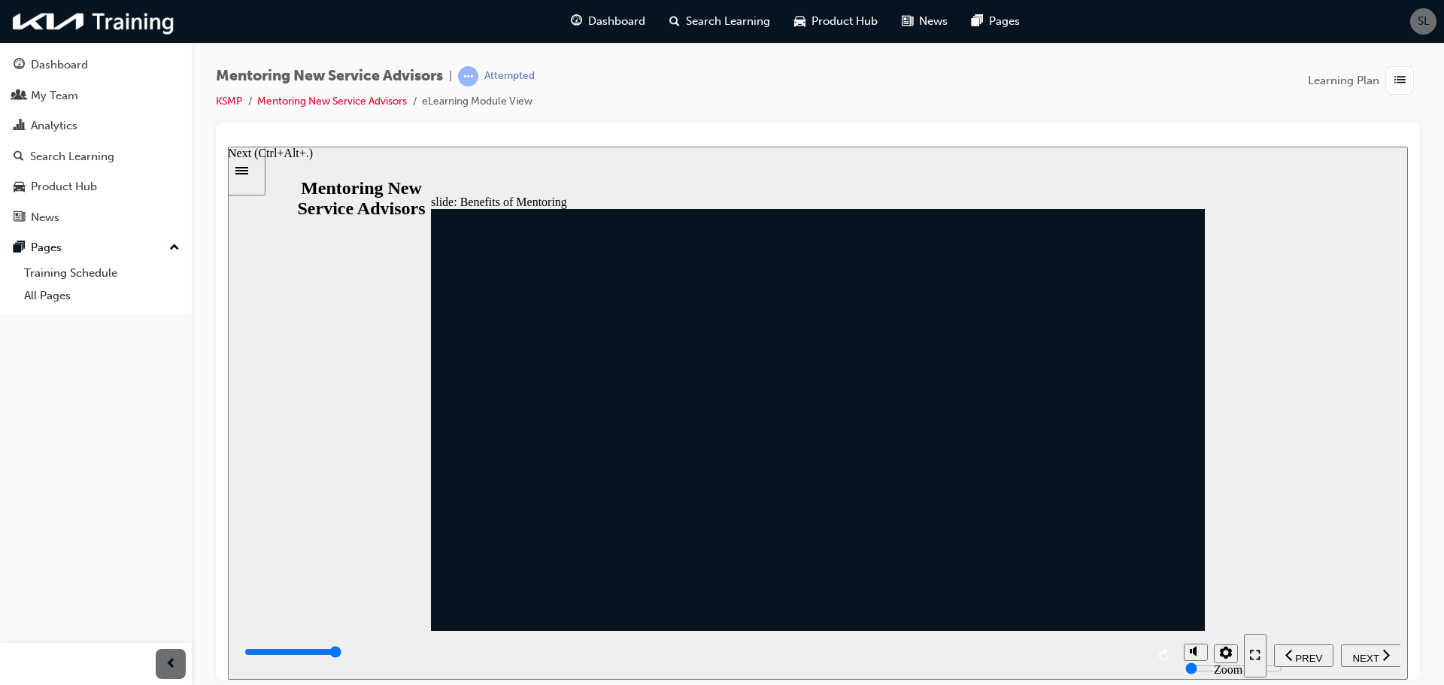
click at [1354, 653] on span "NEXT" at bounding box center [1365, 657] width 26 height 11
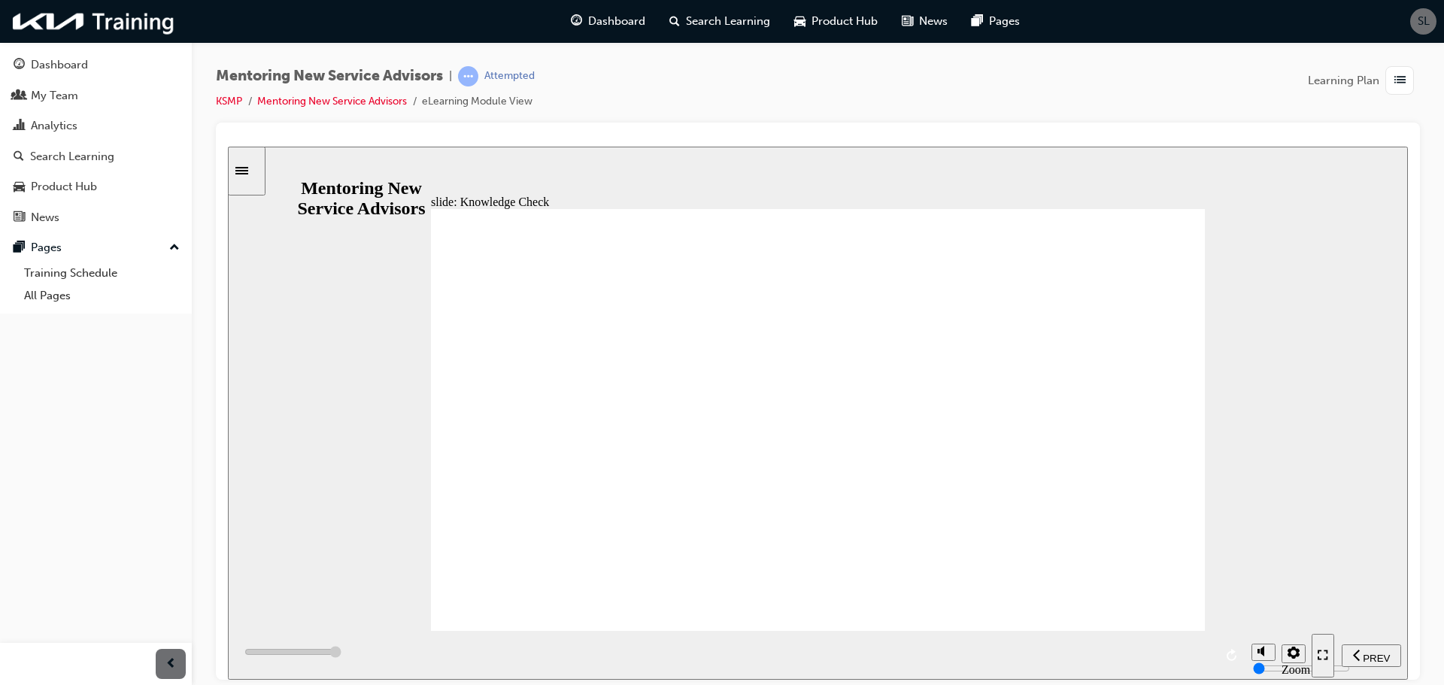
type input "6000"
radio input "true"
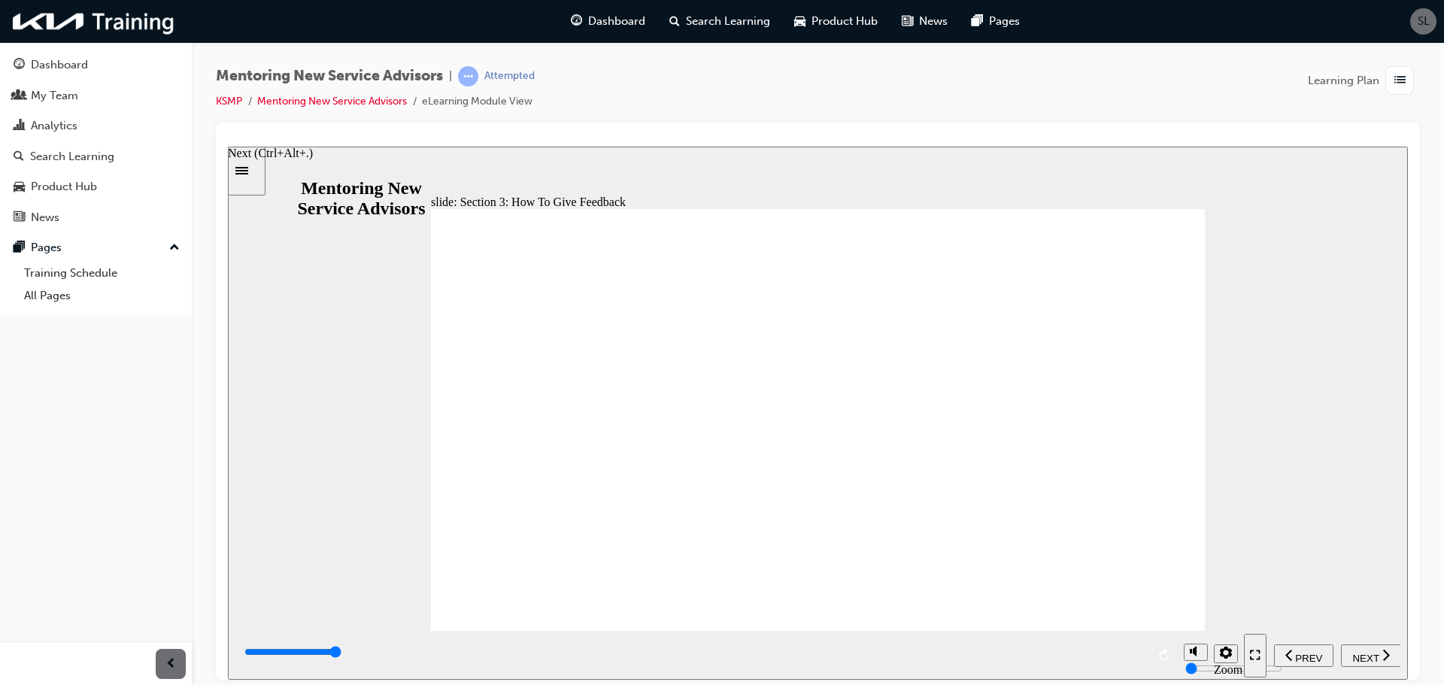
click at [1366, 652] on span "NEXT" at bounding box center [1365, 657] width 26 height 11
click at [1366, 663] on div "NEXT" at bounding box center [1371, 655] width 48 height 16
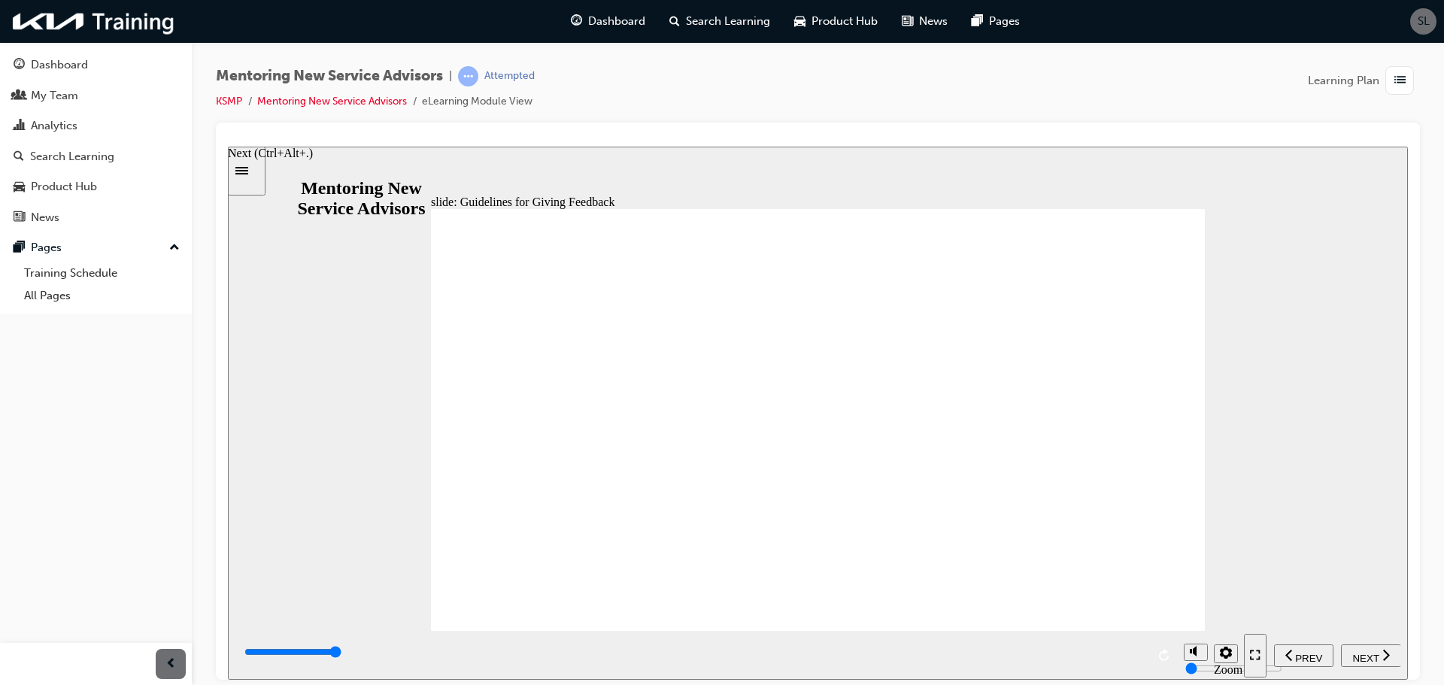
click at [1371, 653] on span "NEXT" at bounding box center [1365, 657] width 26 height 11
click at [1366, 652] on span "NEXT" at bounding box center [1365, 657] width 26 height 11
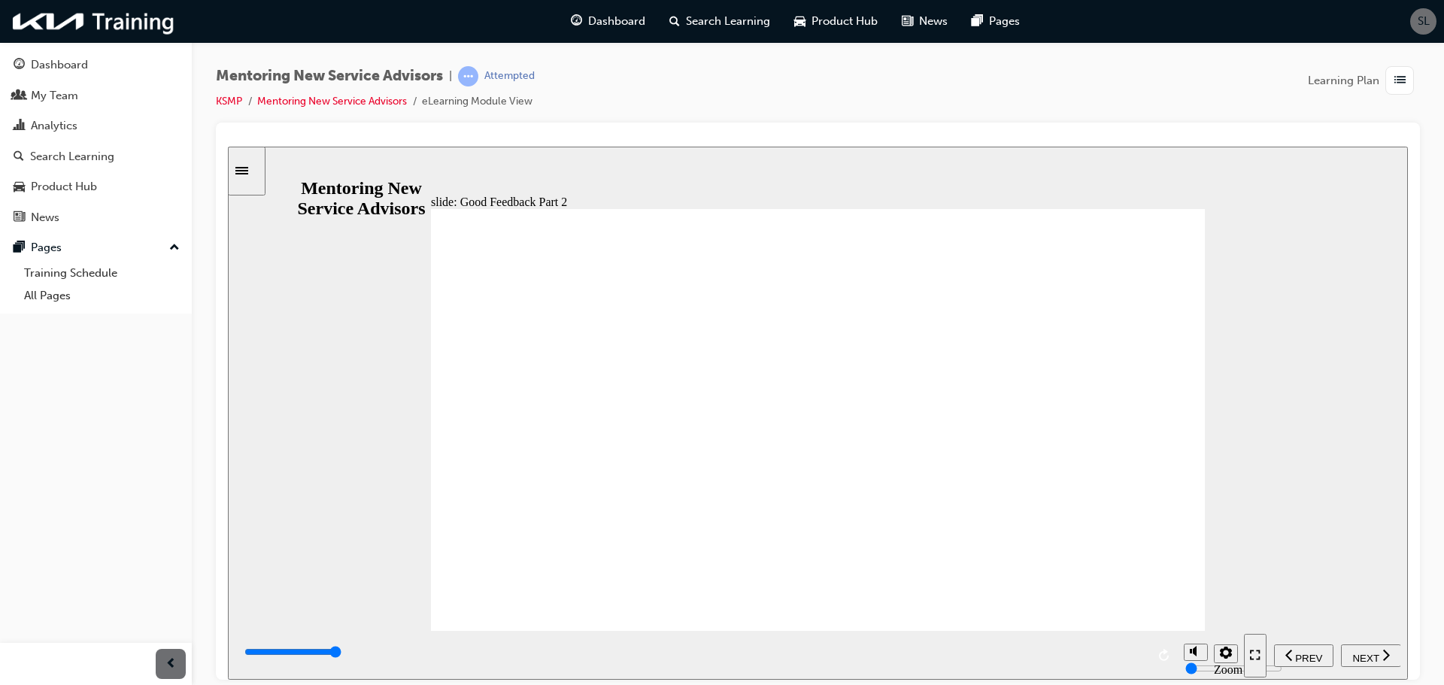
click at [1366, 652] on span "NEXT" at bounding box center [1365, 657] width 26 height 11
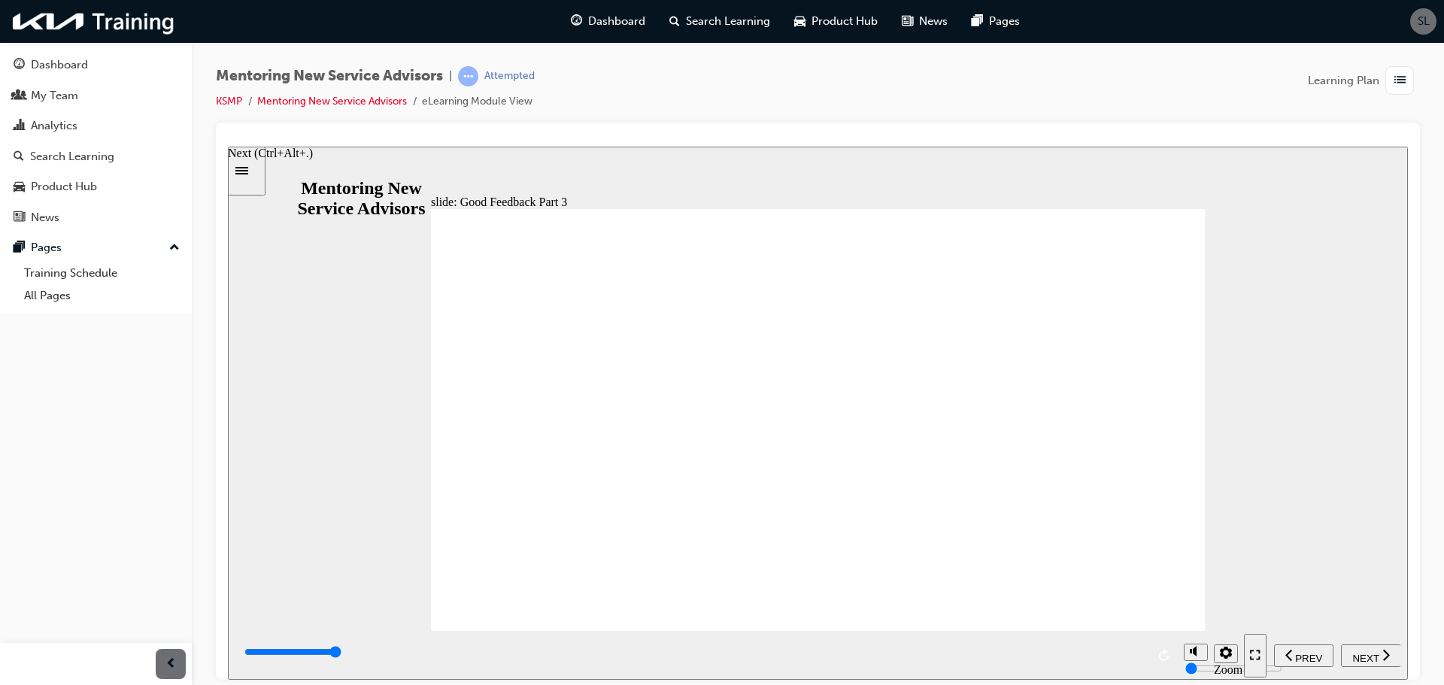
click at [1373, 652] on span "NEXT" at bounding box center [1365, 657] width 26 height 11
click at [1378, 659] on span "NEXT" at bounding box center [1365, 657] width 26 height 11
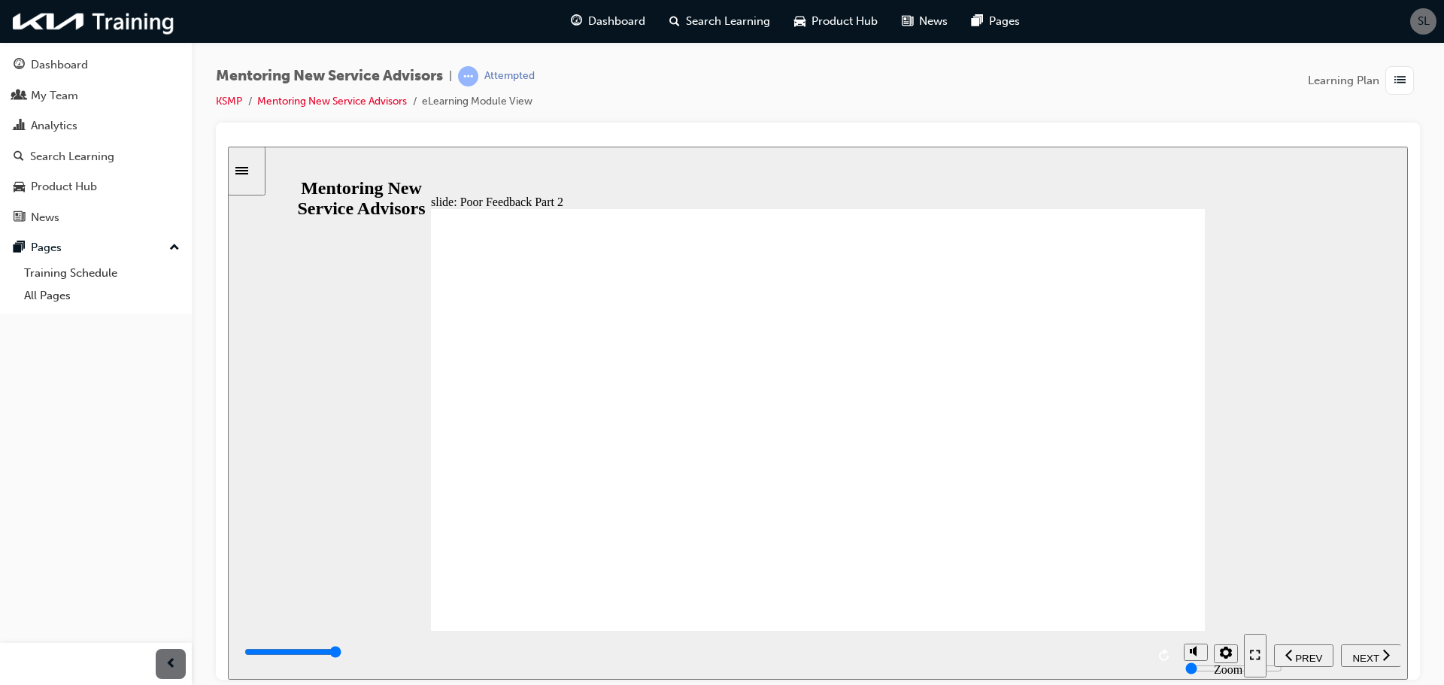
click at [1391, 659] on div "NEXT" at bounding box center [1371, 655] width 48 height 16
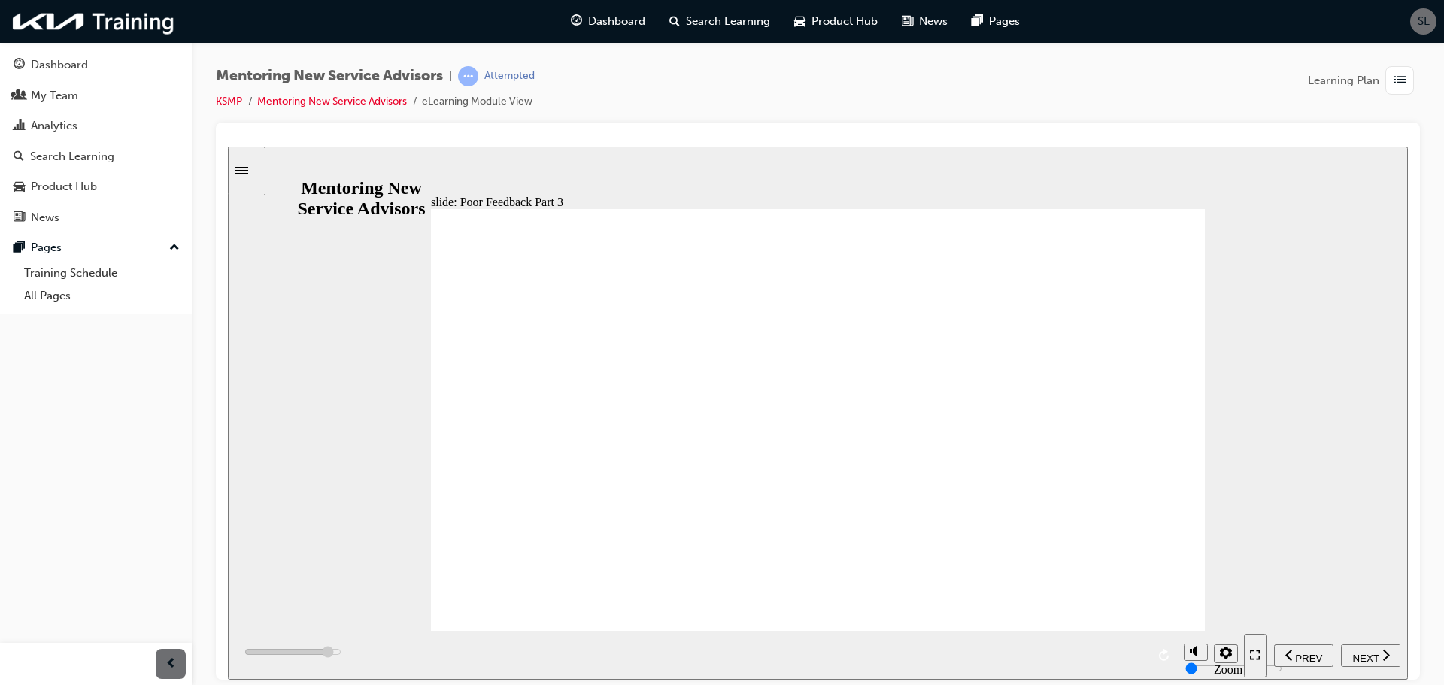
click at [1363, 659] on span "NEXT" at bounding box center [1365, 657] width 26 height 11
click at [1382, 653] on icon "next" at bounding box center [1386, 654] width 8 height 14
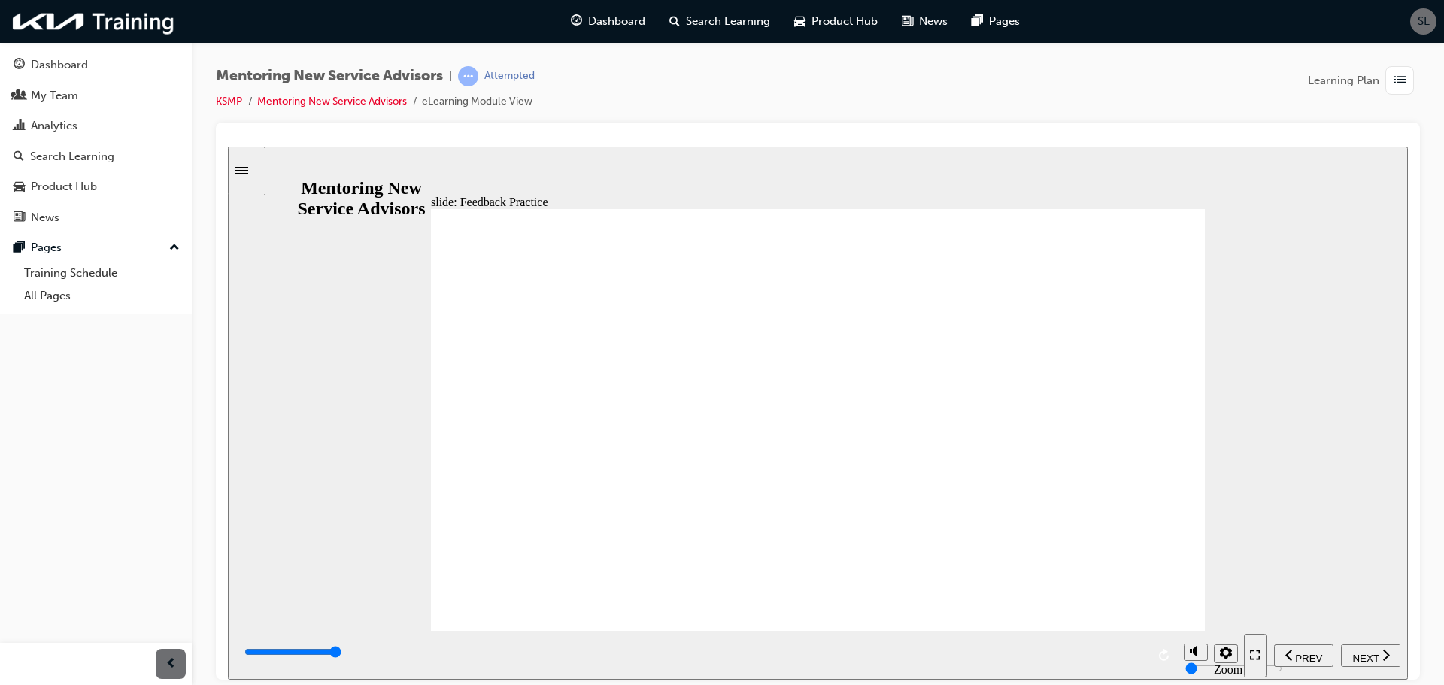
click at [1372, 654] on nav "PREV NEXT SUBMIT" at bounding box center [1322, 654] width 156 height 49
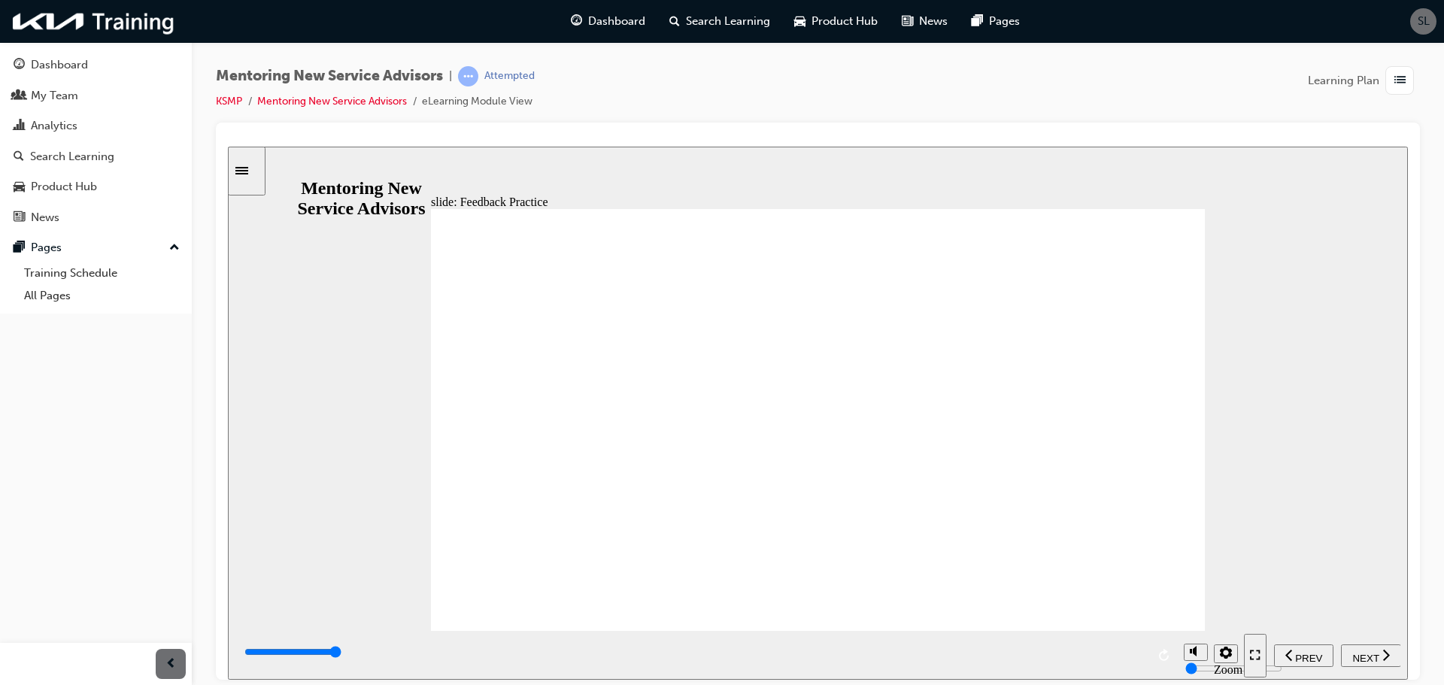
click at [1371, 658] on span "NEXT" at bounding box center [1365, 657] width 26 height 11
type input "6000"
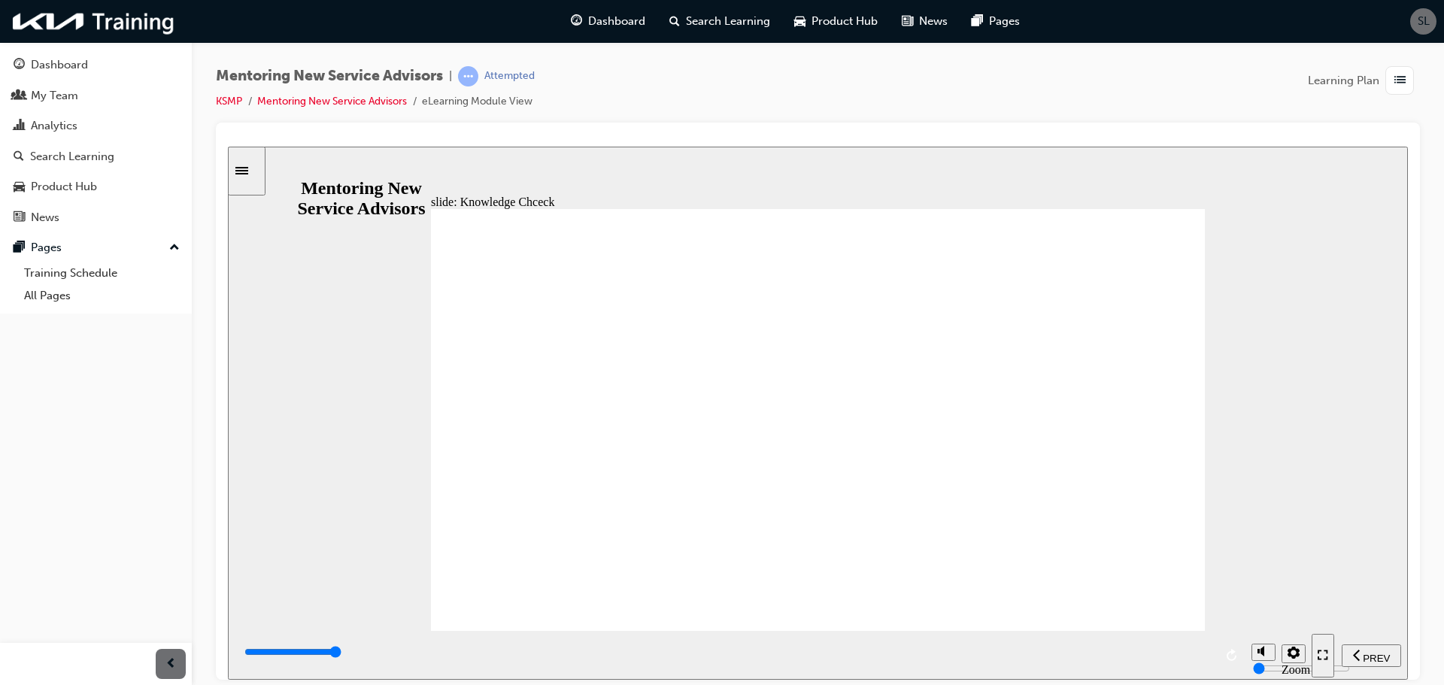
radio input "true"
click at [1365, 653] on span "NEXT" at bounding box center [1365, 657] width 26 height 11
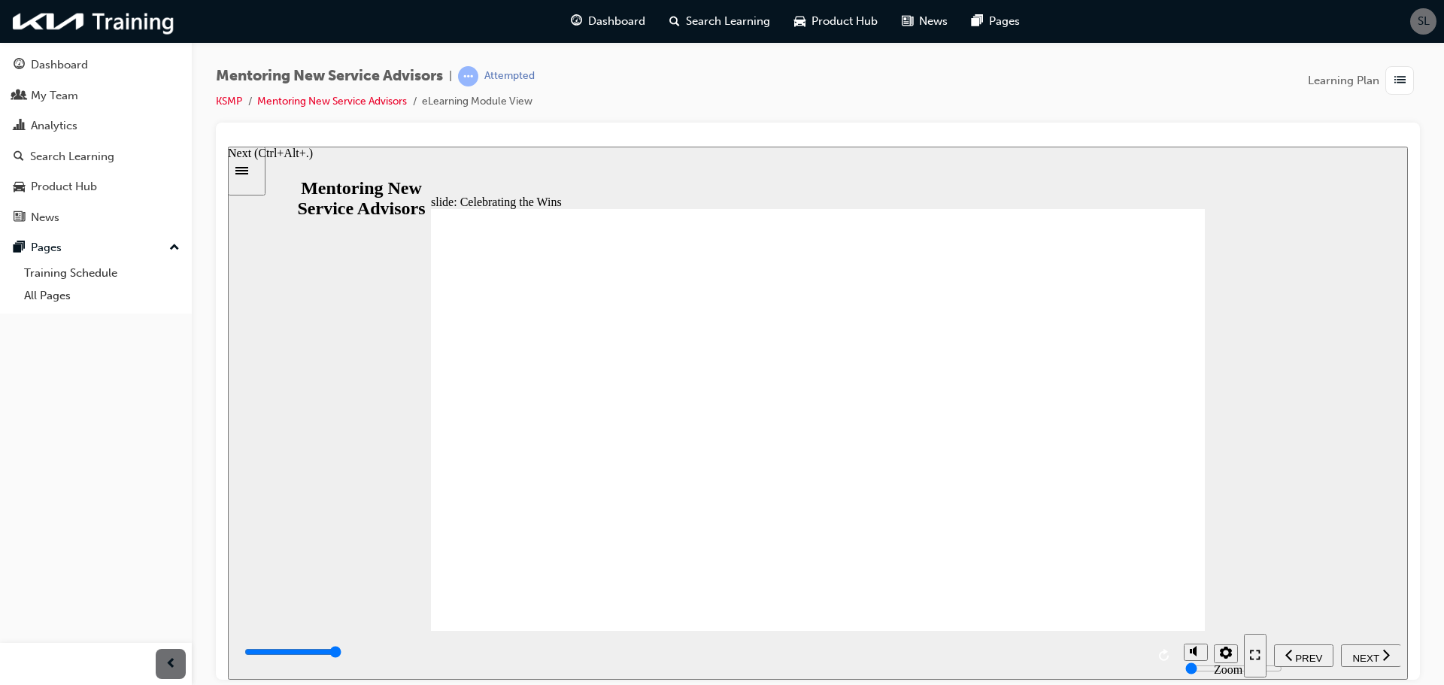
click at [1364, 653] on span "NEXT" at bounding box center [1365, 657] width 26 height 11
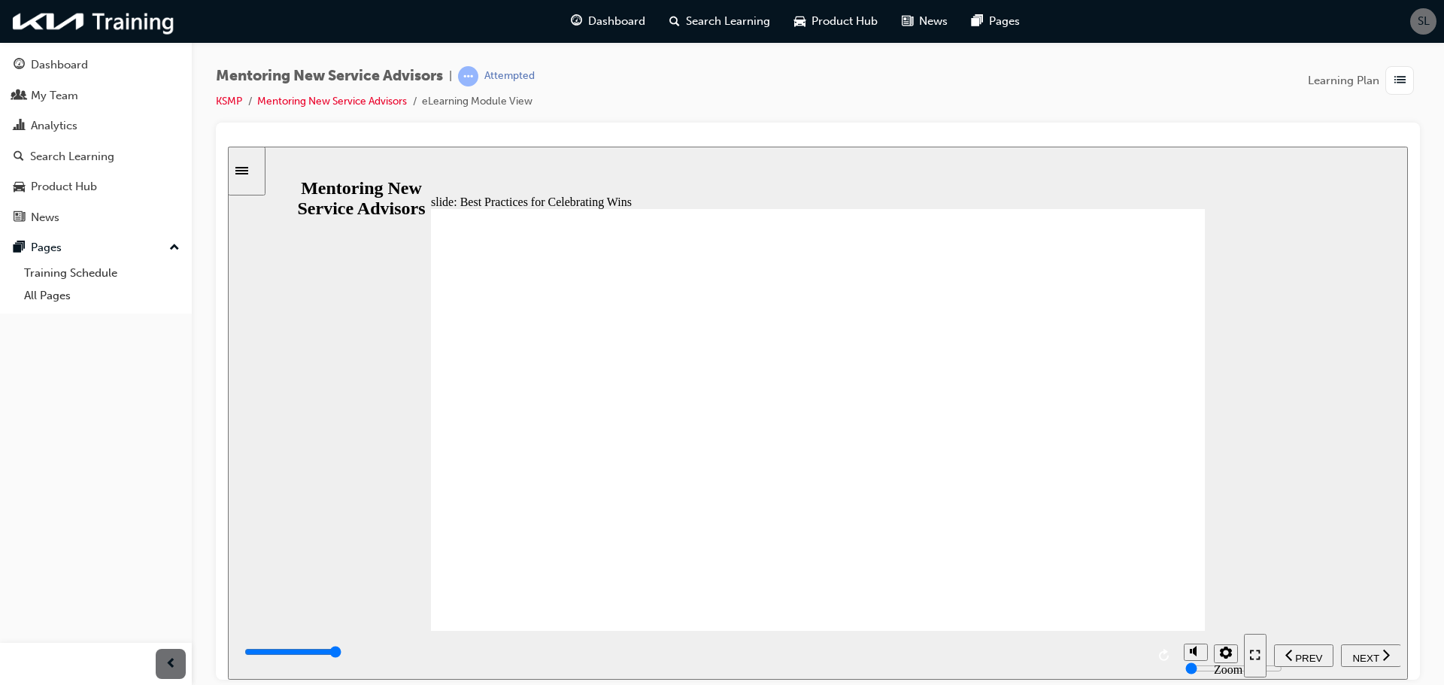
click at [1360, 656] on span "NEXT" at bounding box center [1365, 657] width 26 height 11
type input "6000"
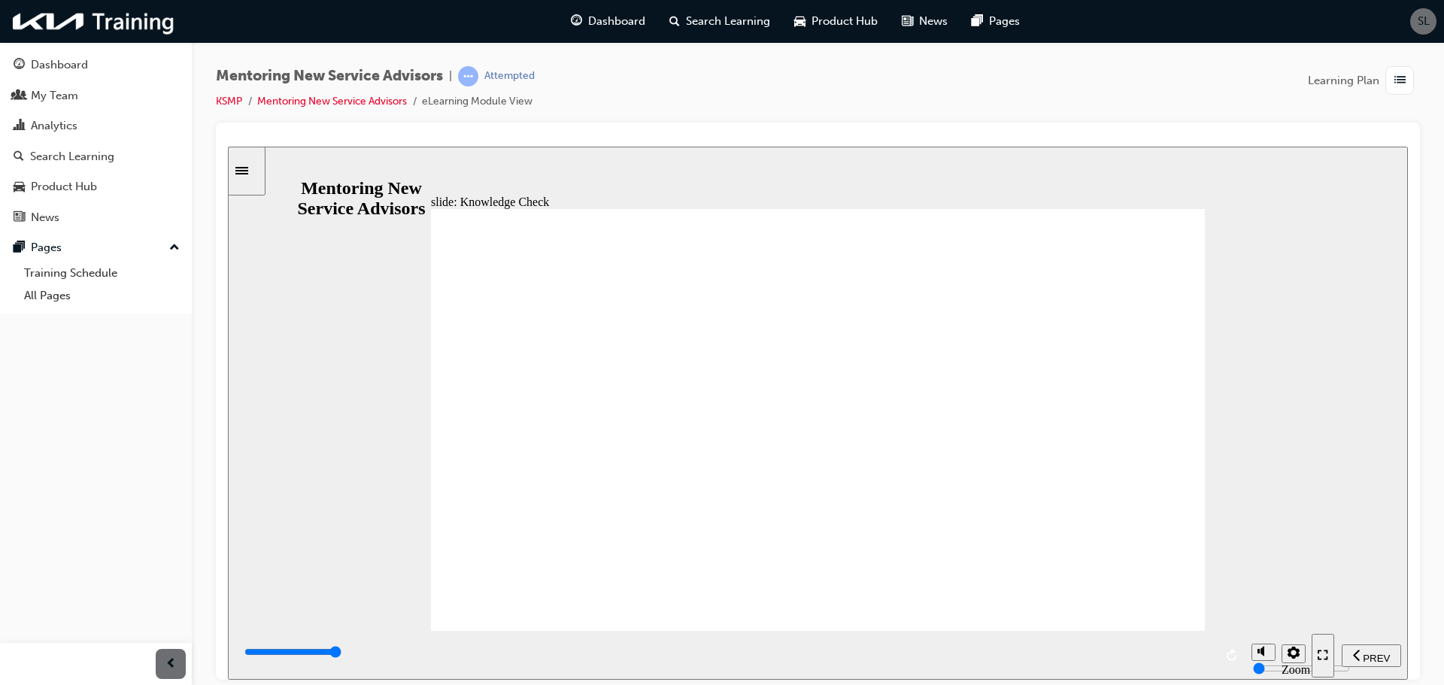
radio input "true"
type input "6000"
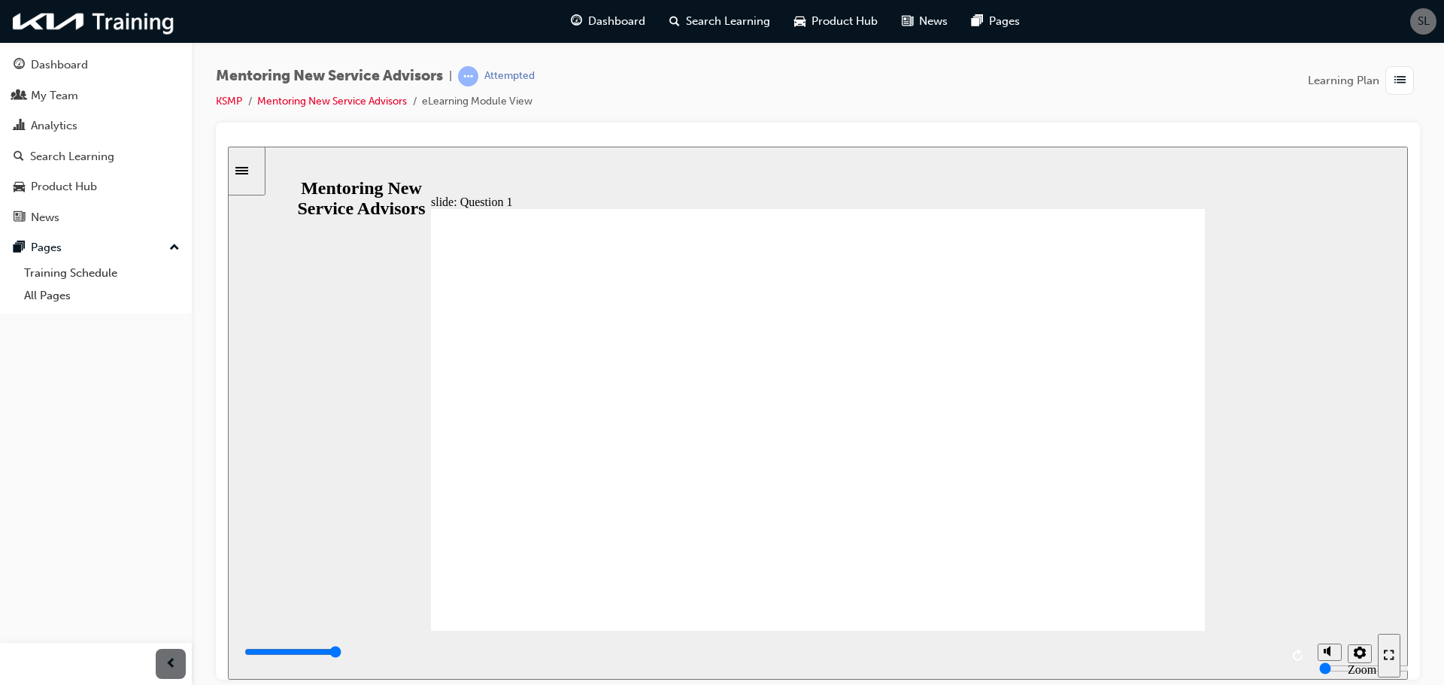
radio input "true"
type input "6000"
radio input "true"
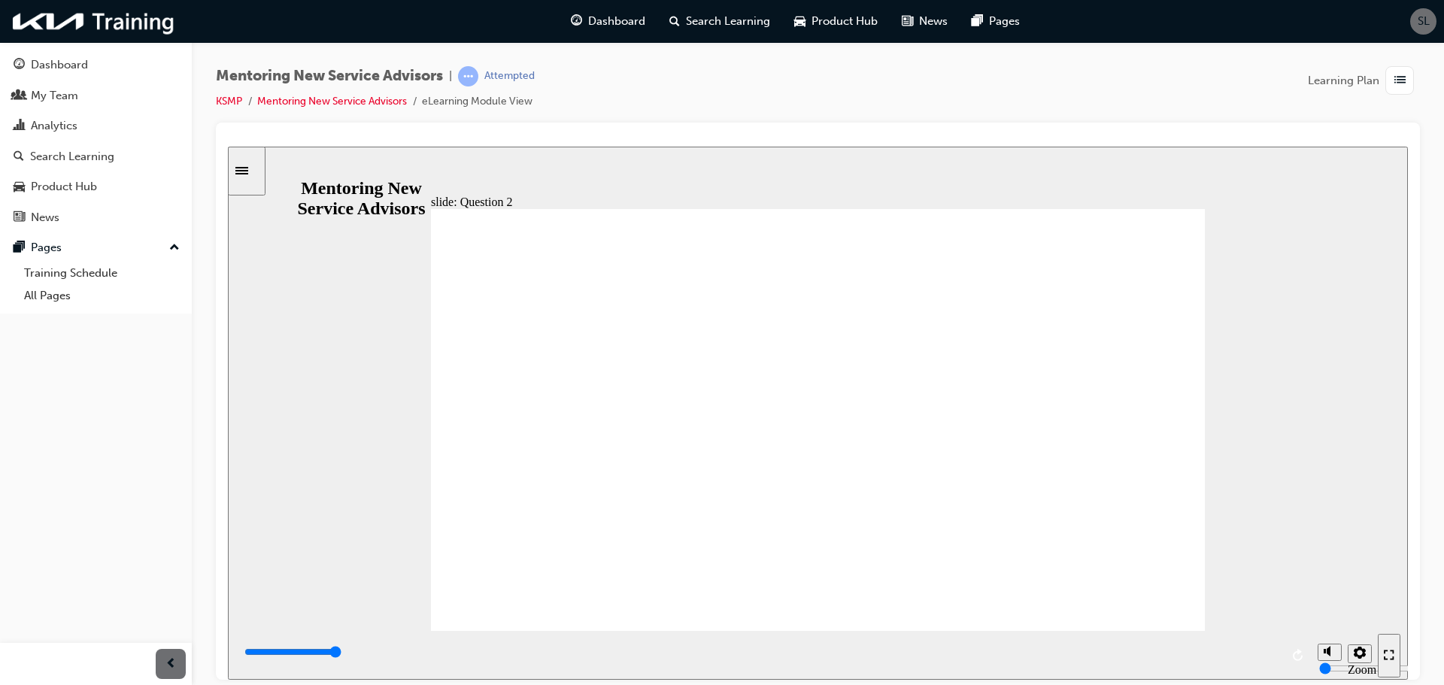
type input "6000"
radio input "true"
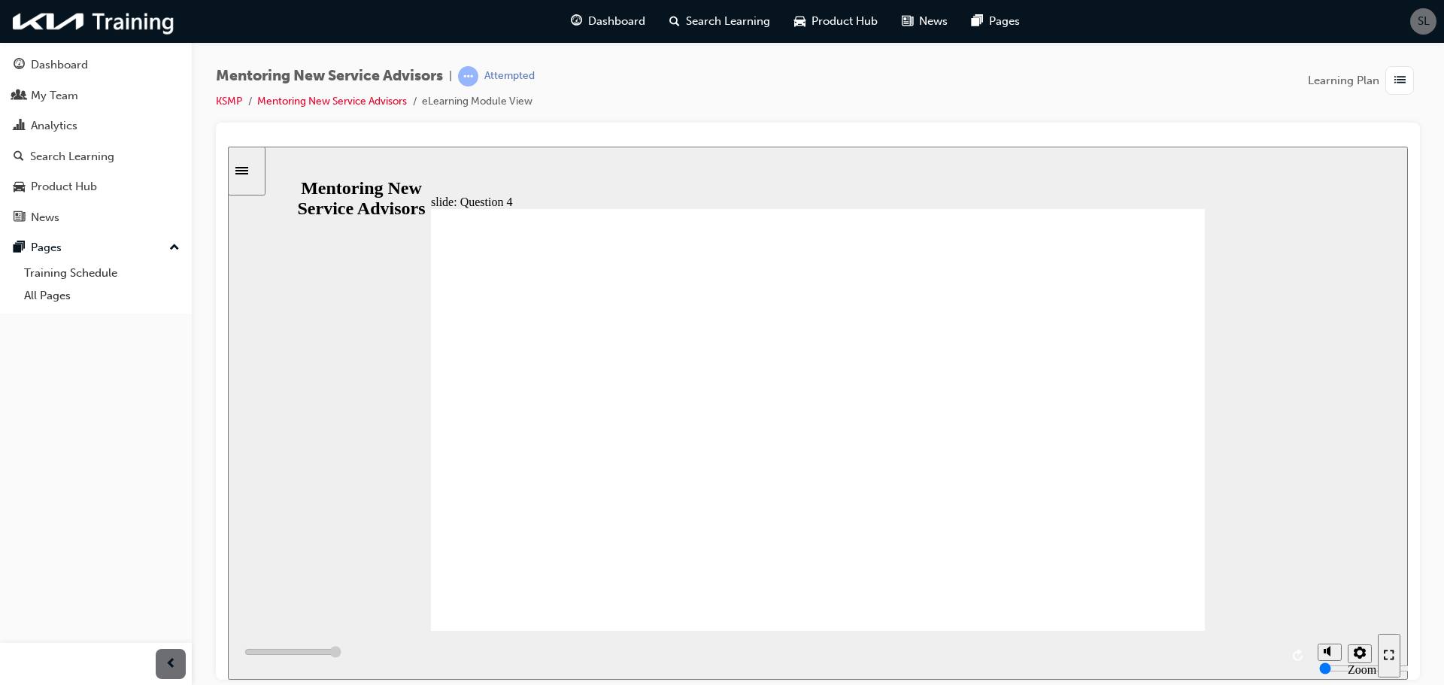
type input "6000"
radio input "true"
type input "6000"
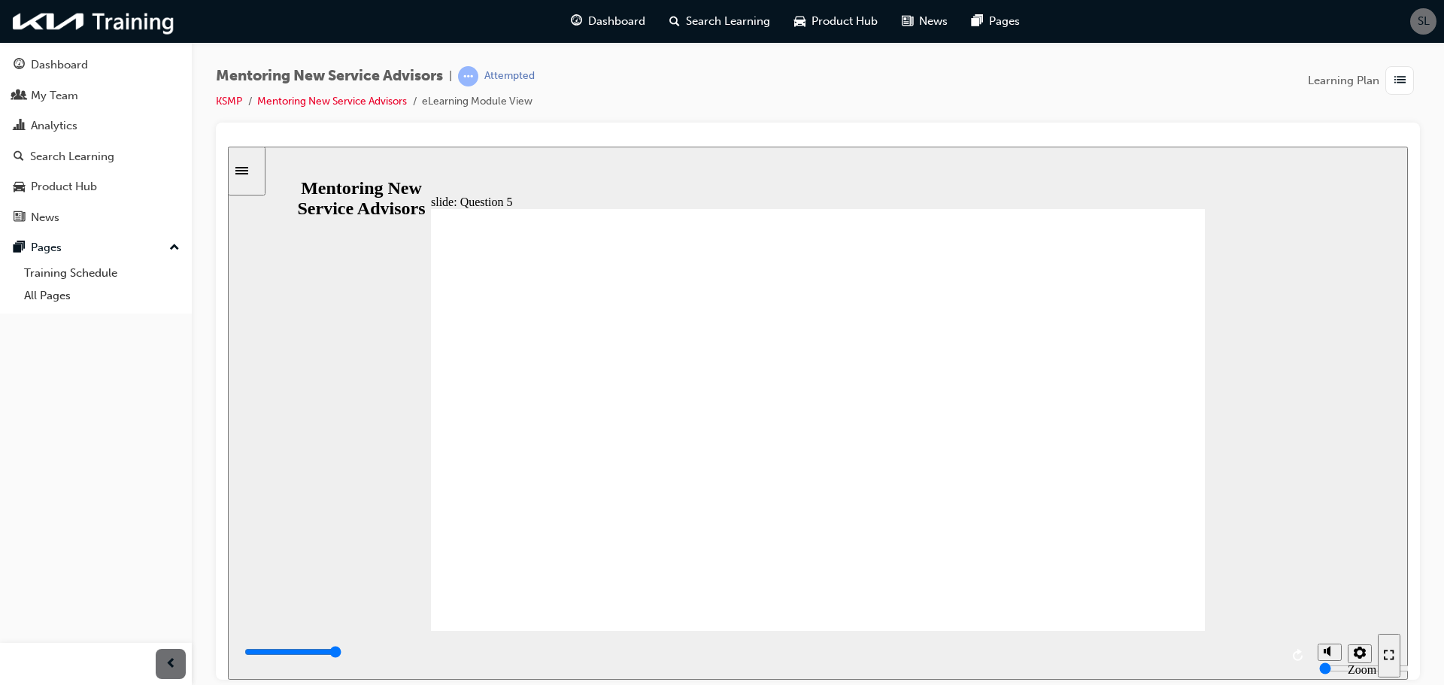
radio input "true"
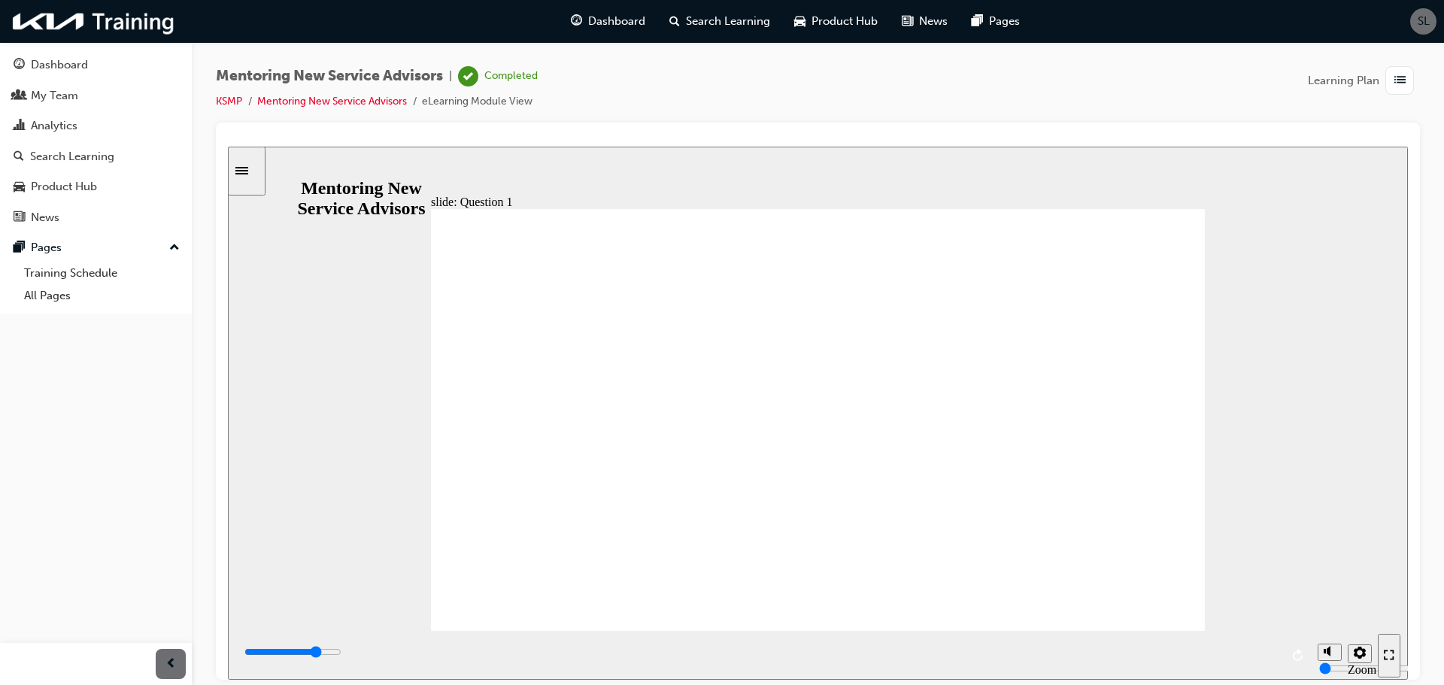
type input "4600"
radio input "true"
type input "4000"
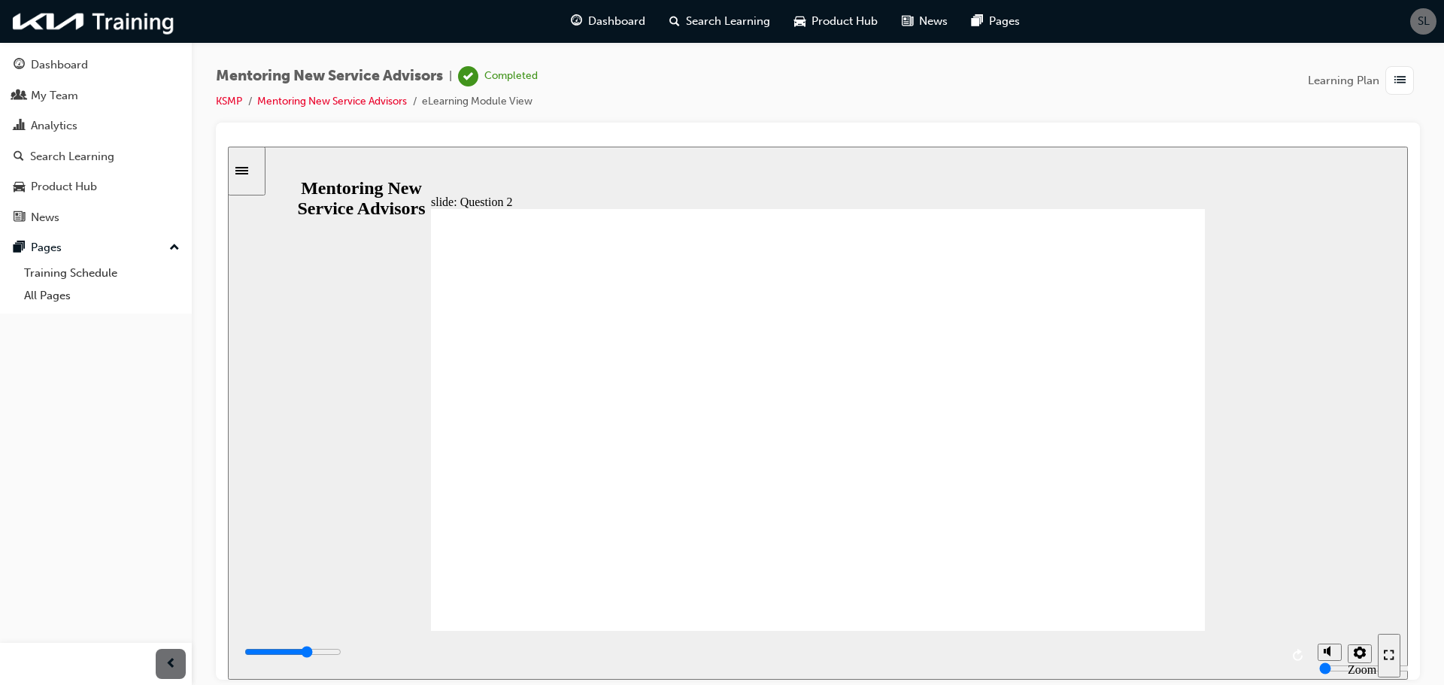
radio input "true"
type input "5500"
radio input "true"
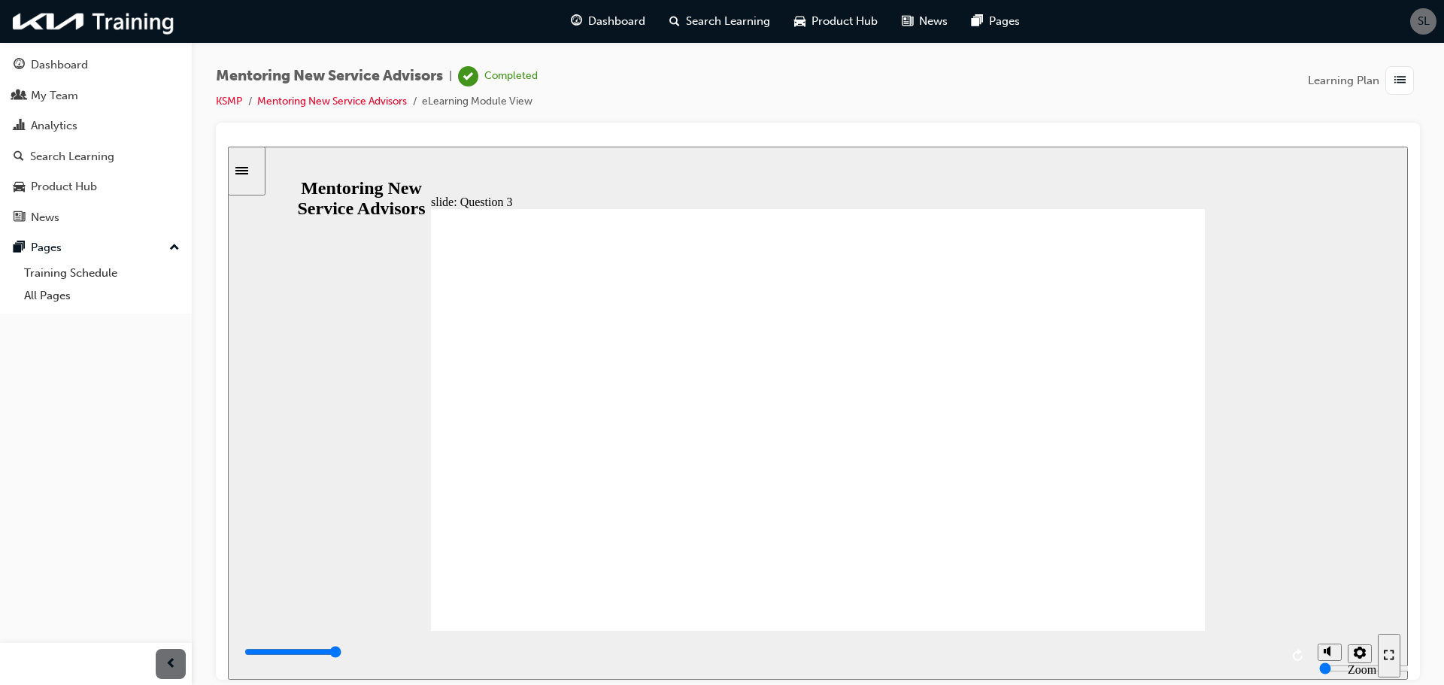
type input "5400"
radio input "true"
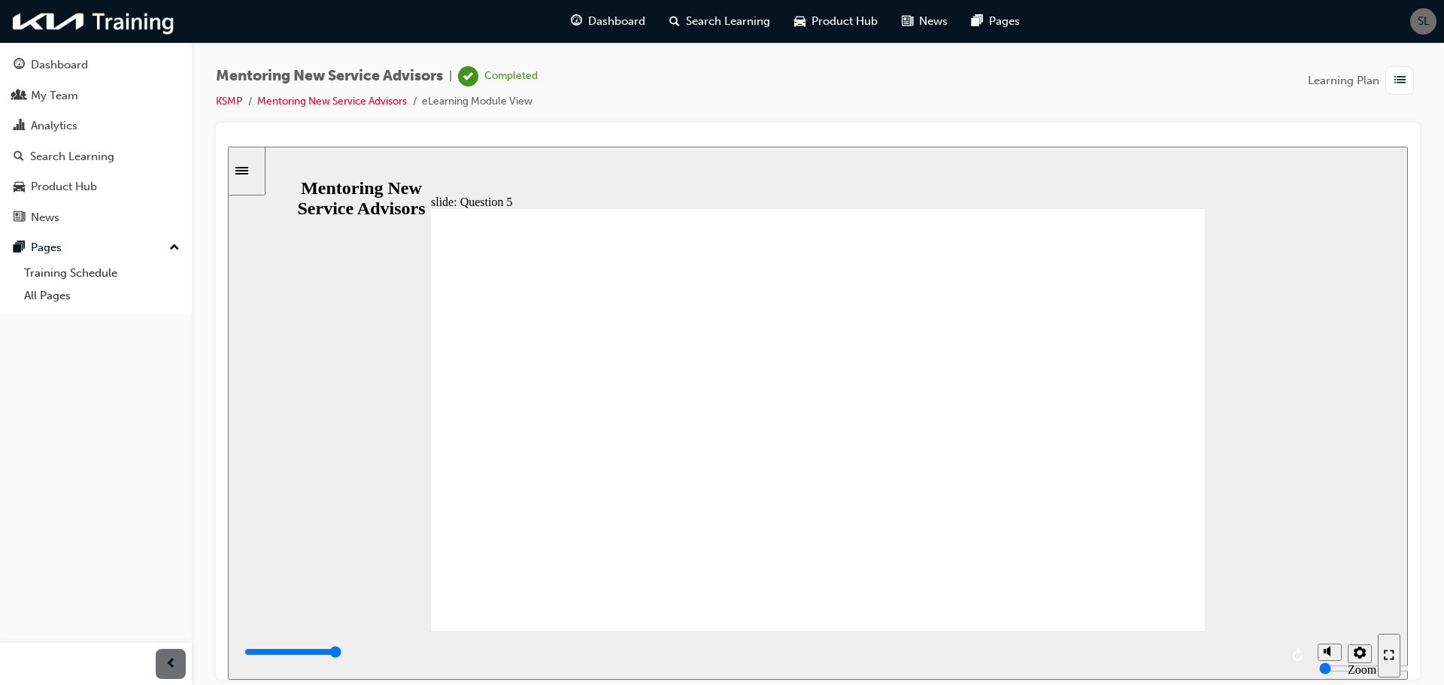
type input "6000"
radio input "true"
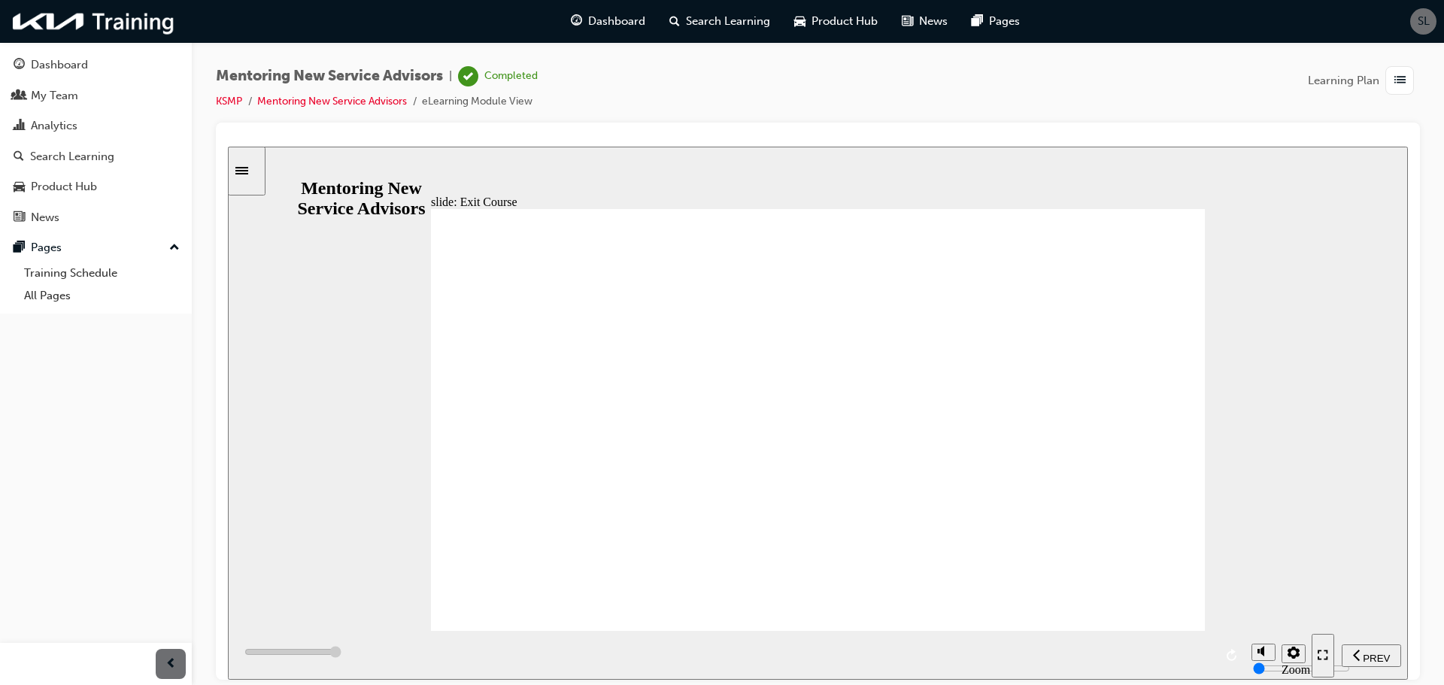
type input "7000"
click at [113, 80] on button "Dashboard My Team Analytics Search Learning Product Hub News Pages" at bounding box center [96, 141] width 180 height 186
click at [117, 69] on div "Dashboard" at bounding box center [96, 65] width 165 height 19
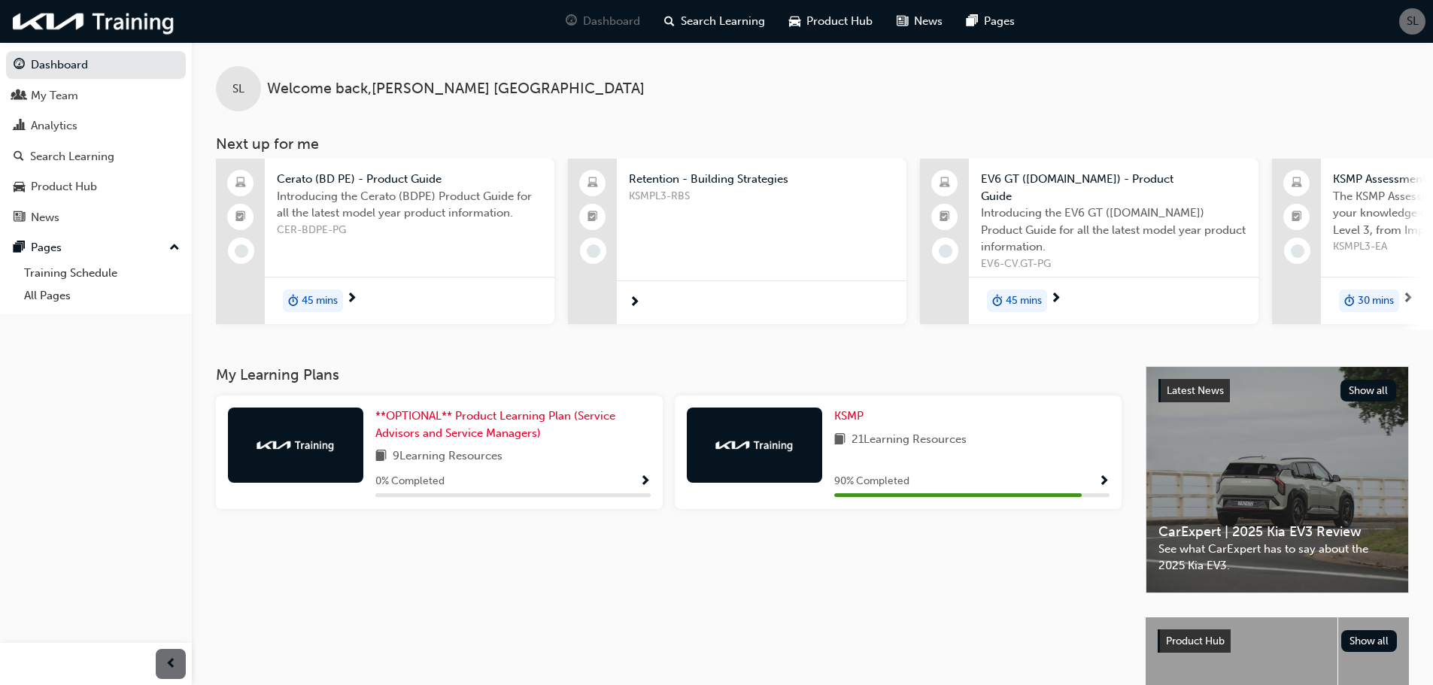
click at [1063, 472] on div "90 % Completed" at bounding box center [971, 481] width 275 height 19
click at [1102, 444] on div "KSMP 21 Learning Resources 90 % Completed" at bounding box center [971, 452] width 275 height 89
click at [1101, 475] on span "Show Progress" at bounding box center [1103, 482] width 11 height 14
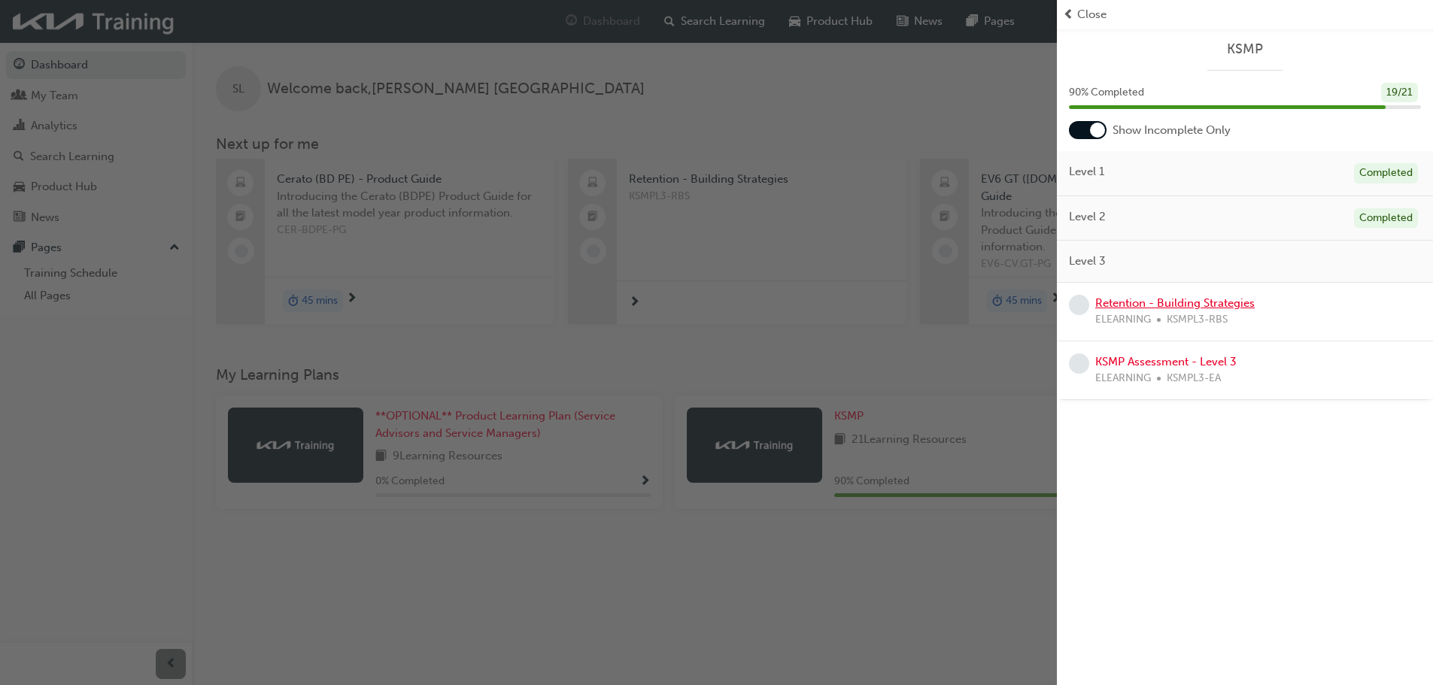
click at [1166, 307] on link "Retention - Building Strategies" at bounding box center [1174, 303] width 159 height 14
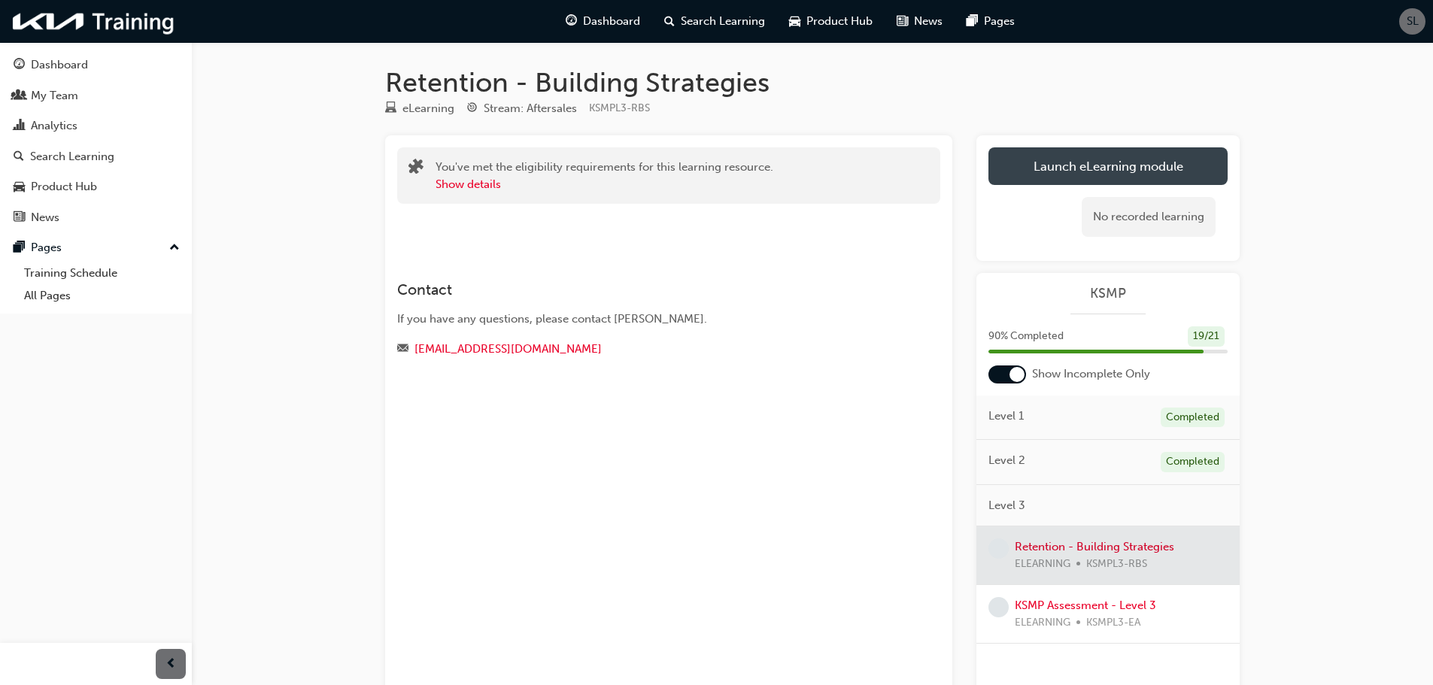
click at [1072, 168] on link "Launch eLearning module" at bounding box center [1107, 166] width 239 height 38
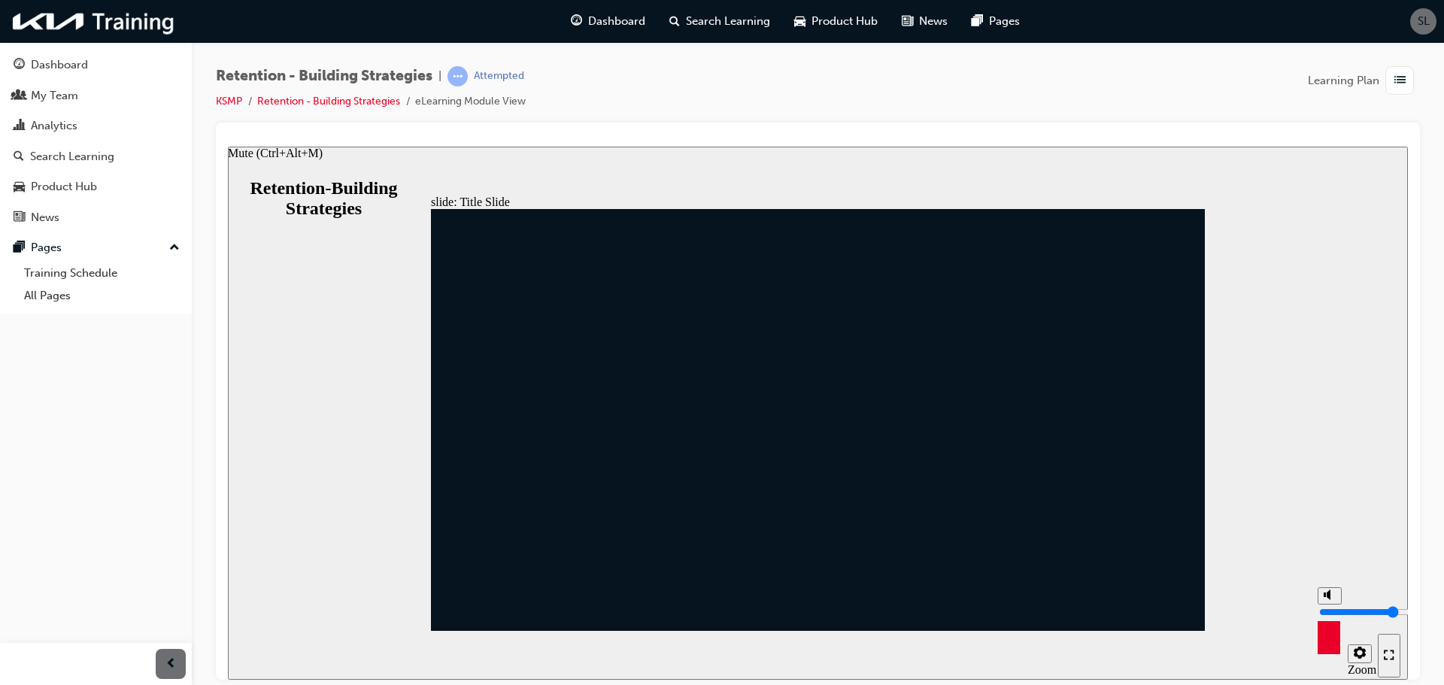
click at [1328, 599] on icon "Mute (Ctrl+Alt+M)" at bounding box center [1329, 594] width 12 height 11
type input "0"
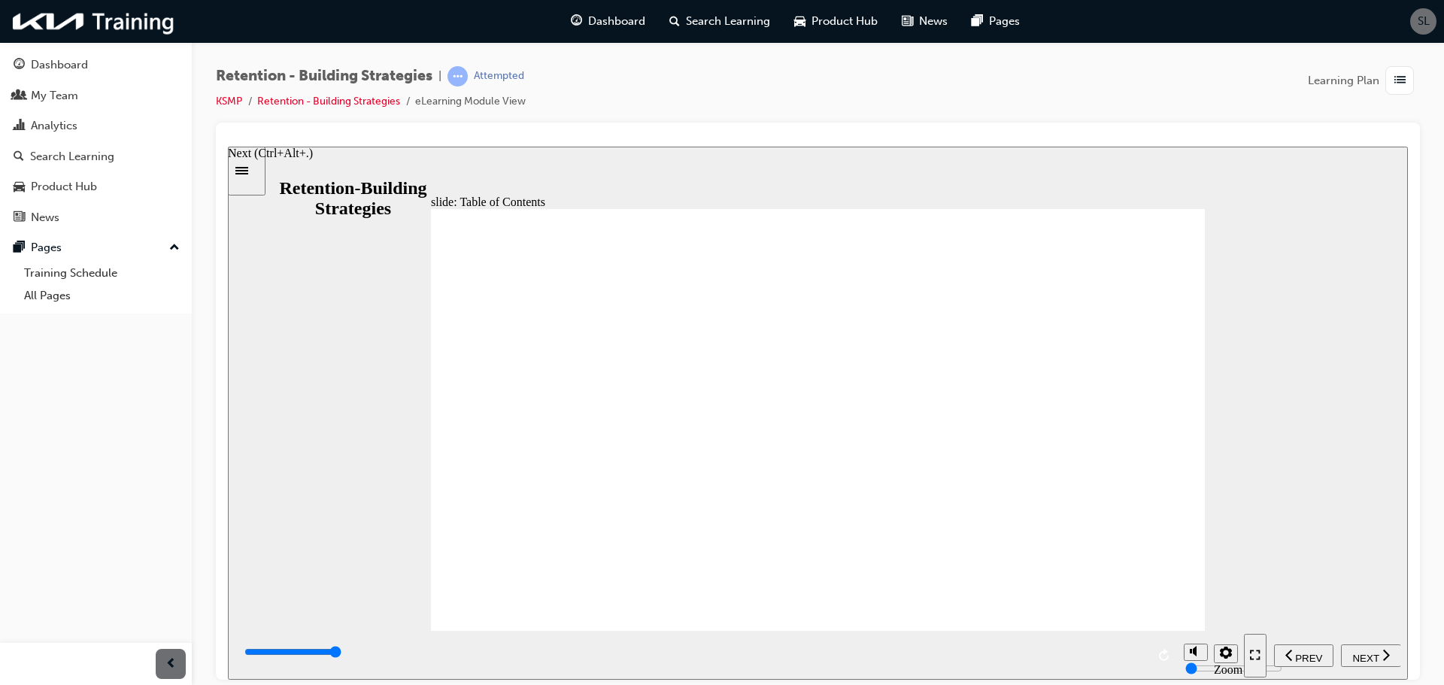
click at [1365, 658] on span "NEXT" at bounding box center [1365, 657] width 26 height 11
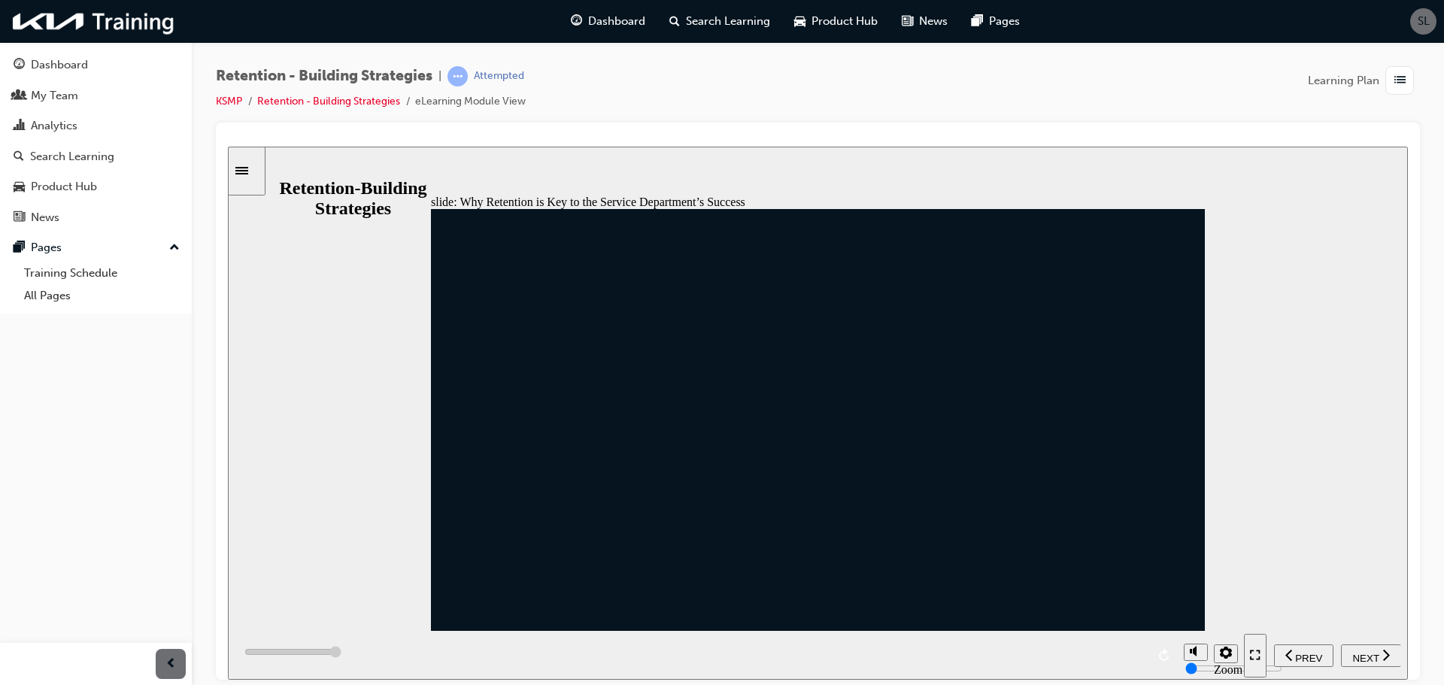
click at [1357, 661] on div "NEXT" at bounding box center [1371, 655] width 48 height 16
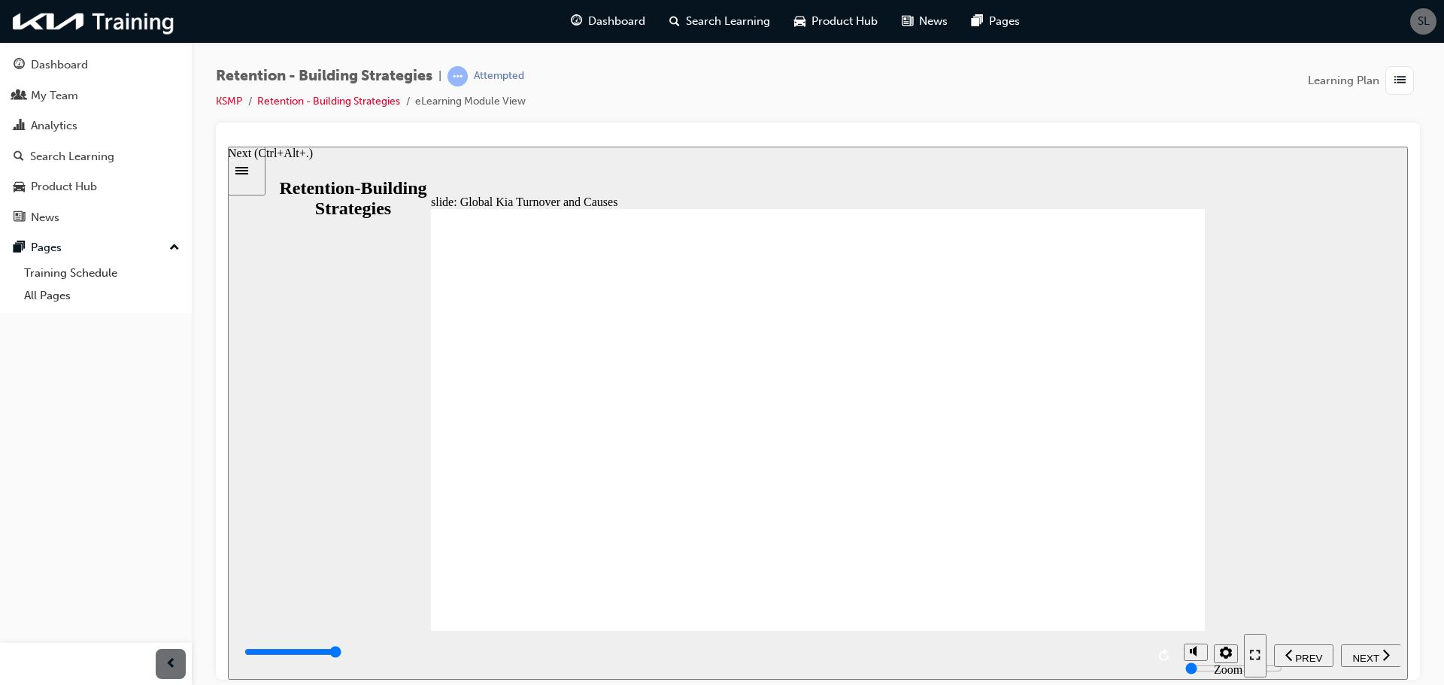
click at [1360, 652] on span "NEXT" at bounding box center [1365, 657] width 26 height 11
drag, startPoint x: 509, startPoint y: 447, endPoint x: 520, endPoint y: 447, distance: 10.5
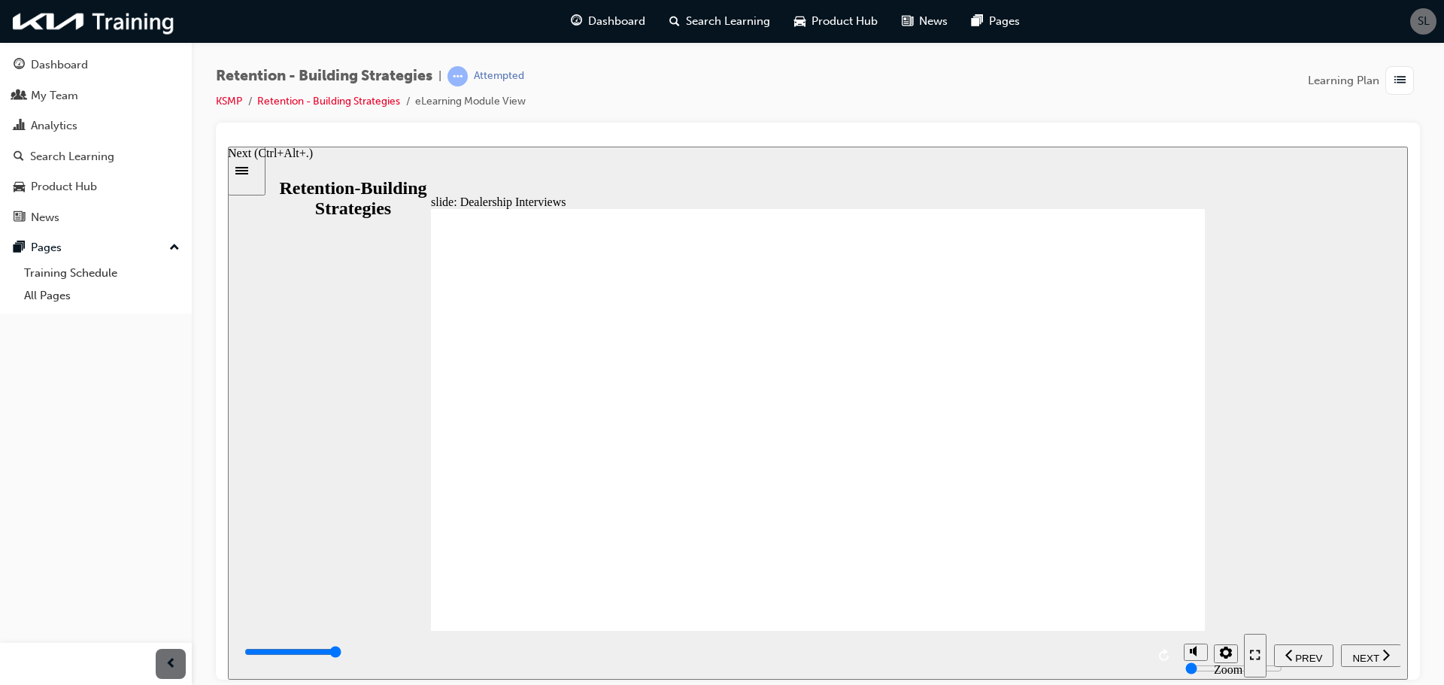
click at [1369, 652] on span "NEXT" at bounding box center [1365, 657] width 26 height 11
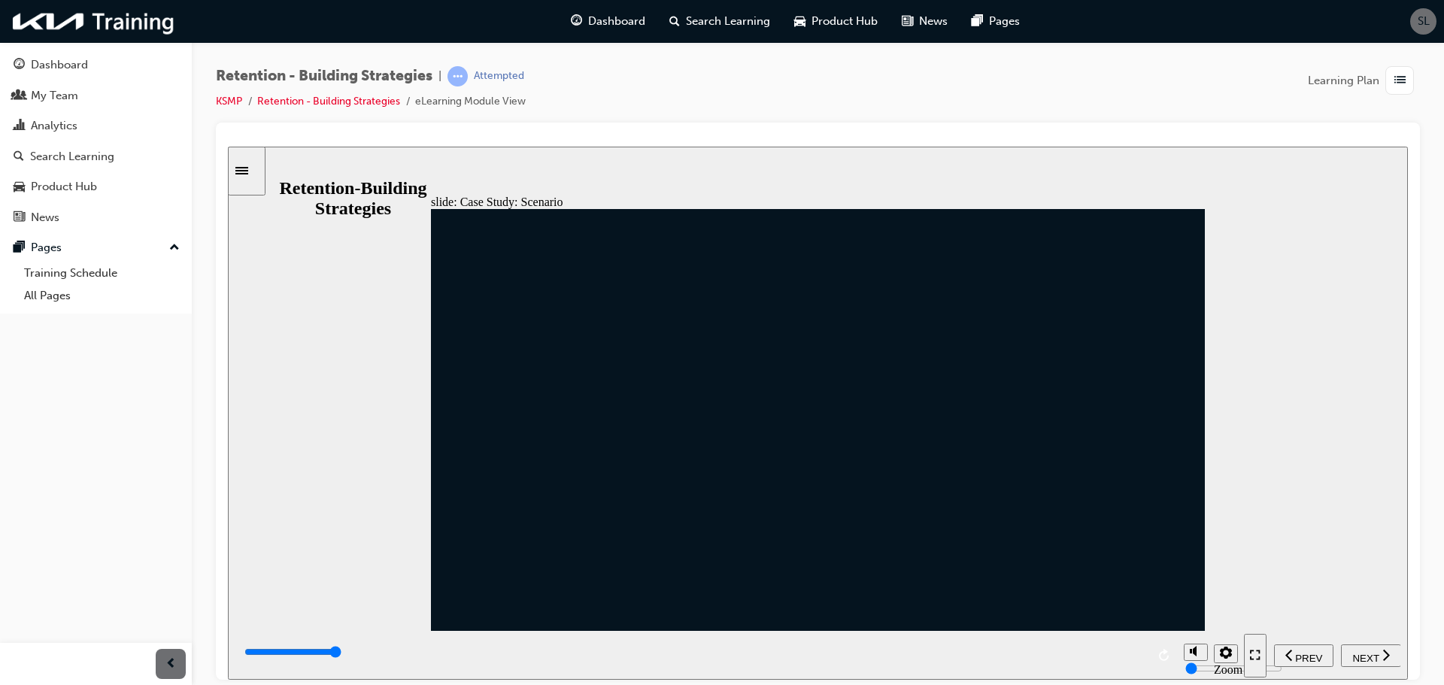
drag, startPoint x: 517, startPoint y: 427, endPoint x: 738, endPoint y: 518, distance: 239.1
drag, startPoint x: 551, startPoint y: 381, endPoint x: 681, endPoint y: 429, distance: 137.7
drag, startPoint x: 537, startPoint y: 390, endPoint x: 757, endPoint y: 270, distance: 250.7
click at [1360, 656] on span "NEXT" at bounding box center [1365, 657] width 26 height 11
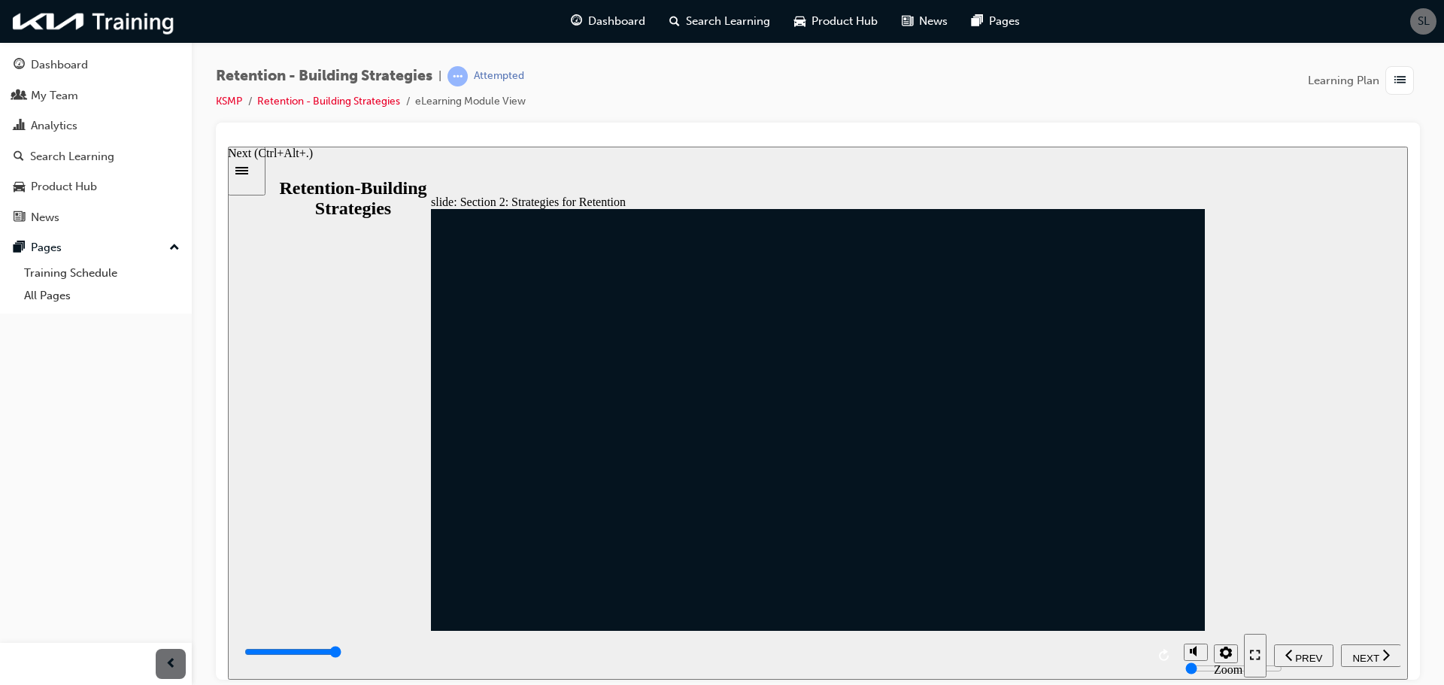
click at [1360, 656] on span "NEXT" at bounding box center [1365, 657] width 26 height 11
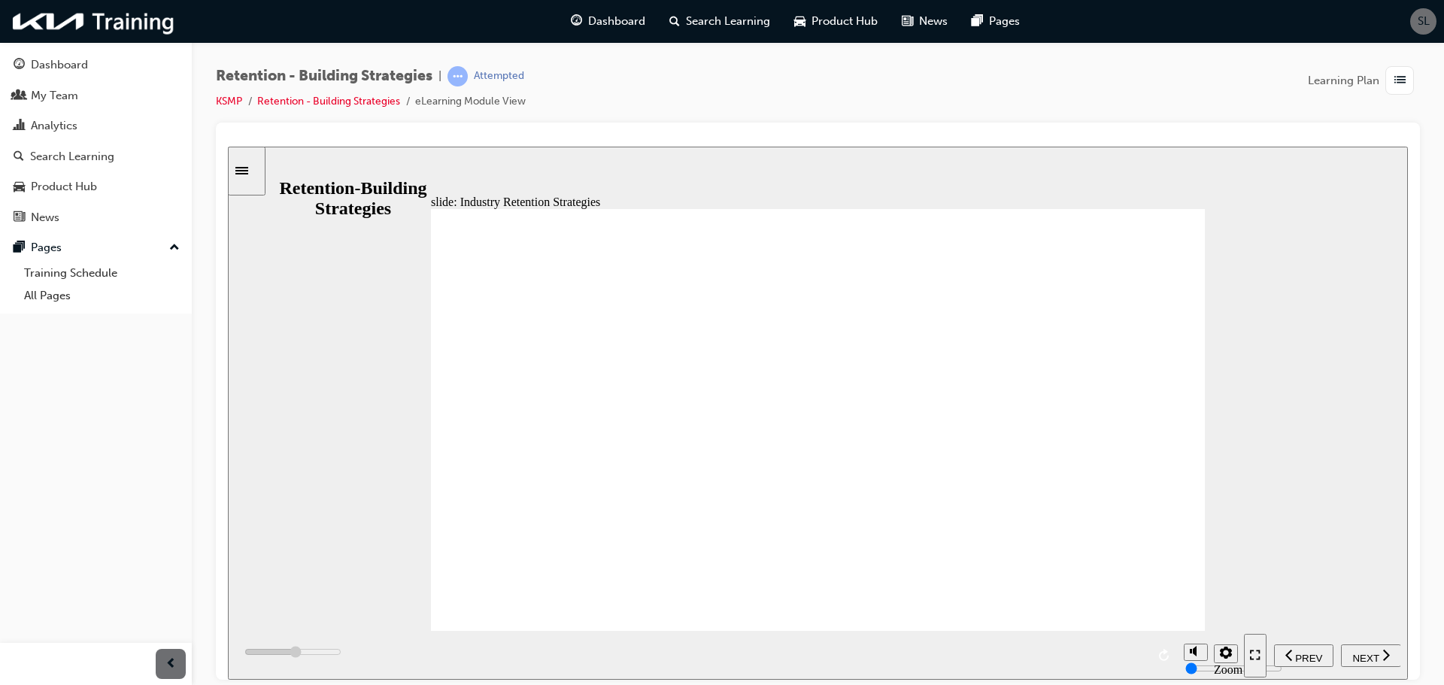
drag, startPoint x: 662, startPoint y: 508, endPoint x: 705, endPoint y: 514, distance: 43.4
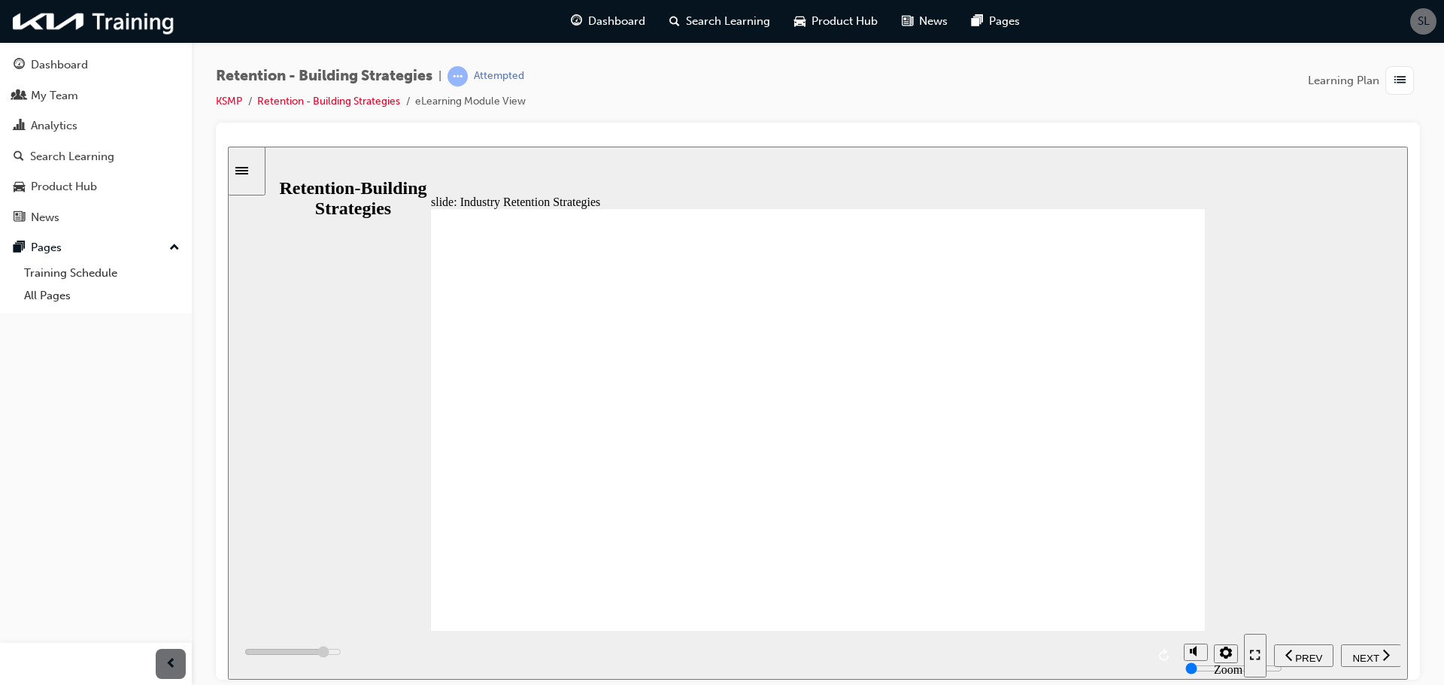
click at [1313, 513] on div "slide: Industry Retention Strategies Group Rectangle 1 Rectangle 1 Rectangle 1…" at bounding box center [818, 412] width 1180 height 533
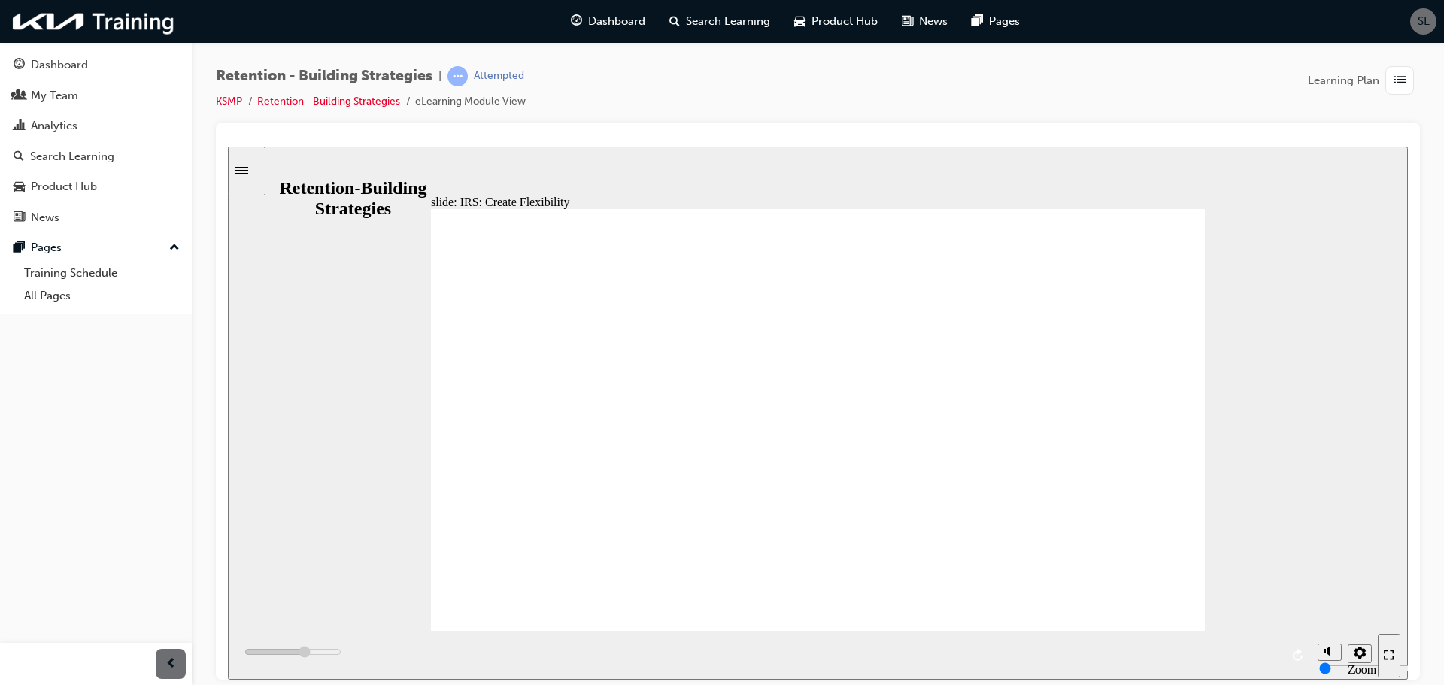
drag, startPoint x: 1085, startPoint y: 423, endPoint x: 1081, endPoint y: 481, distance: 57.3
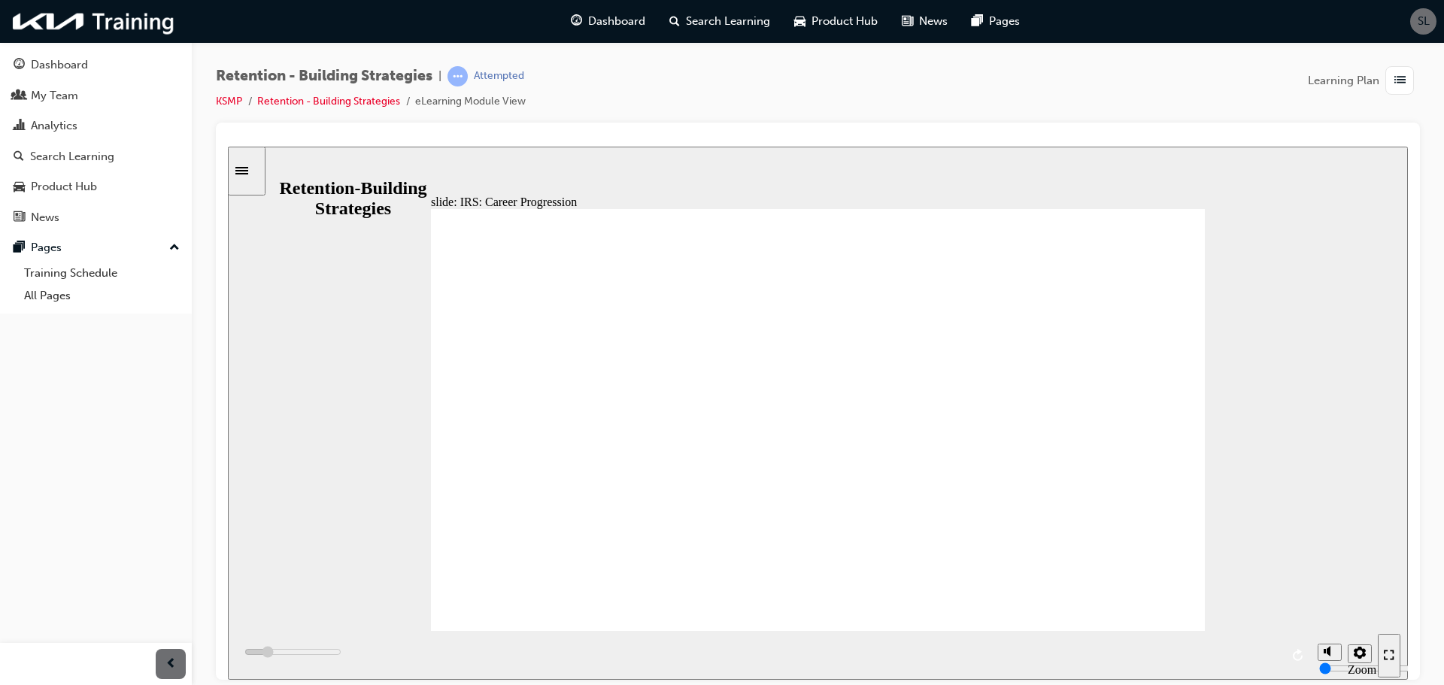
type input "1000"
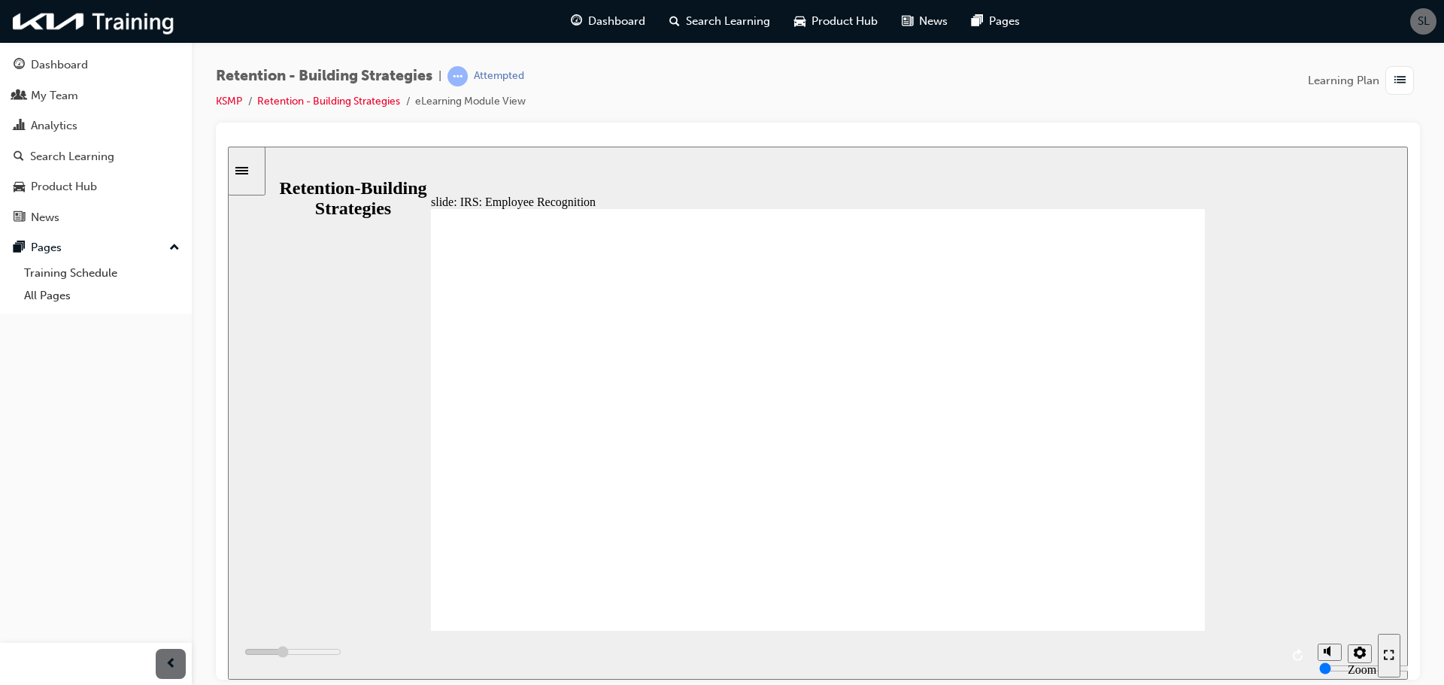
click at [1347, 615] on div "slide: Industry Retention Strategies Group Rectangle 1 Rectangle 1 Rectangle 1…" at bounding box center [818, 412] width 1180 height 533
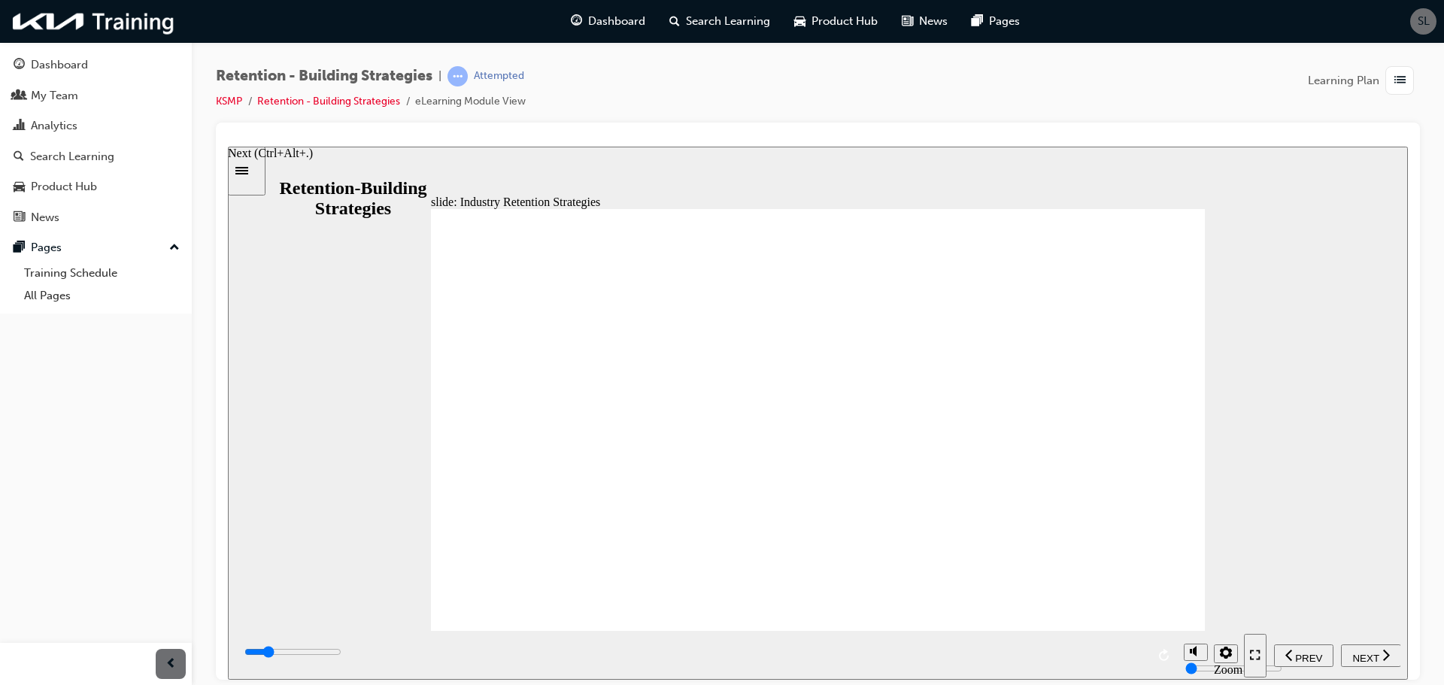
click at [1384, 654] on icon "next" at bounding box center [1386, 654] width 8 height 14
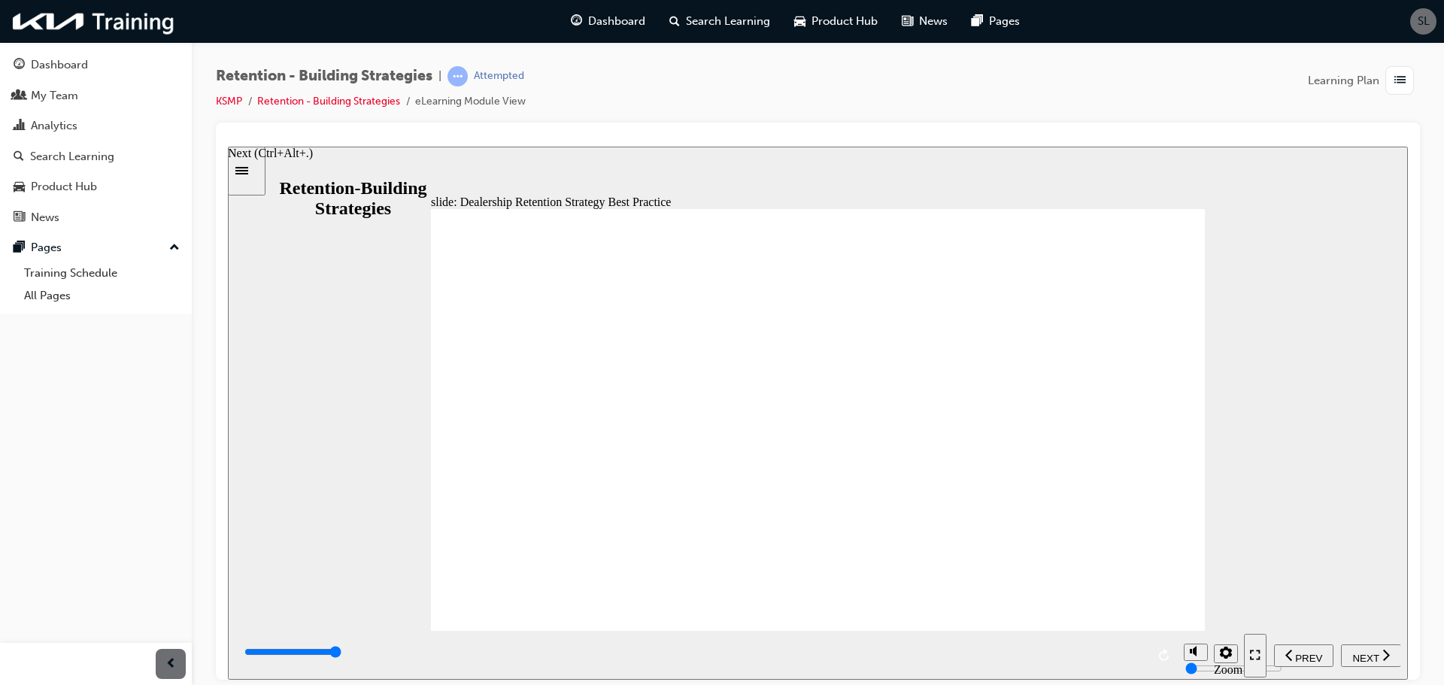
click at [1378, 647] on div "NEXT" at bounding box center [1371, 655] width 48 height 16
type input "7000"
radio input "true"
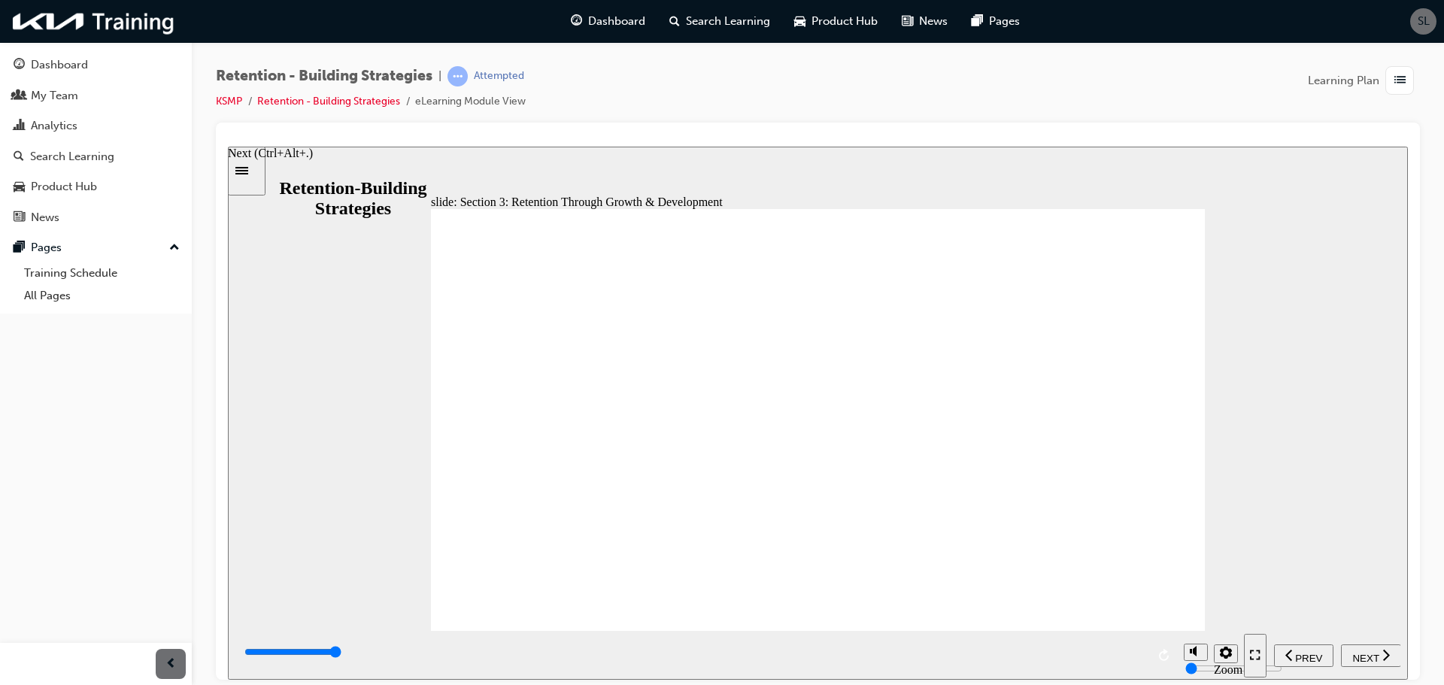
click at [1367, 647] on div "NEXT" at bounding box center [1371, 655] width 48 height 16
click at [1369, 653] on span "NEXT" at bounding box center [1365, 657] width 26 height 11
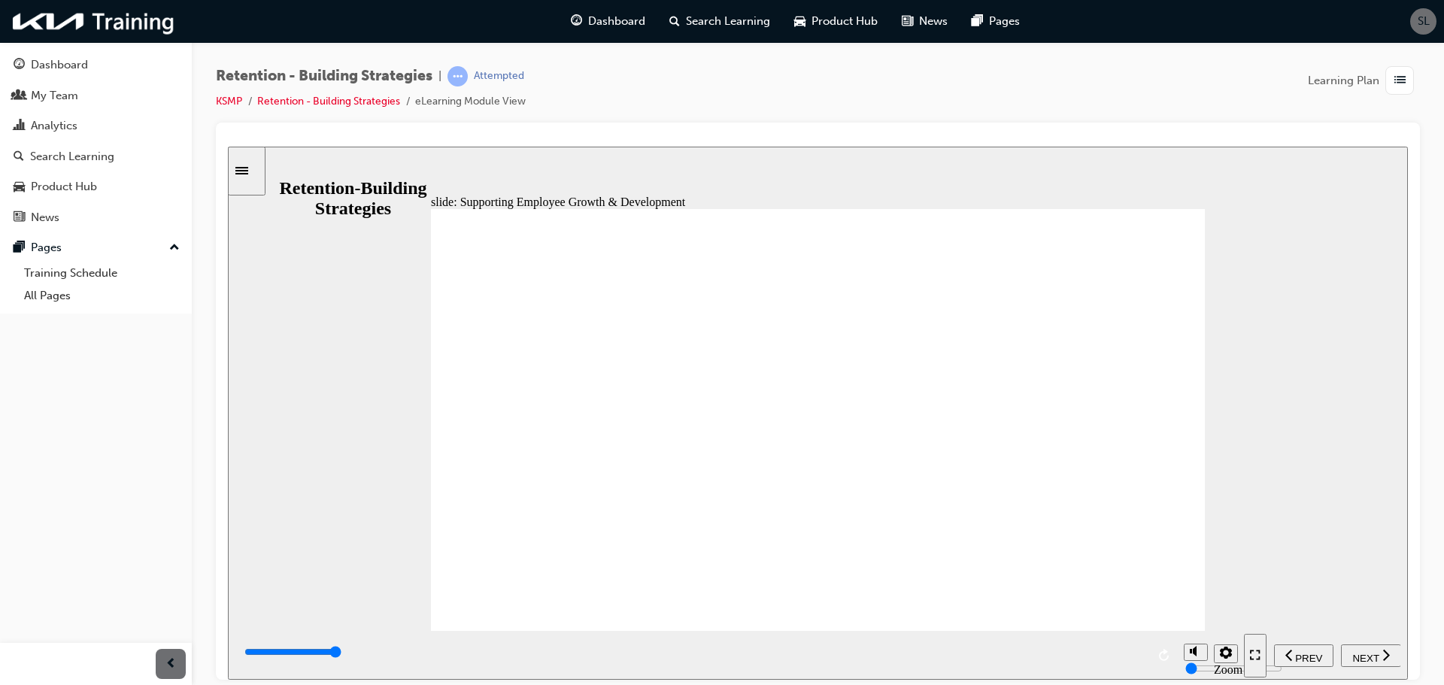
click at [1353, 653] on span "NEXT" at bounding box center [1365, 657] width 26 height 11
type input "7000"
radio input "true"
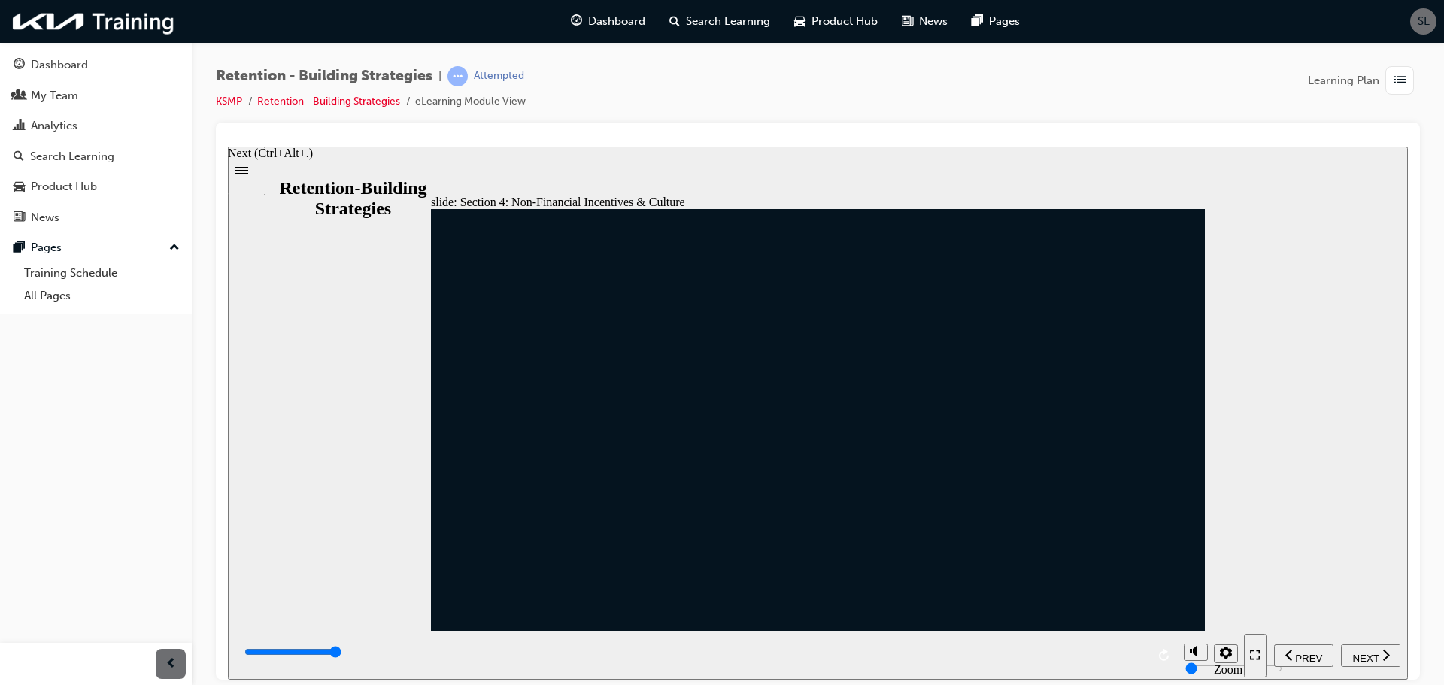
click at [1369, 652] on span "NEXT" at bounding box center [1365, 657] width 26 height 11
click at [1366, 652] on span "NEXT" at bounding box center [1365, 657] width 26 height 11
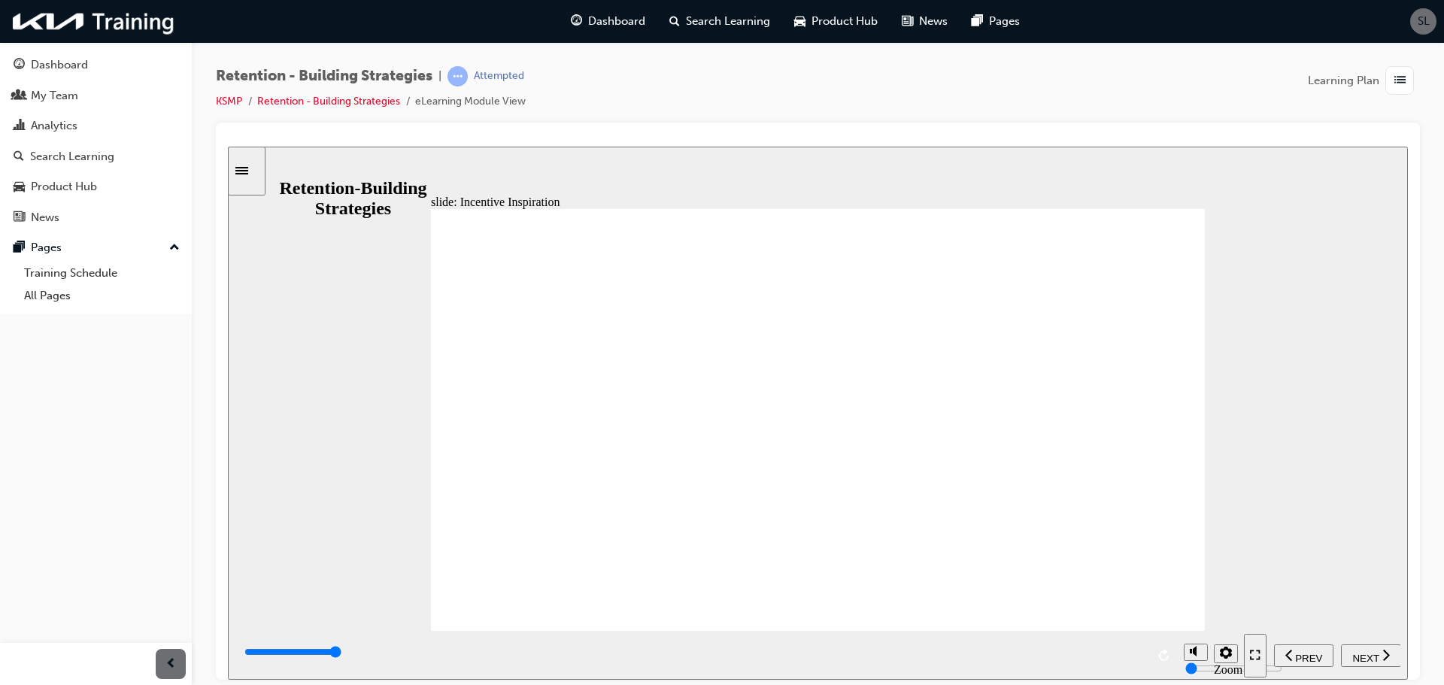
click at [1384, 651] on icon "next" at bounding box center [1386, 654] width 8 height 14
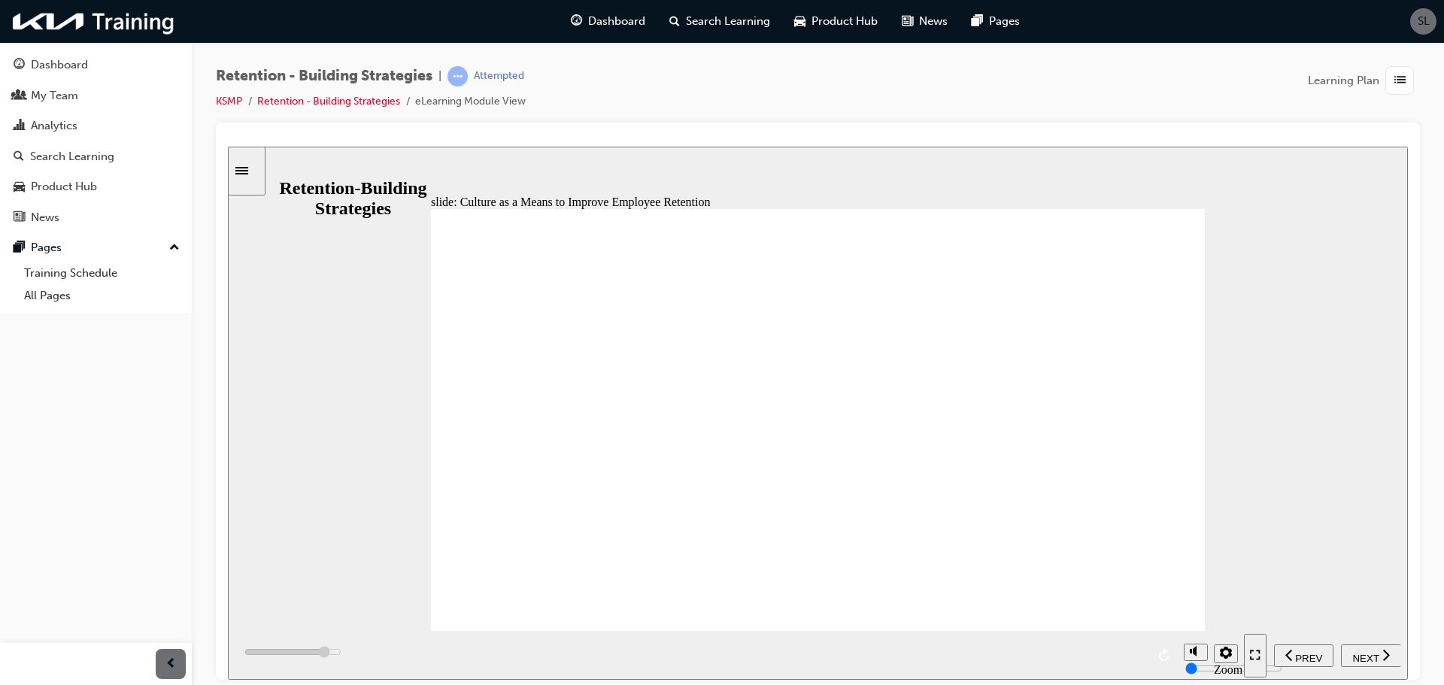
click at [1348, 651] on div "NEXT" at bounding box center [1371, 655] width 48 height 16
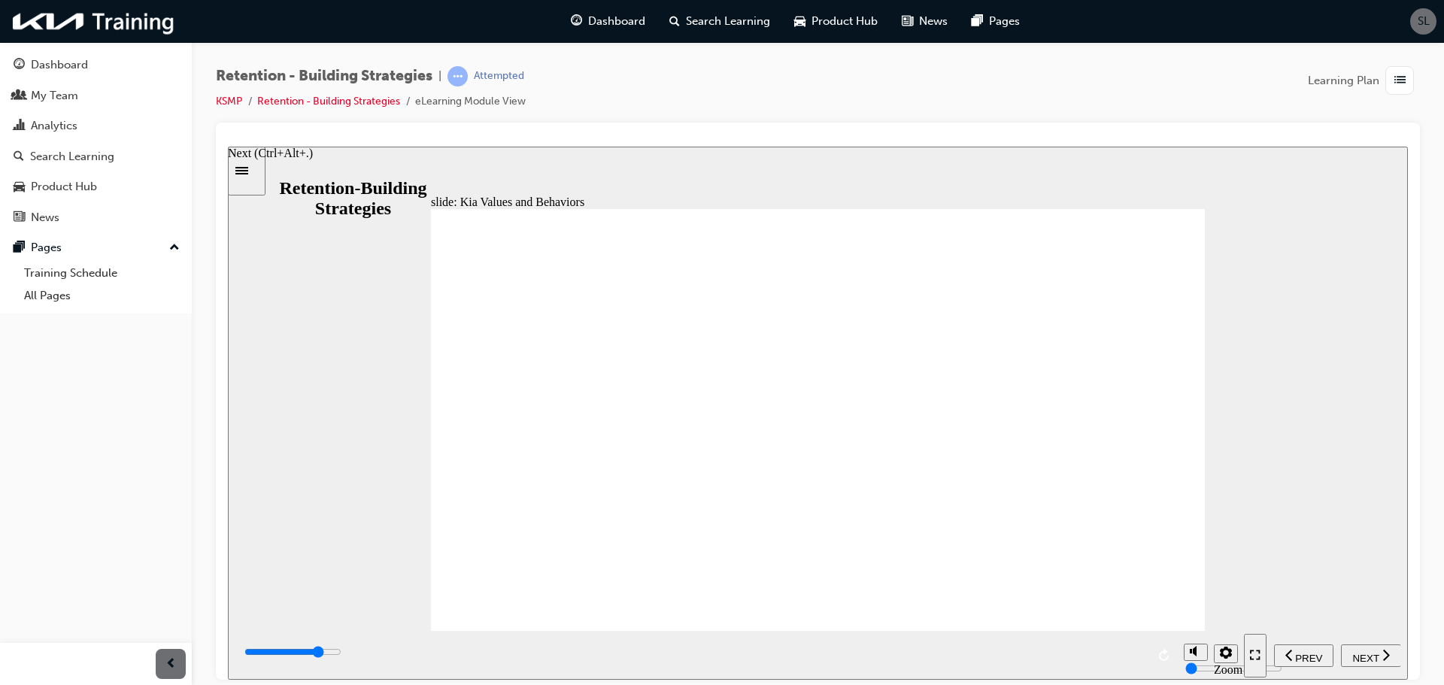
click at [1370, 658] on span "NEXT" at bounding box center [1365, 657] width 26 height 11
click at [1363, 652] on span "NEXT" at bounding box center [1365, 657] width 26 height 11
type input "6900"
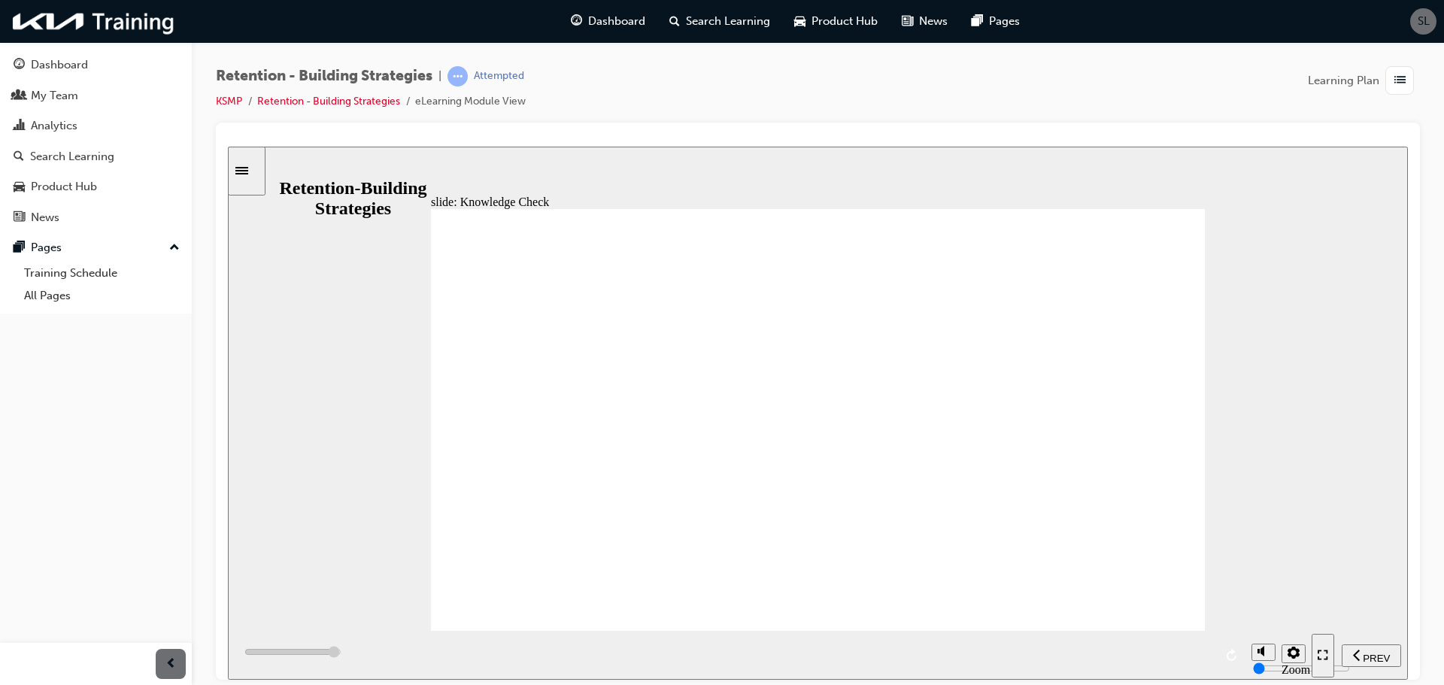
radio input "true"
click at [1347, 653] on div "NEXT" at bounding box center [1371, 655] width 48 height 16
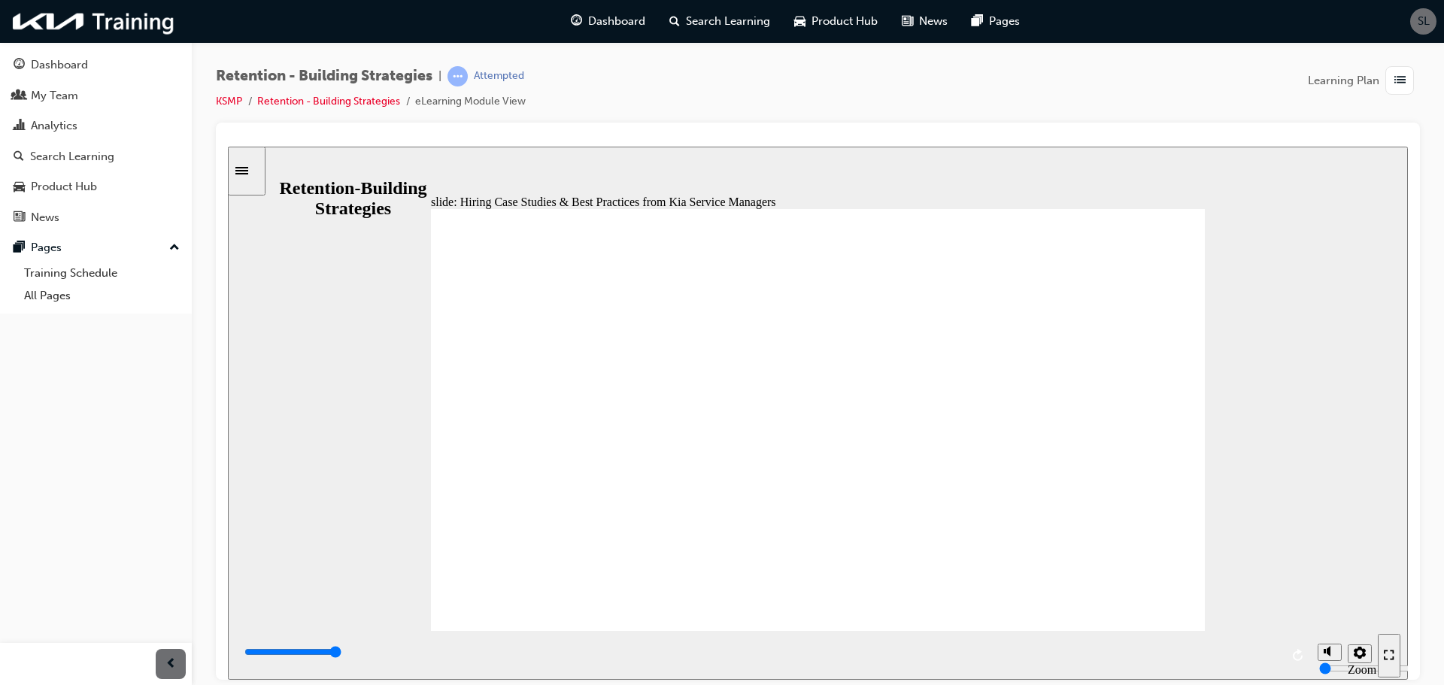
click at [1375, 660] on div "NEXT" at bounding box center [1371, 655] width 48 height 16
type input "6000"
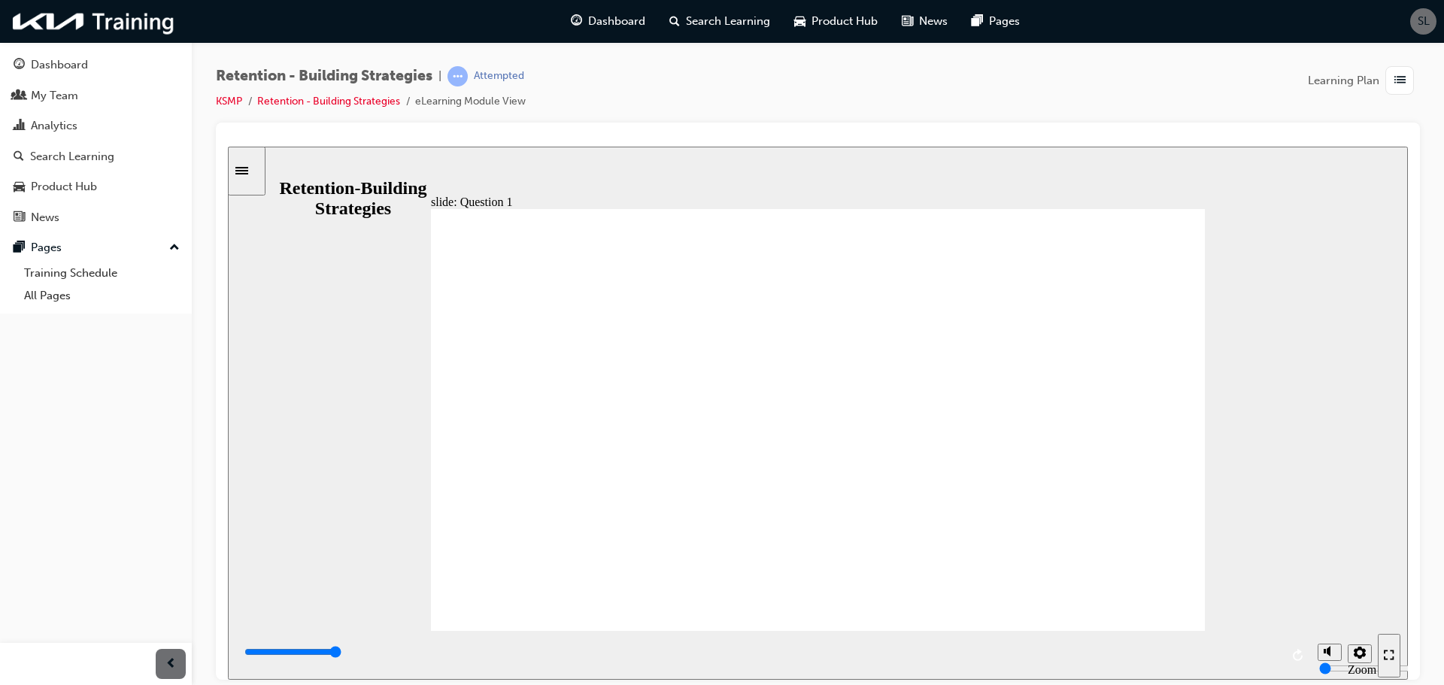
radio input "true"
type input "6000"
radio input "true"
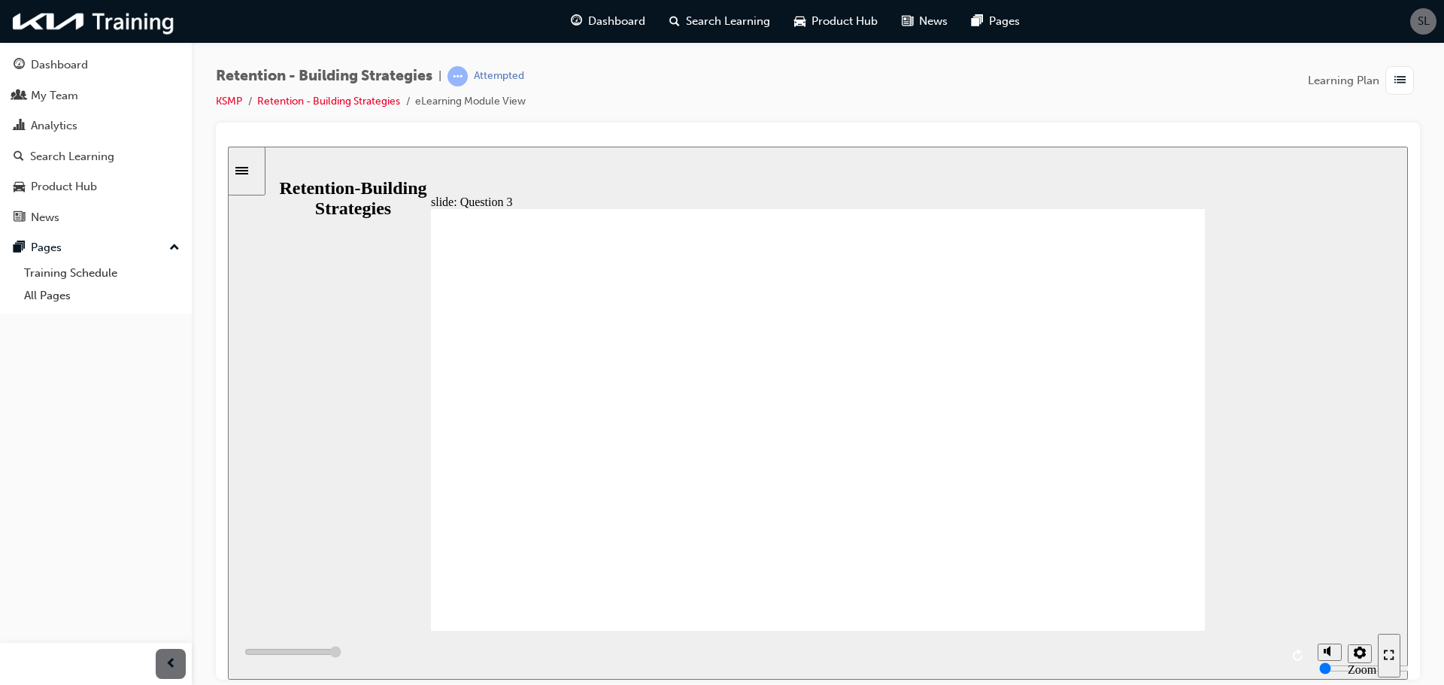
type input "6000"
radio input "true"
type input "6000"
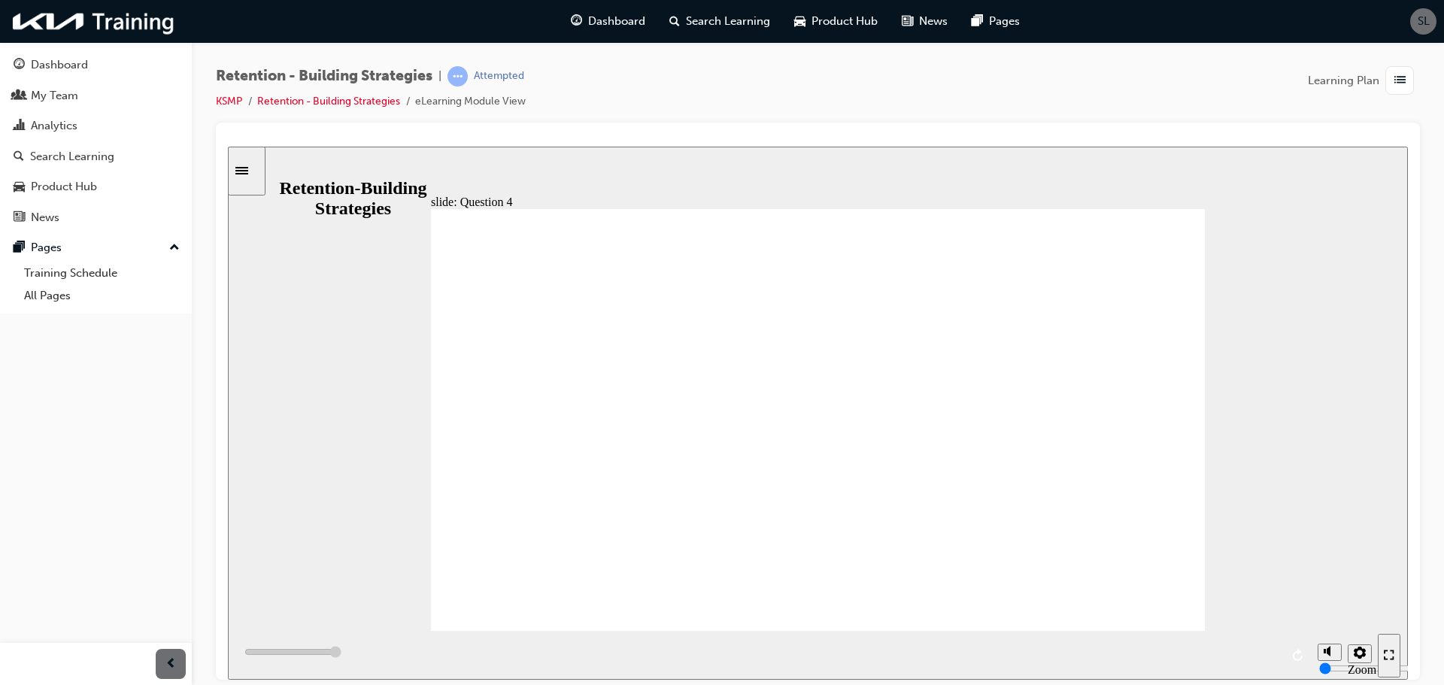
radio input "true"
type input "6000"
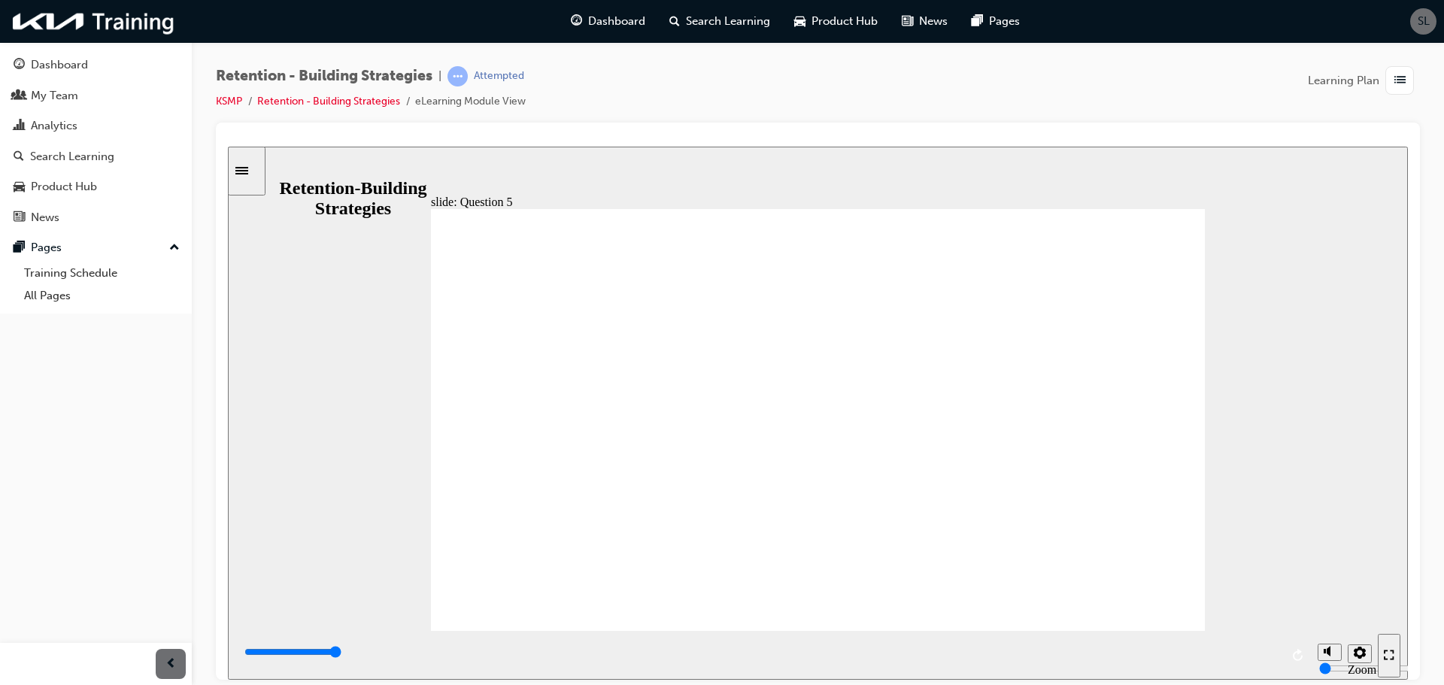
radio input "true"
type input "5000"
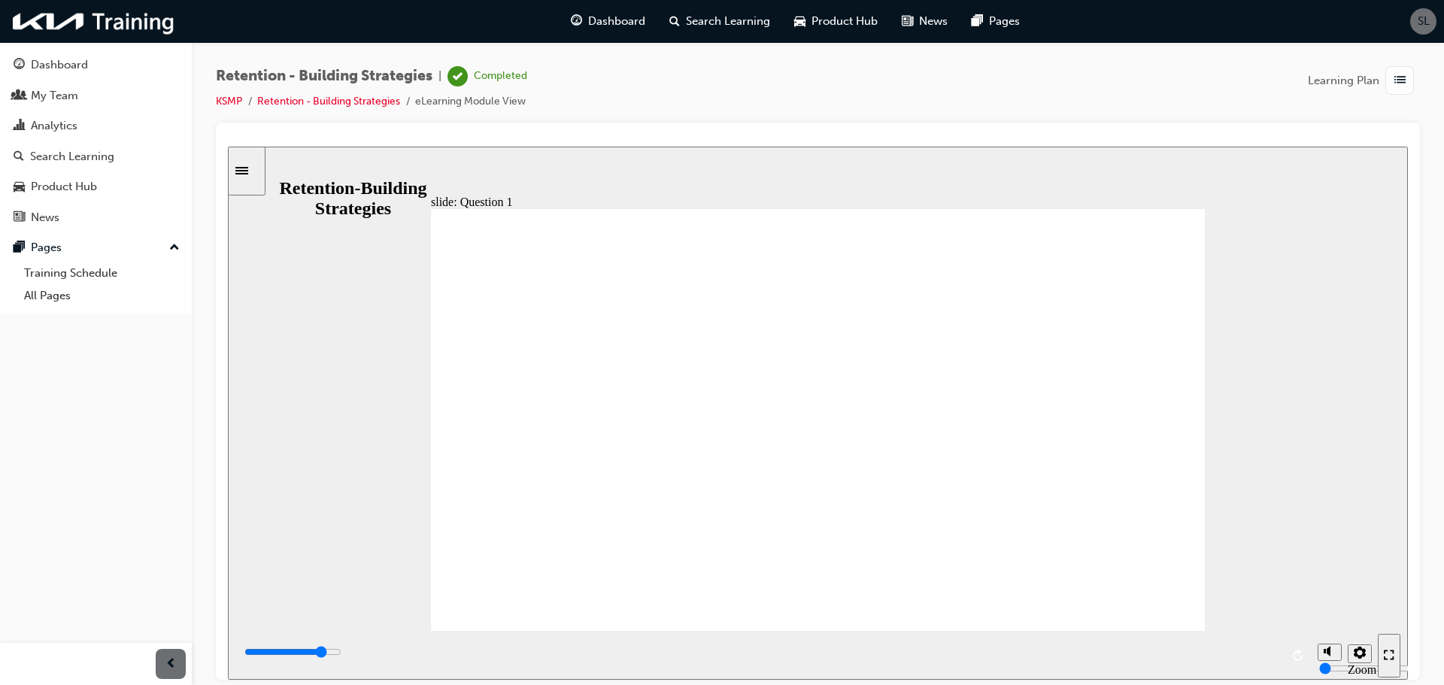
radio input "true"
type input "6000"
radio input "true"
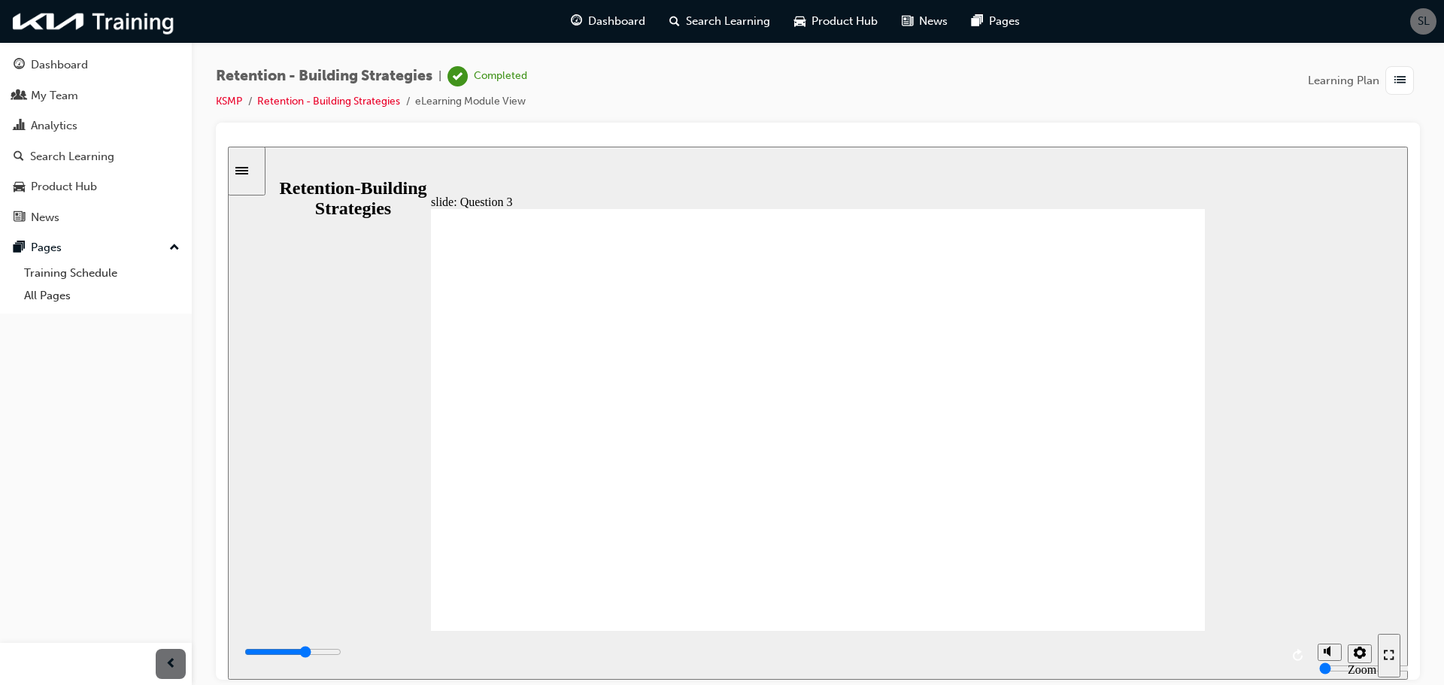
type input "3900"
radio input "true"
type input "6000"
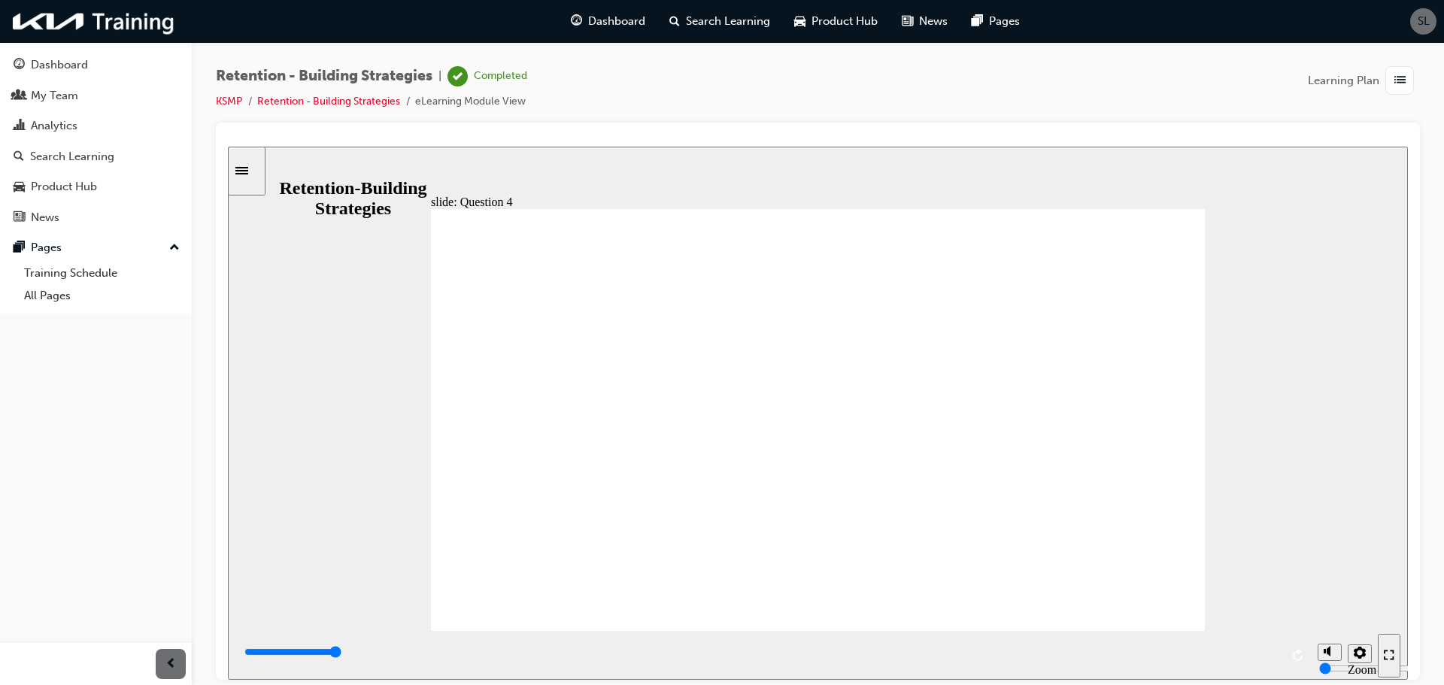
radio input "true"
type input "6000"
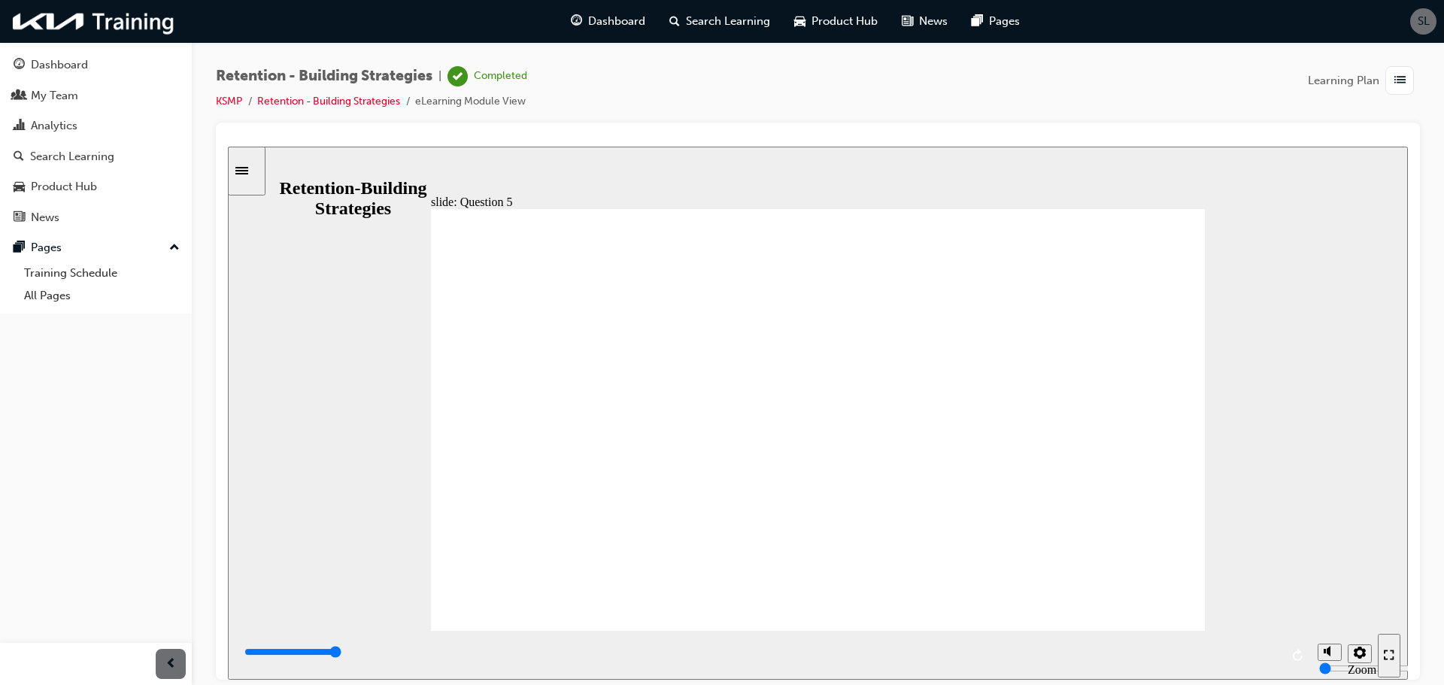
radio input "true"
type input "4400"
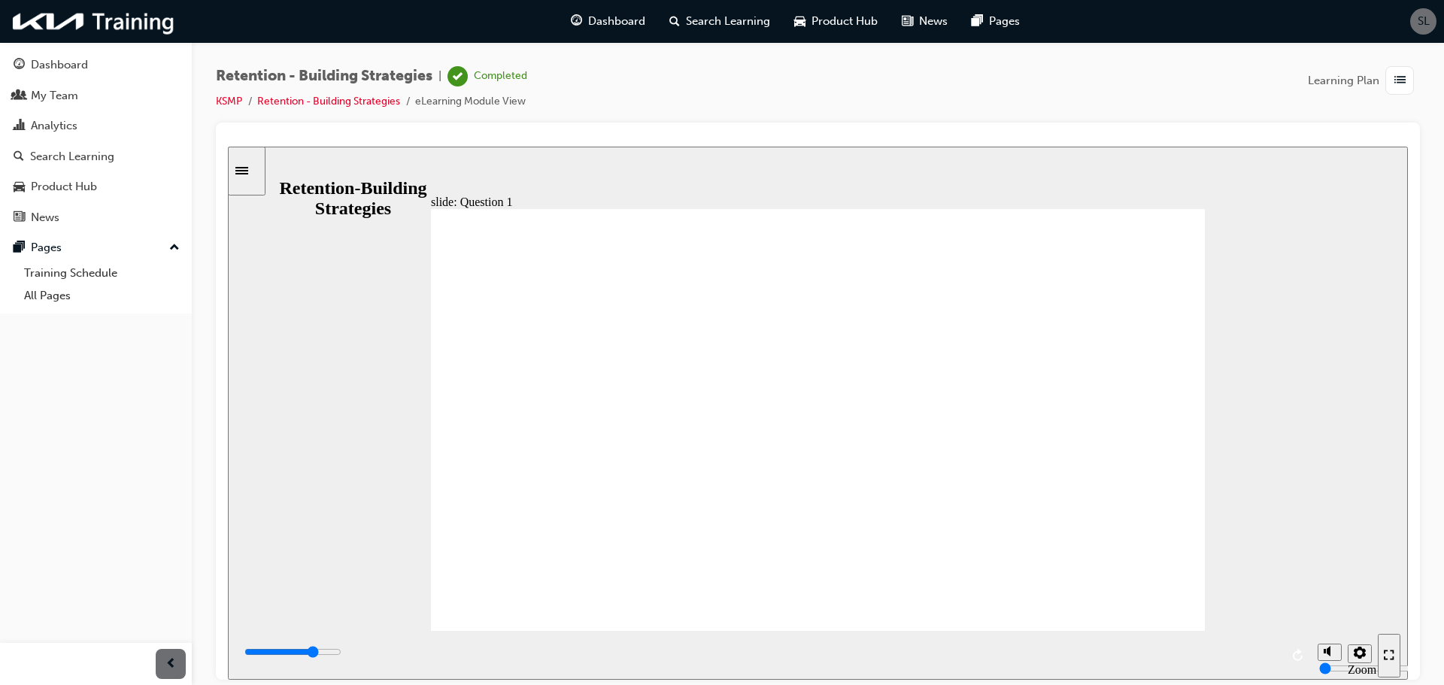
radio input "true"
type input "6000"
radio input "true"
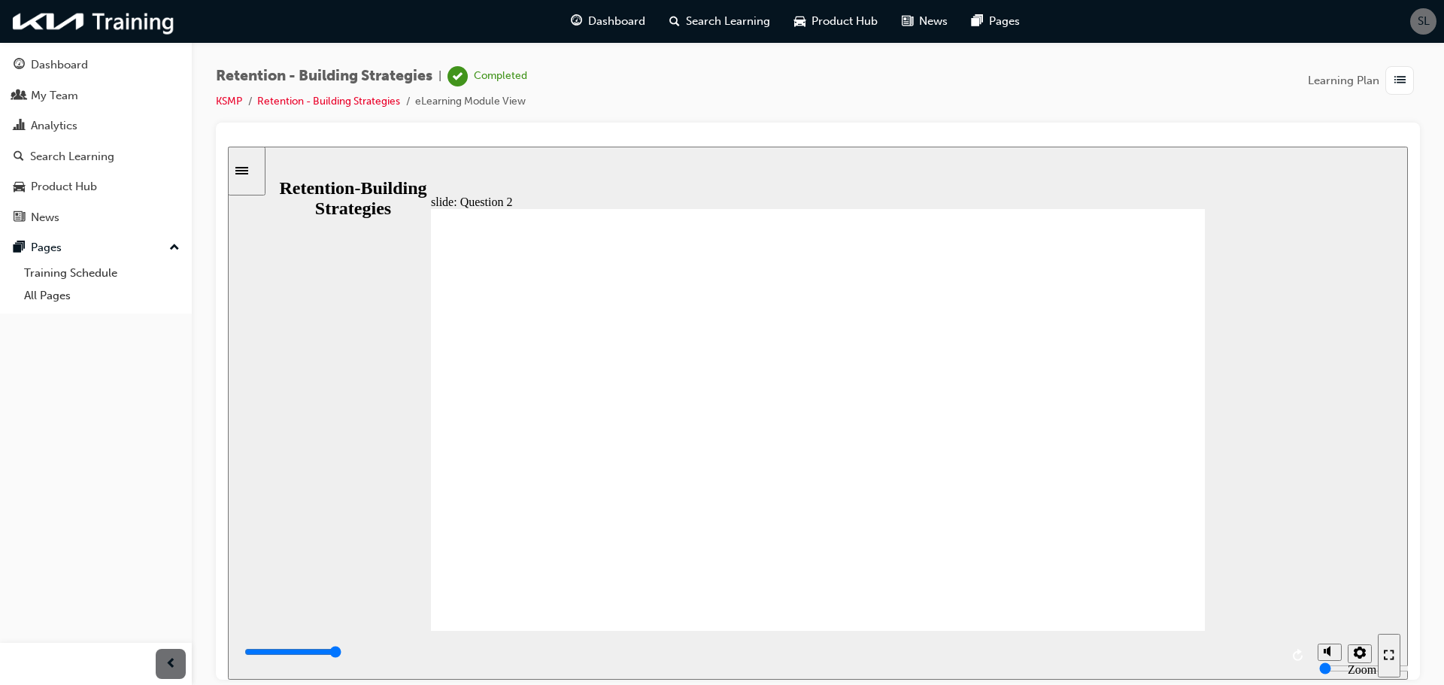
type input "6000"
radio input "true"
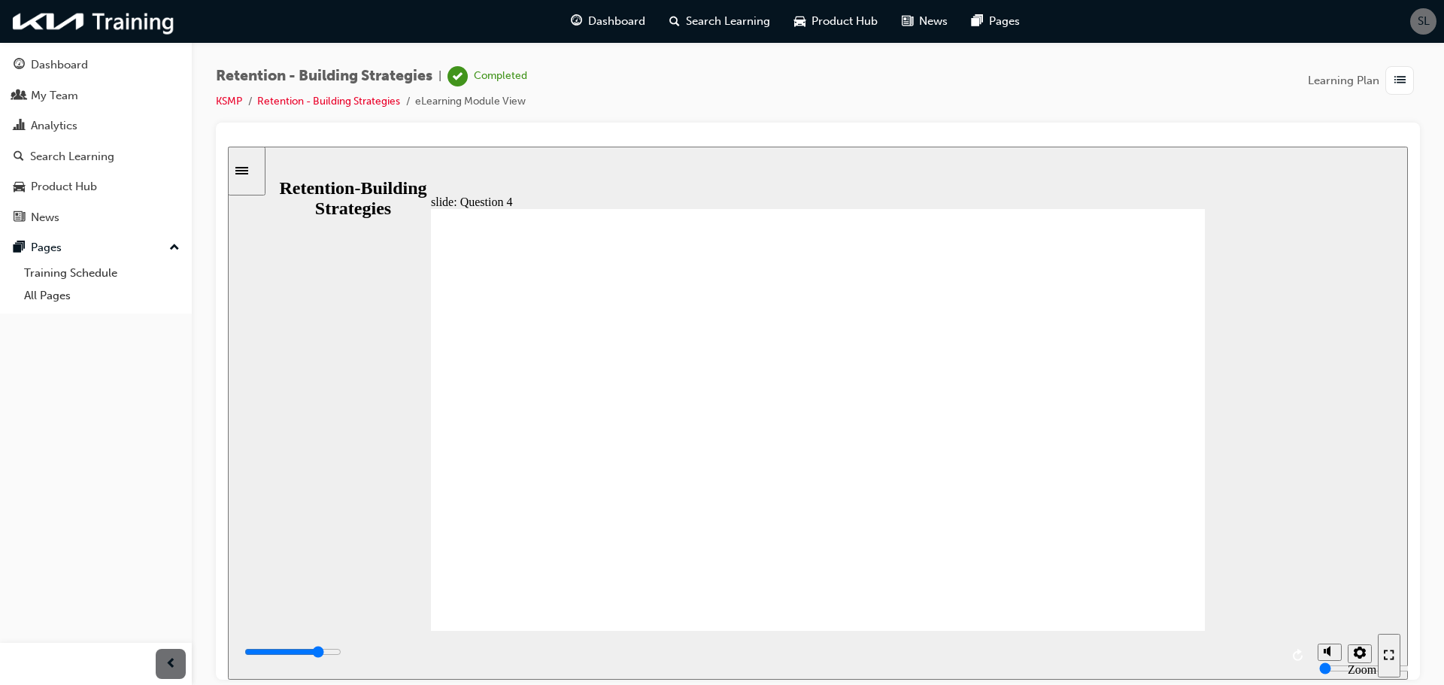
type input "4800"
radio input "true"
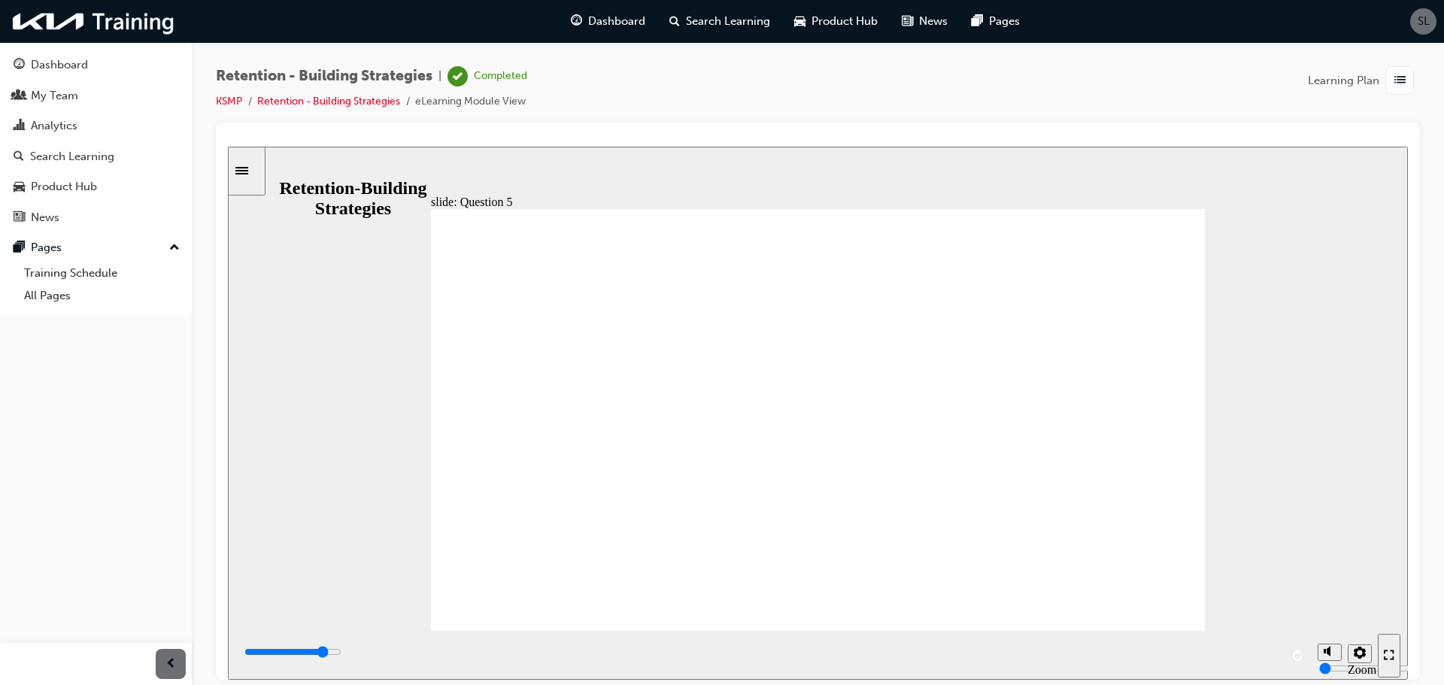
type input "5100"
radio input "true"
type input "7000"
click at [95, 105] on link "My Team" at bounding box center [96, 96] width 180 height 28
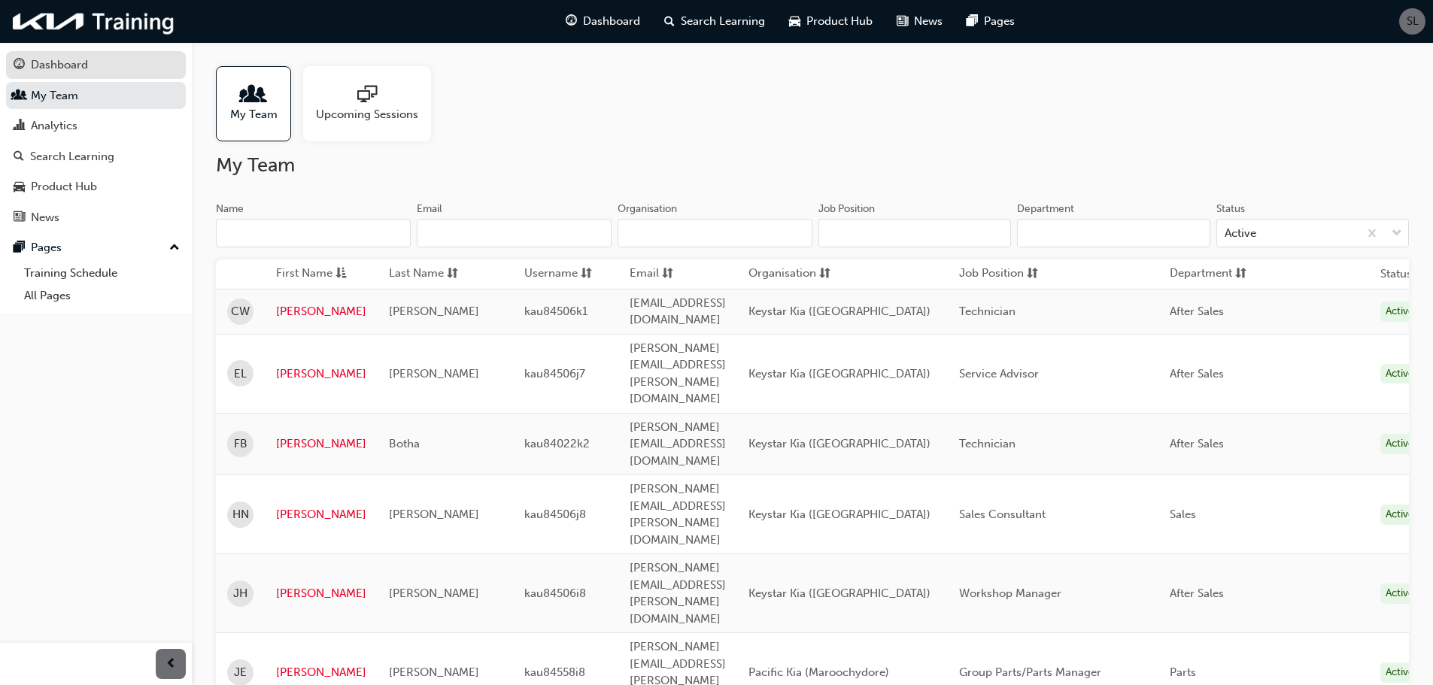
click at [88, 77] on link "Dashboard" at bounding box center [96, 65] width 180 height 28
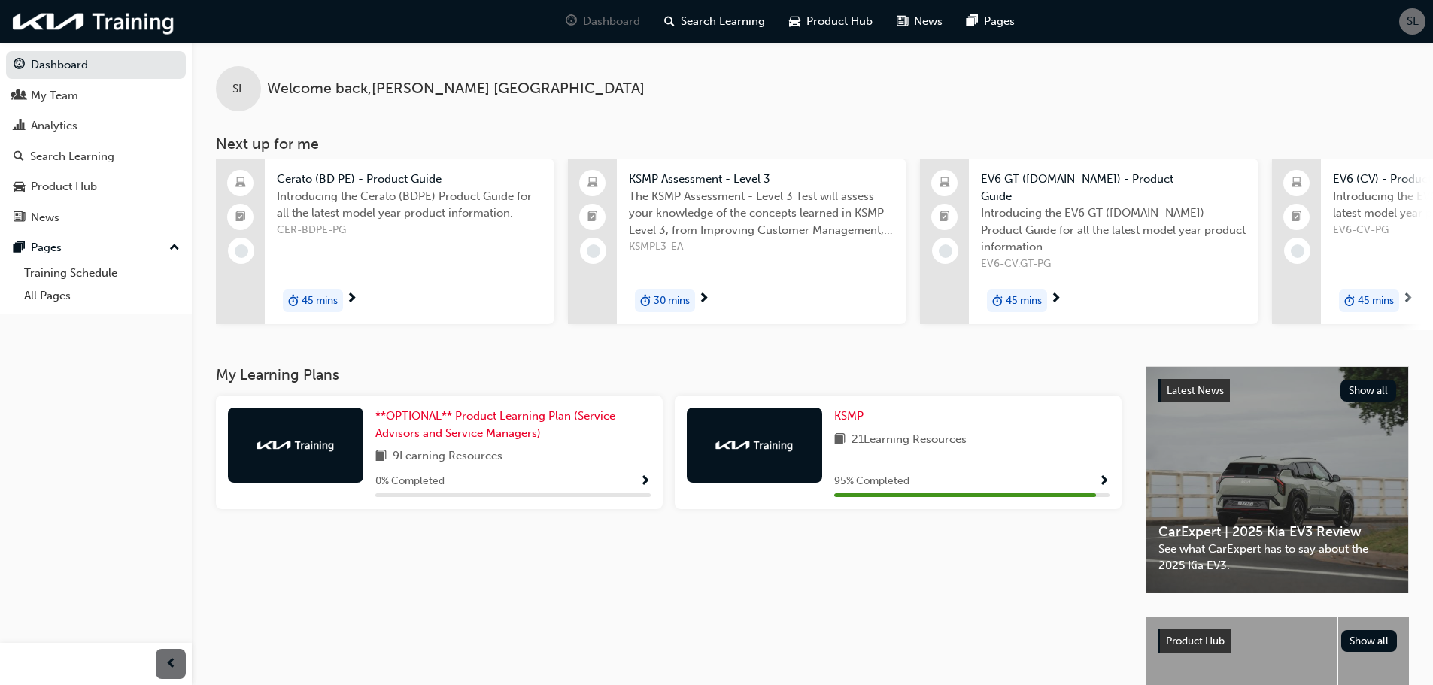
click at [1108, 475] on span "Show Progress" at bounding box center [1103, 482] width 11 height 14
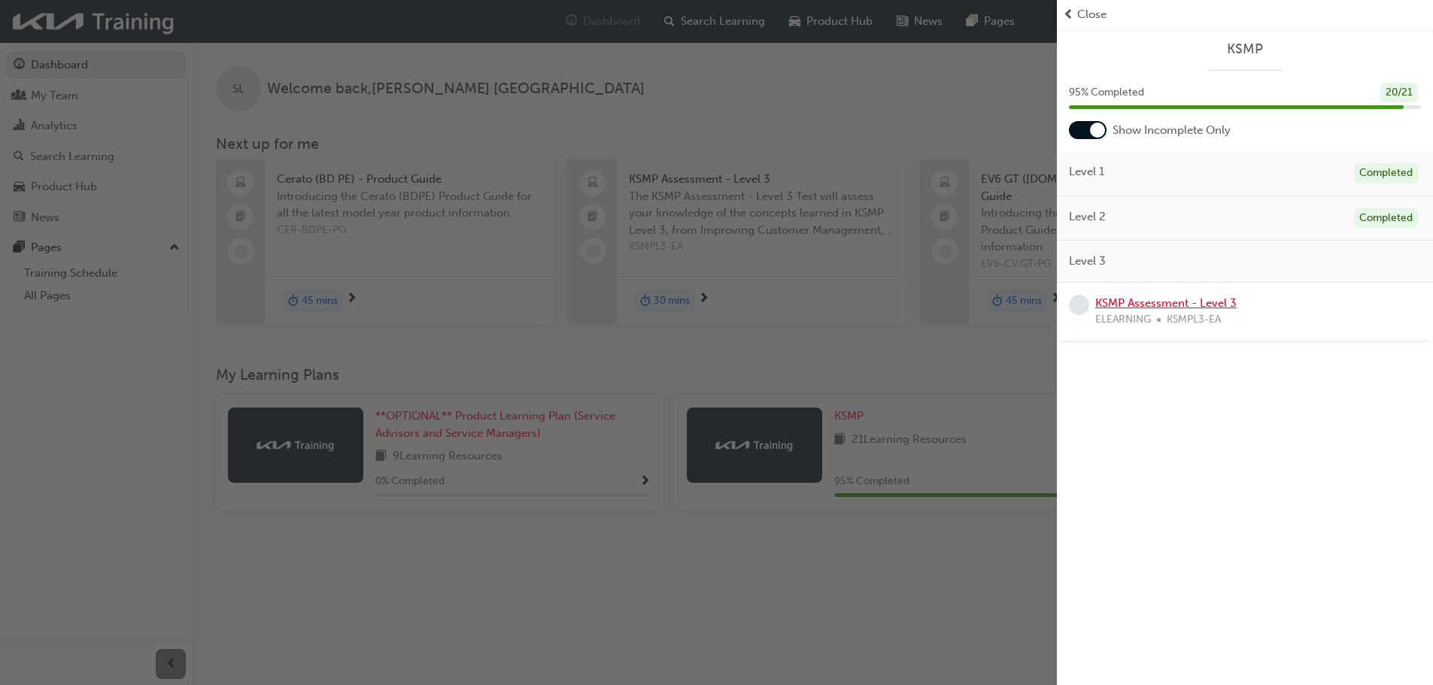
click at [1151, 300] on link "KSMP Assessment - Level 3" at bounding box center [1165, 303] width 141 height 14
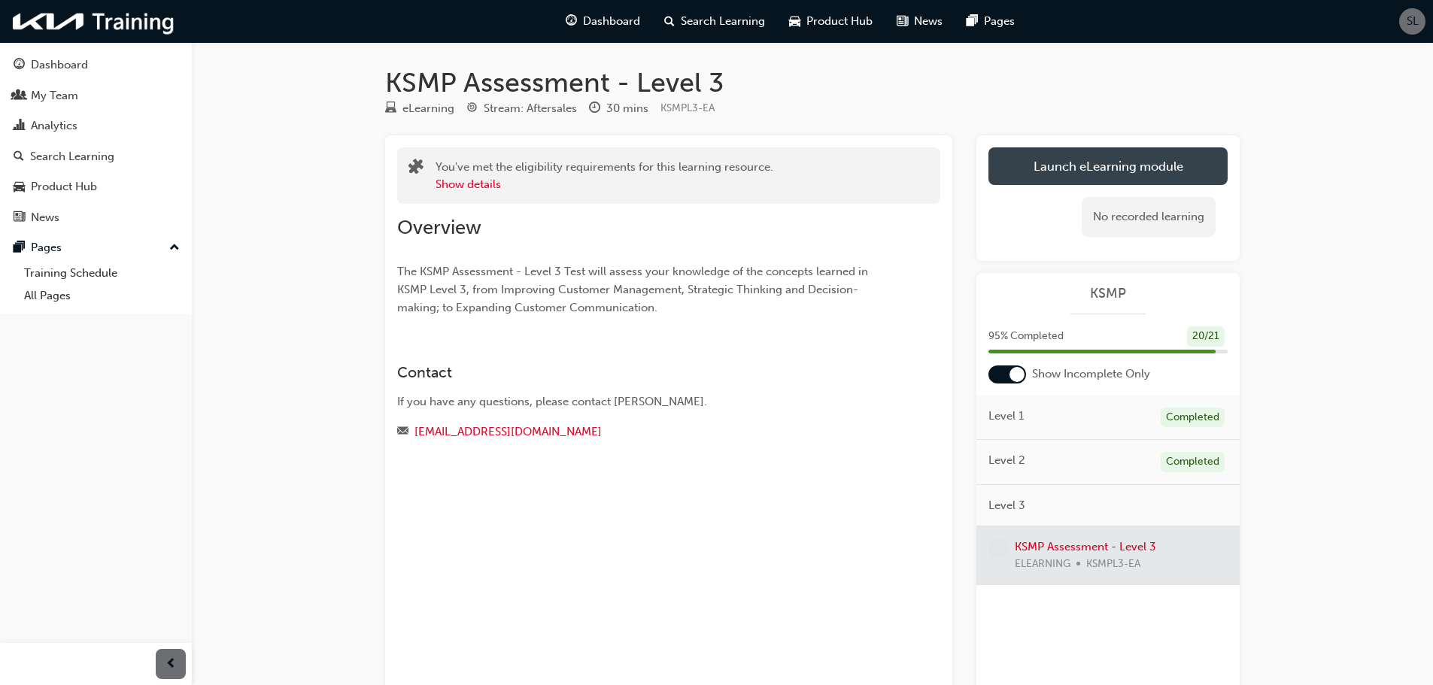
click at [1055, 158] on link "Launch eLearning module" at bounding box center [1107, 166] width 239 height 38
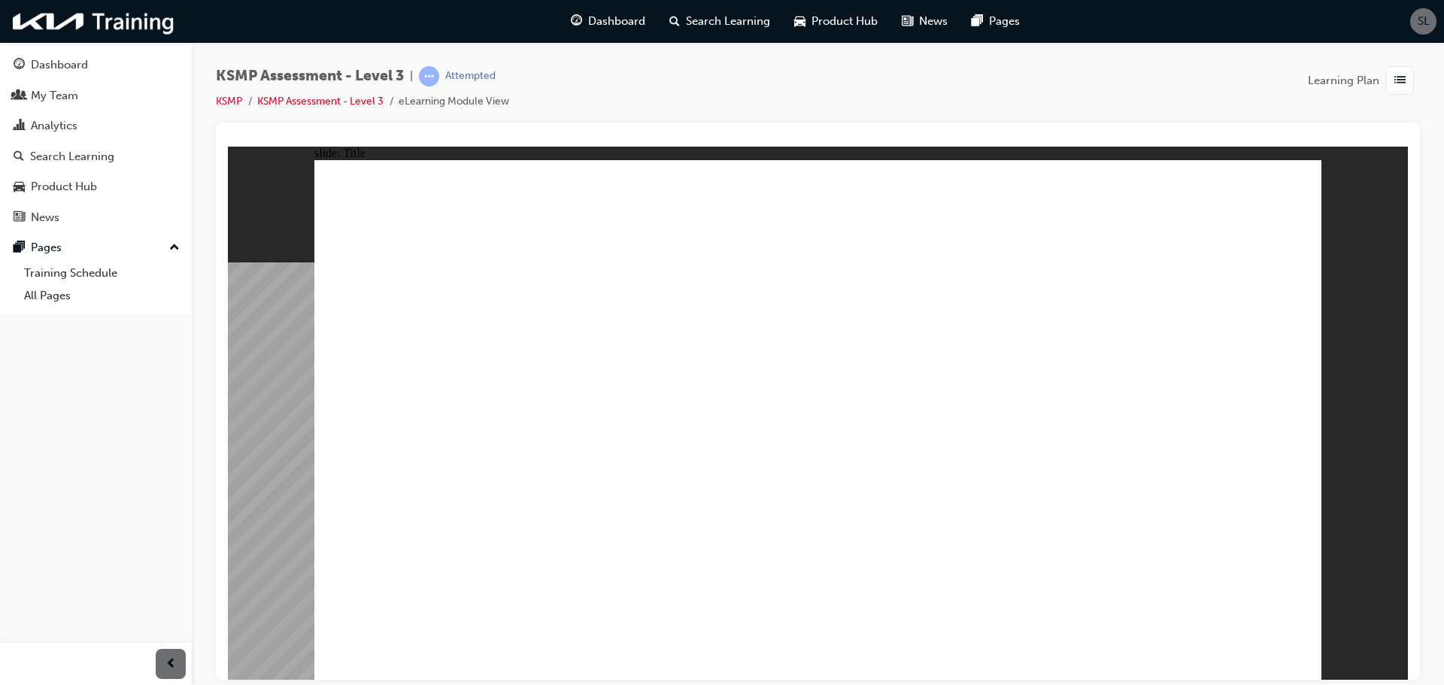
checkbox input "true"
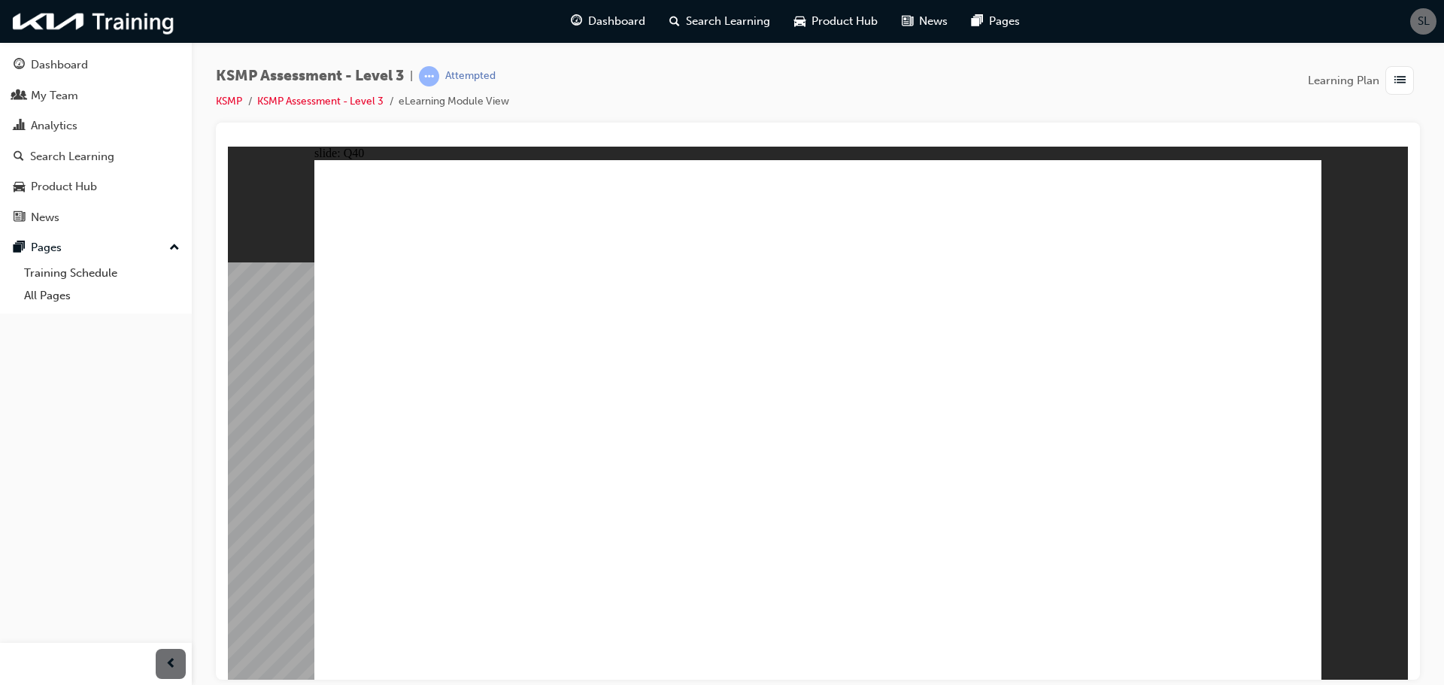
checkbox input "true"
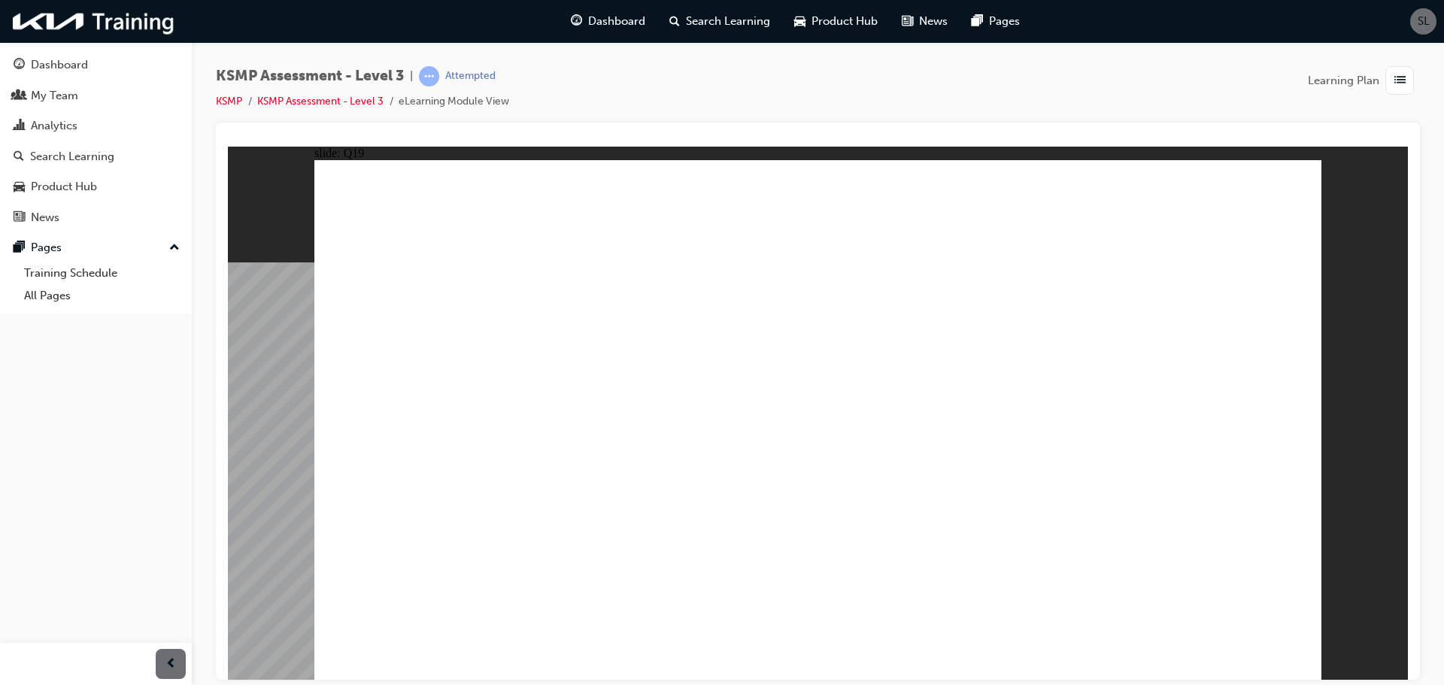
drag, startPoint x: 854, startPoint y: 391, endPoint x: 876, endPoint y: 393, distance: 22.6
checkbox input "true"
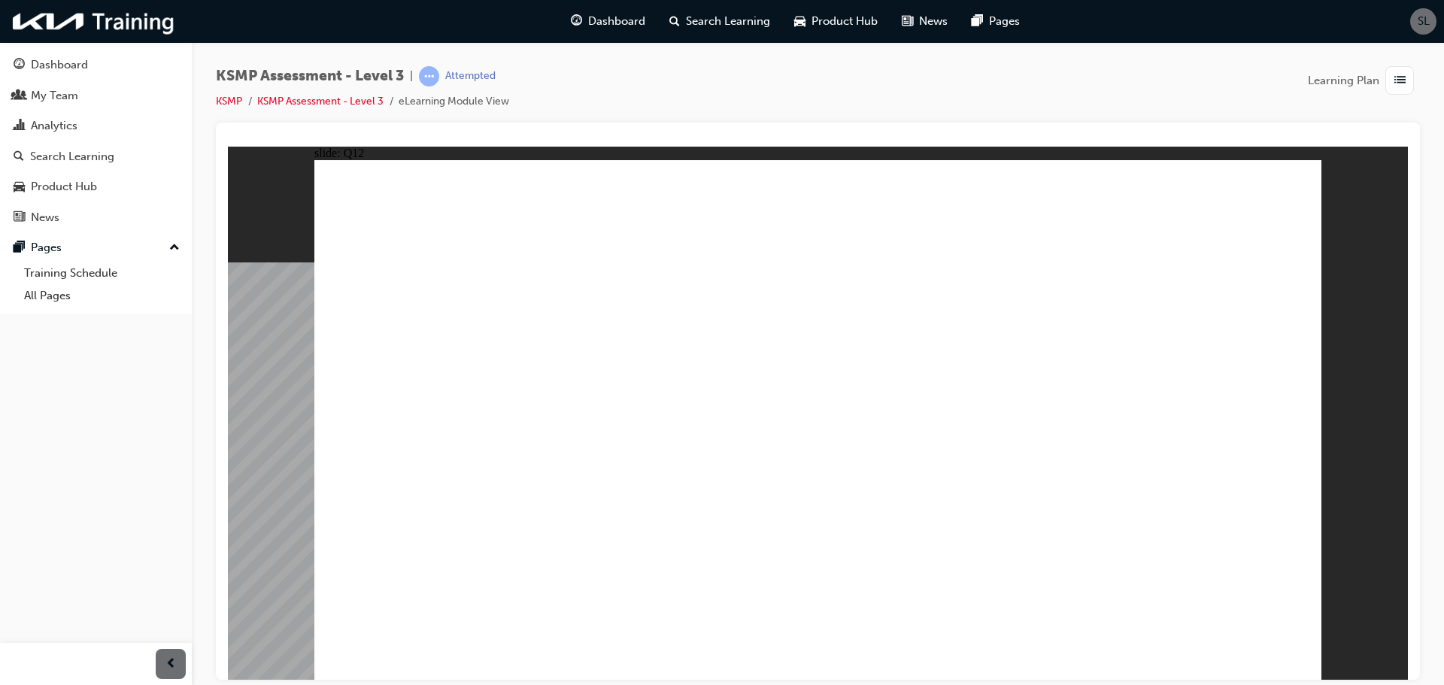
checkbox input "true"
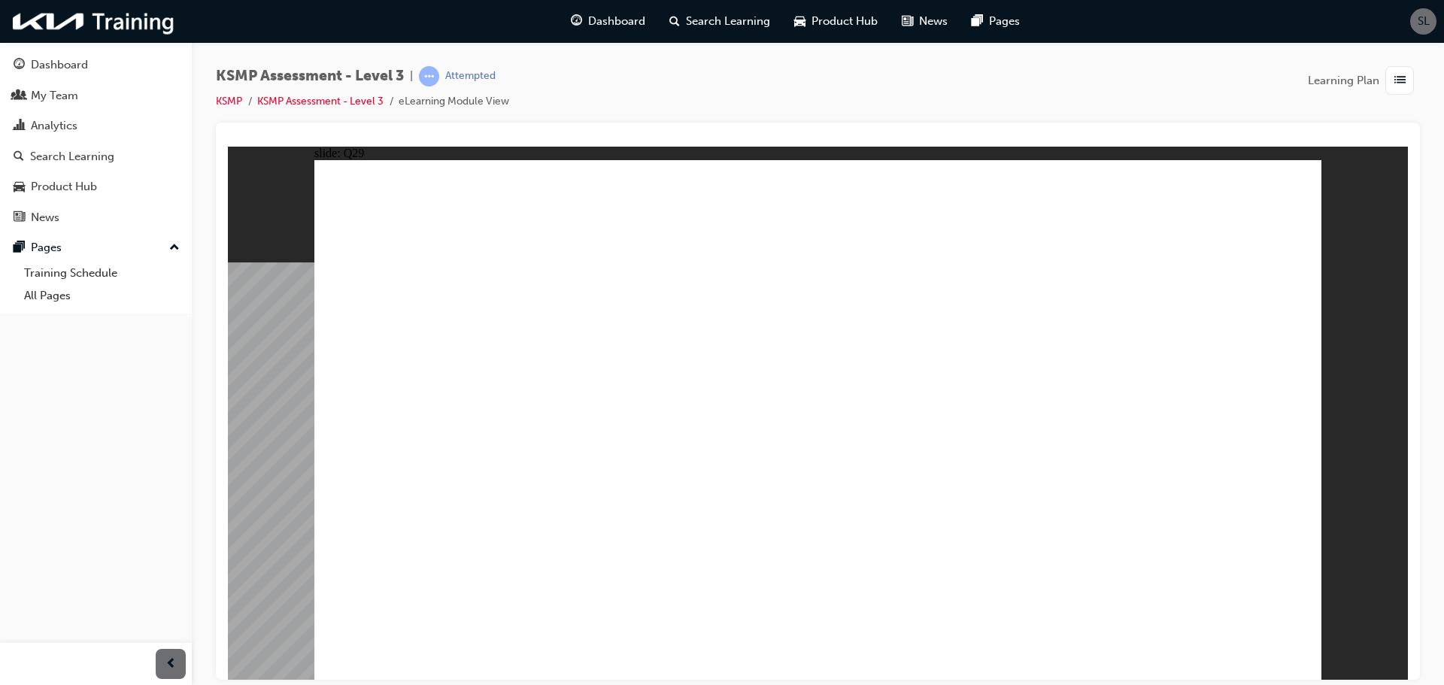
click at [345, 102] on link "KSMP Assessment - Level 3" at bounding box center [320, 101] width 126 height 13
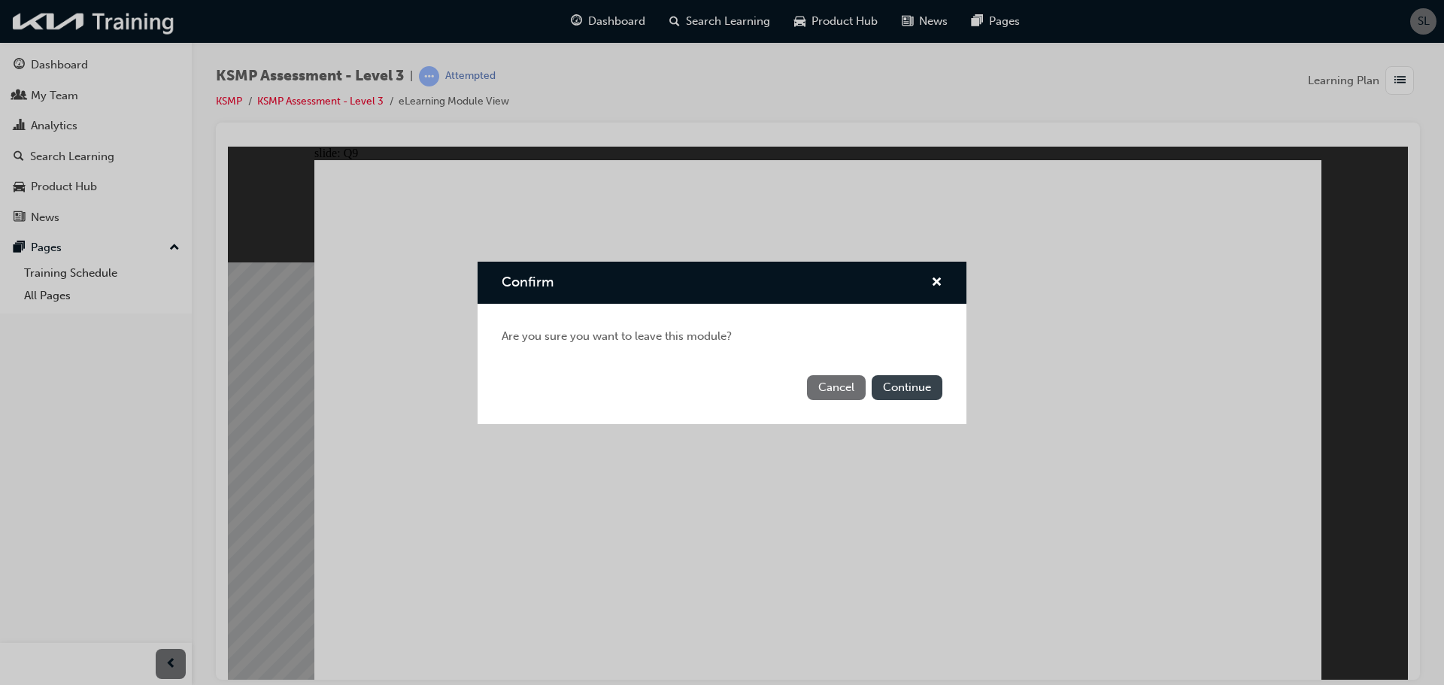
click at [902, 390] on button "Continue" at bounding box center [907, 387] width 71 height 25
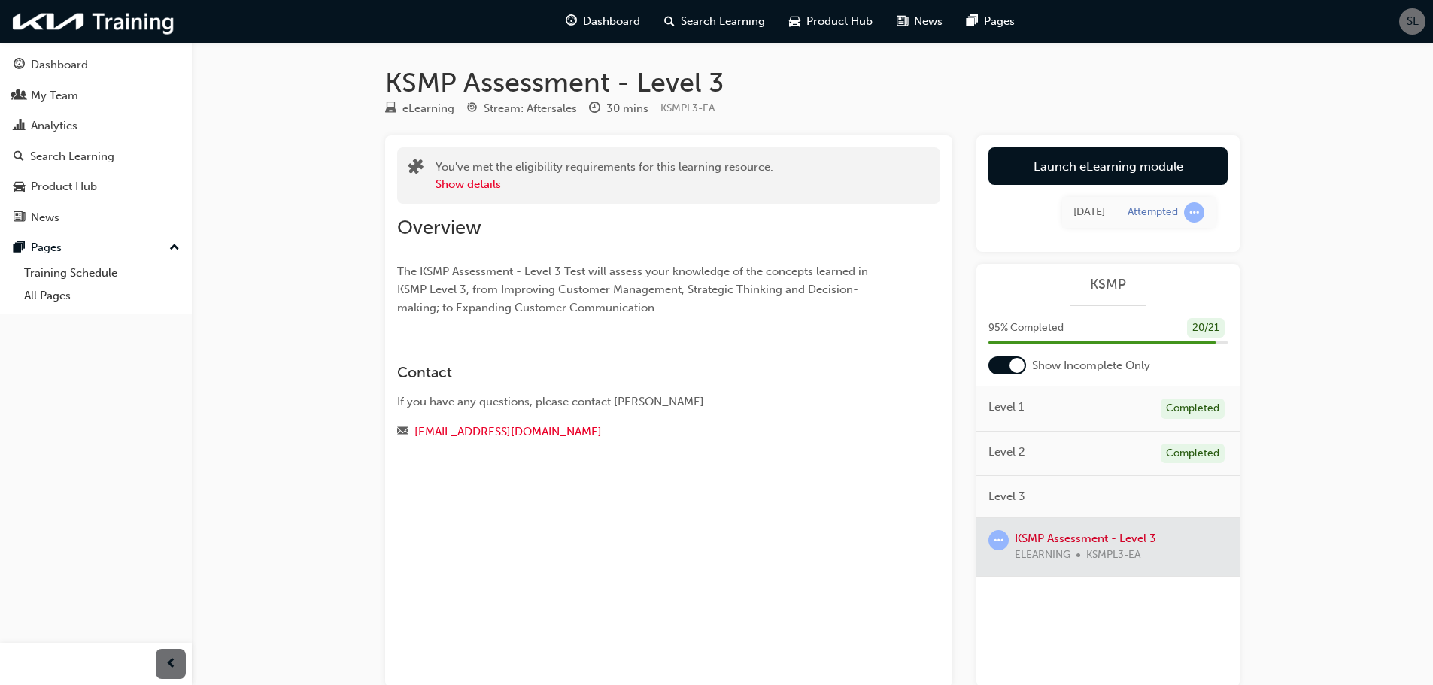
click at [498, 346] on div "Contact If you have any questions, please contact Nick Karas. nkaras@kia.com.au" at bounding box center [668, 390] width 543 height 101
